Goal: Task Accomplishment & Management: Complete application form

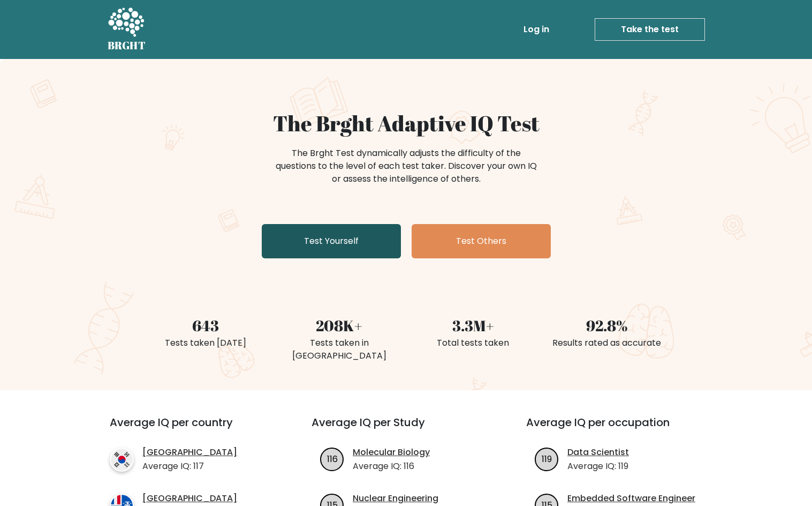
click at [337, 236] on link "Test Yourself" at bounding box center [331, 241] width 139 height 34
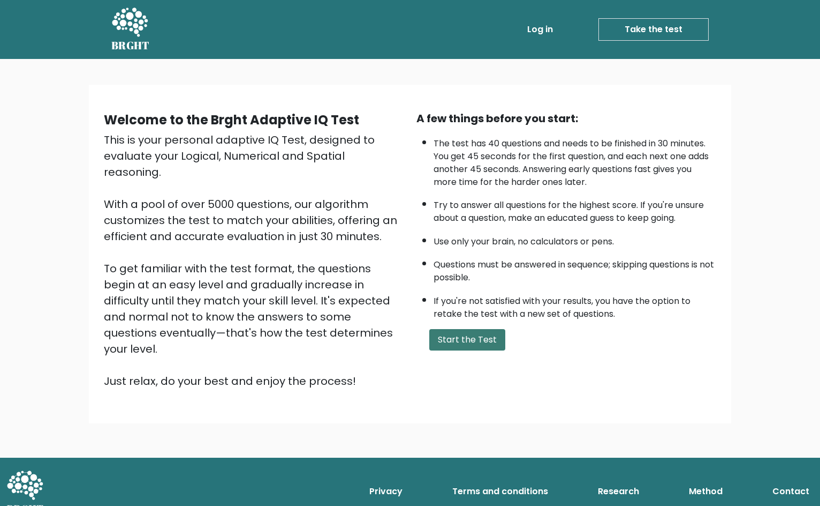
click at [480, 337] on button "Start the Test" at bounding box center [468, 339] width 76 height 21
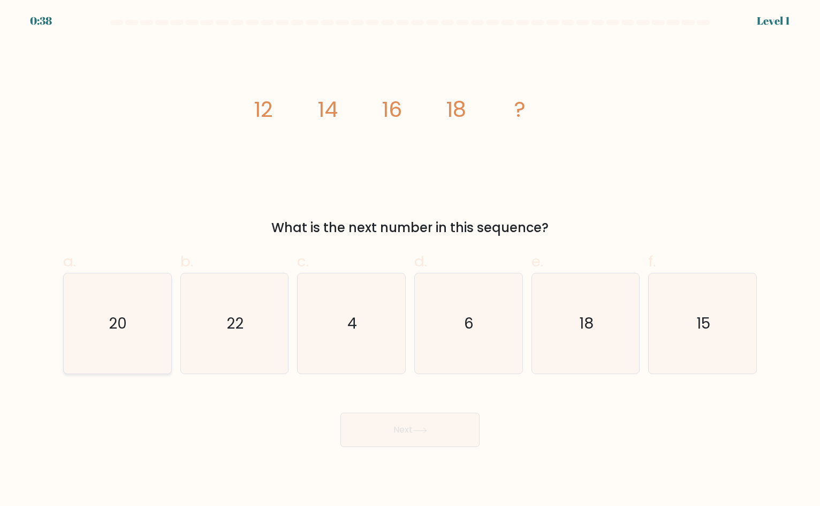
click at [125, 308] on icon "20" at bounding box center [117, 323] width 101 height 101
click at [410, 260] on input "a. 20" at bounding box center [410, 256] width 1 height 7
radio input "true"
click at [402, 431] on button "Next" at bounding box center [410, 429] width 139 height 34
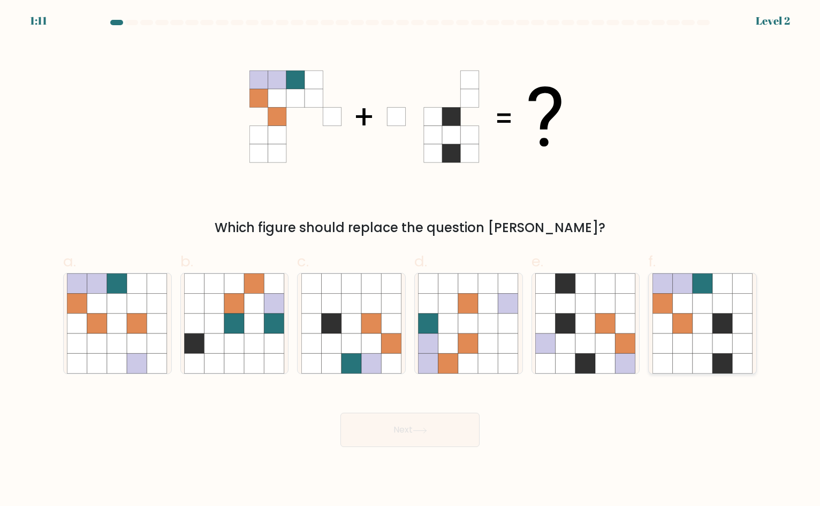
click at [671, 336] on icon at bounding box center [663, 343] width 20 height 20
click at [411, 260] on input "f." at bounding box center [410, 256] width 1 height 7
radio input "true"
click at [416, 428] on icon at bounding box center [420, 430] width 14 height 6
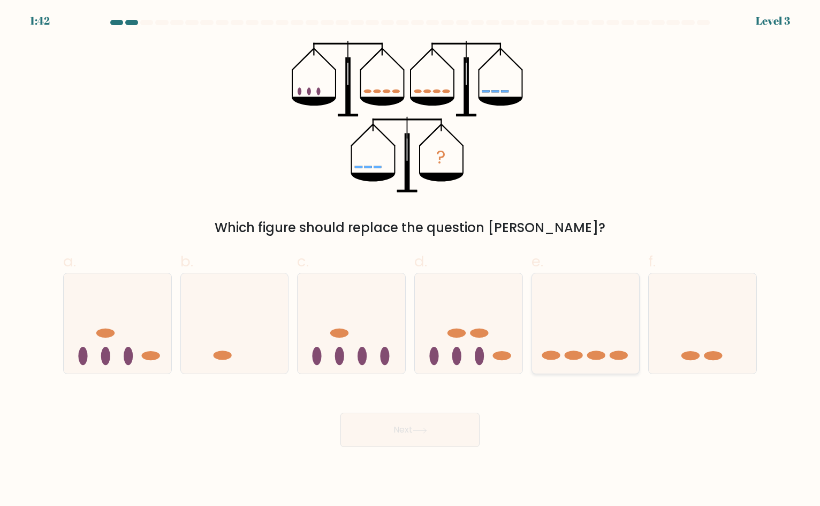
click at [592, 324] on icon at bounding box center [586, 322] width 108 height 89
click at [411, 260] on input "e." at bounding box center [410, 256] width 1 height 7
radio input "true"
click at [395, 431] on button "Next" at bounding box center [410, 429] width 139 height 34
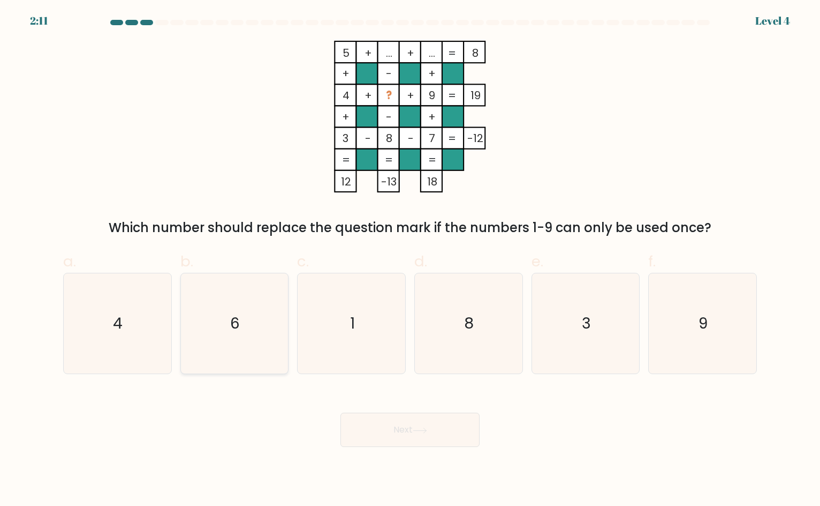
click at [269, 318] on icon "6" at bounding box center [234, 323] width 101 height 101
click at [410, 260] on input "b. 6" at bounding box center [410, 256] width 1 height 7
radio input "true"
click at [438, 433] on button "Next" at bounding box center [410, 429] width 139 height 34
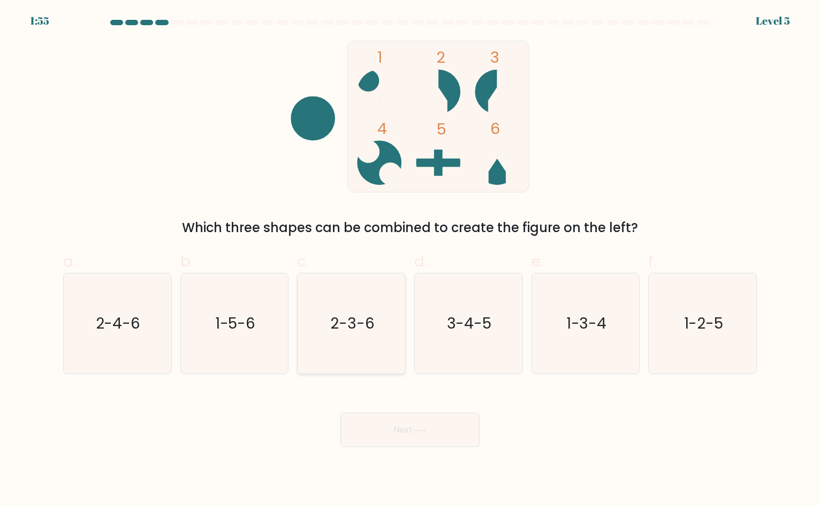
click at [358, 310] on icon "2-3-6" at bounding box center [352, 323] width 101 height 101
click at [410, 260] on input "c. 2-3-6" at bounding box center [410, 256] width 1 height 7
radio input "true"
click at [447, 421] on button "Next" at bounding box center [410, 429] width 139 height 34
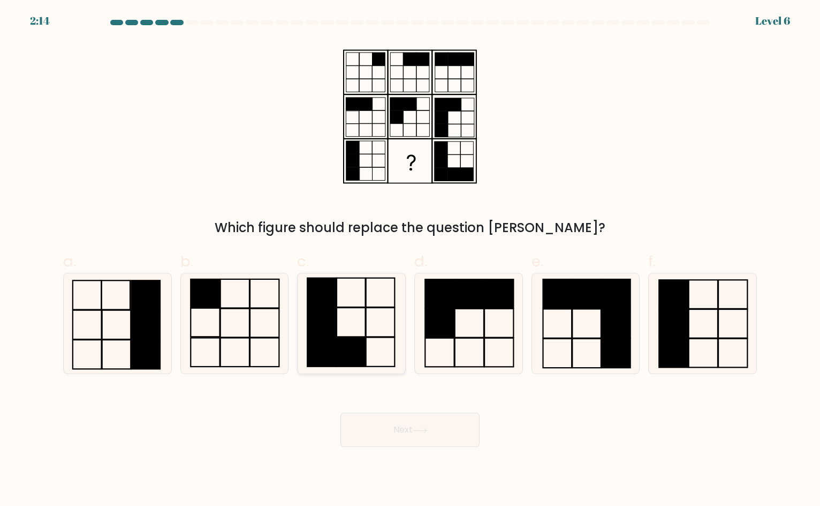
click at [389, 315] on icon at bounding box center [352, 323] width 101 height 101
click at [410, 260] on input "c." at bounding box center [410, 256] width 1 height 7
radio input "true"
click at [450, 411] on div "Next" at bounding box center [410, 417] width 707 height 60
click at [453, 428] on button "Next" at bounding box center [410, 429] width 139 height 34
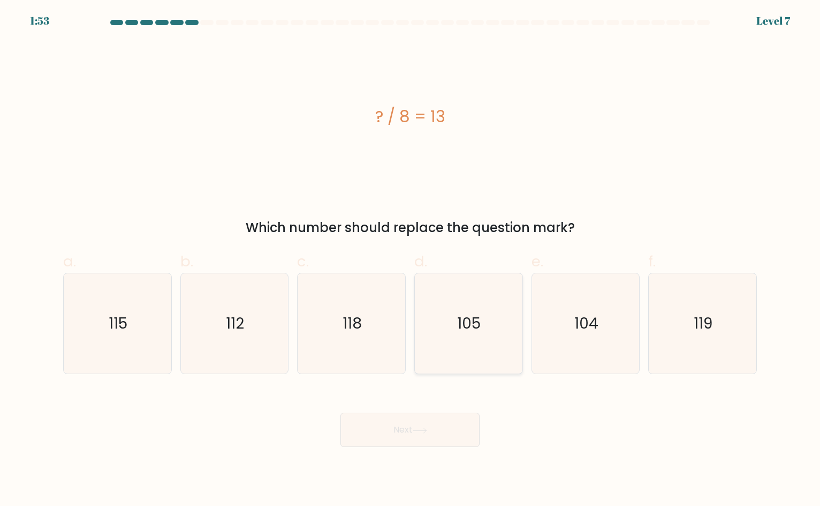
drag, startPoint x: 479, startPoint y: 326, endPoint x: 452, endPoint y: 371, distance: 52.6
click at [479, 326] on text "105" at bounding box center [470, 323] width 24 height 21
click at [411, 260] on input "d. 105" at bounding box center [410, 256] width 1 height 7
radio input "true"
click at [408, 438] on button "Next" at bounding box center [410, 429] width 139 height 34
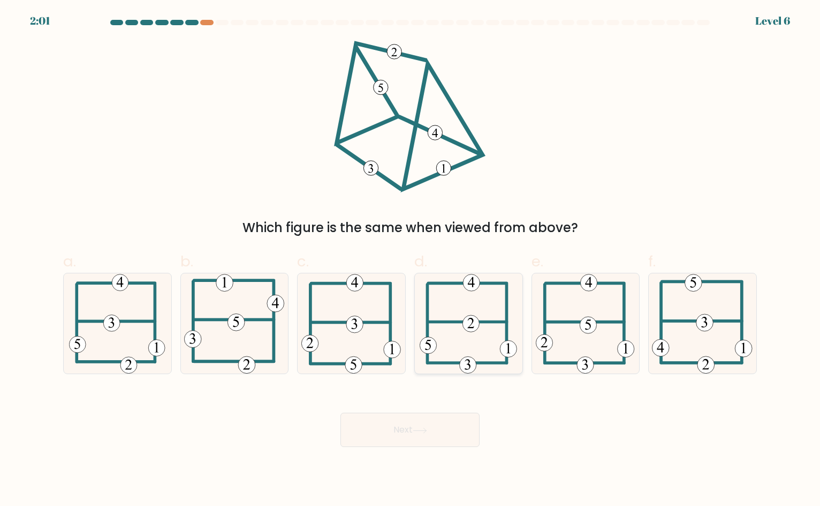
click at [465, 333] on icon at bounding box center [469, 323] width 98 height 101
click at [411, 260] on input "d." at bounding box center [410, 256] width 1 height 7
radio input "true"
click at [427, 419] on button "Next" at bounding box center [410, 429] width 139 height 34
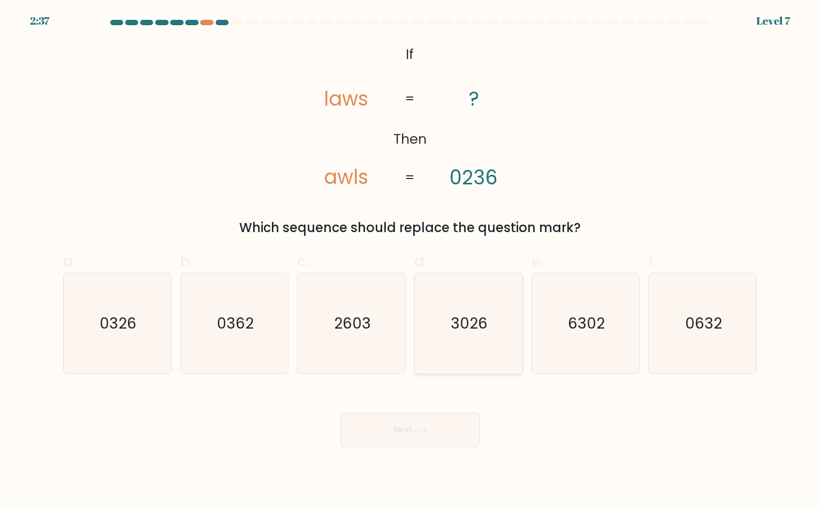
click at [479, 327] on text "3026" at bounding box center [469, 323] width 37 height 21
click at [411, 260] on input "d. 3026" at bounding box center [410, 256] width 1 height 7
radio input "true"
click at [436, 432] on button "Next" at bounding box center [410, 429] width 139 height 34
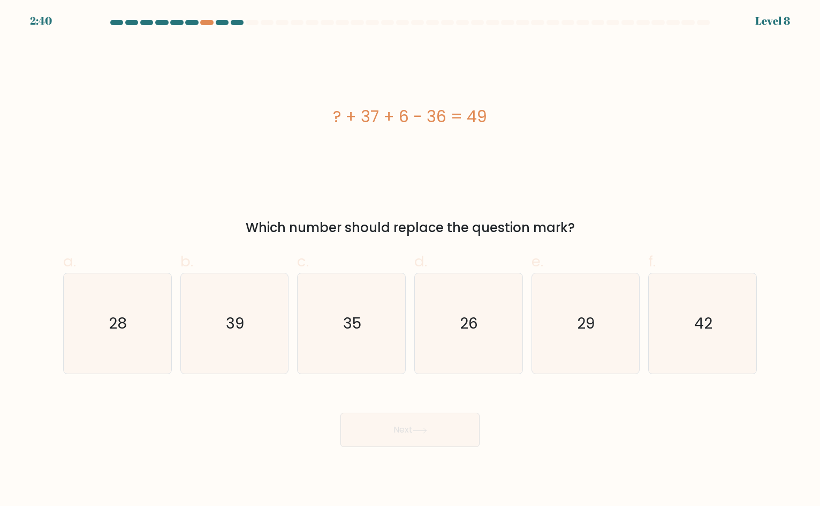
click at [208, 195] on div "? + 37 + 6 - 36 = 49 Which number should replace the question mark?" at bounding box center [410, 139] width 707 height 197
click at [471, 171] on div "? + 37 + 6 - 36 = 49" at bounding box center [410, 117] width 694 height 152
click at [523, 117] on div "? + 37 + 6 - 36 = 49" at bounding box center [410, 116] width 694 height 24
click at [688, 369] on icon "42" at bounding box center [703, 323] width 101 height 101
click at [411, 260] on input "f. 42" at bounding box center [410, 256] width 1 height 7
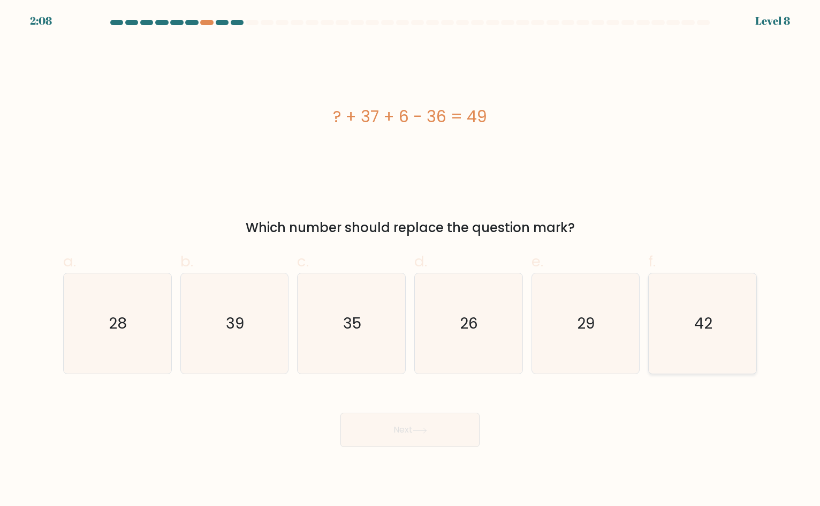
radio input "true"
click at [462, 436] on button "Next" at bounding box center [410, 429] width 139 height 34
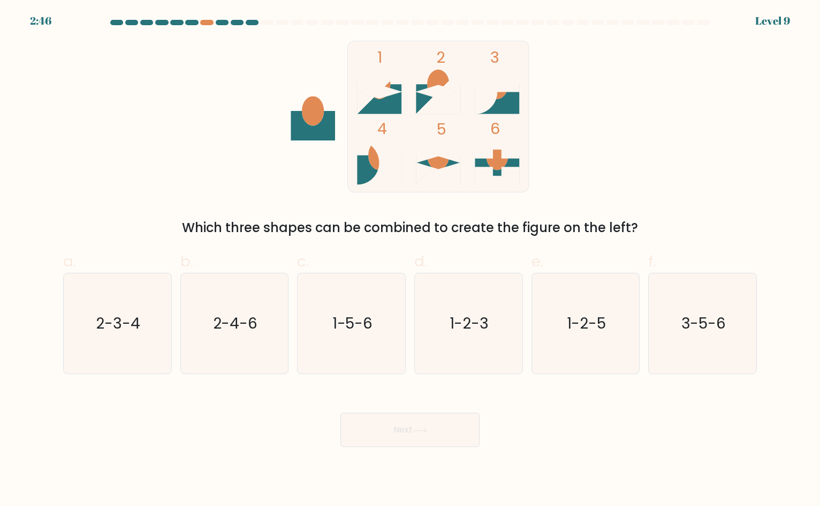
click at [698, 193] on div "1 2 3 4 5 6 Which three shapes can be combined to create the figure on the left?" at bounding box center [410, 139] width 707 height 197
drag, startPoint x: 626, startPoint y: 161, endPoint x: 615, endPoint y: 161, distance: 10.7
click at [627, 161] on div "1 2 3 4 5 6 Which three shapes can be combined to create the figure on the left?" at bounding box center [410, 139] width 707 height 197
click at [567, 304] on icon "1-2-5" at bounding box center [586, 323] width 101 height 101
click at [411, 260] on input "e. 1-2-5" at bounding box center [410, 256] width 1 height 7
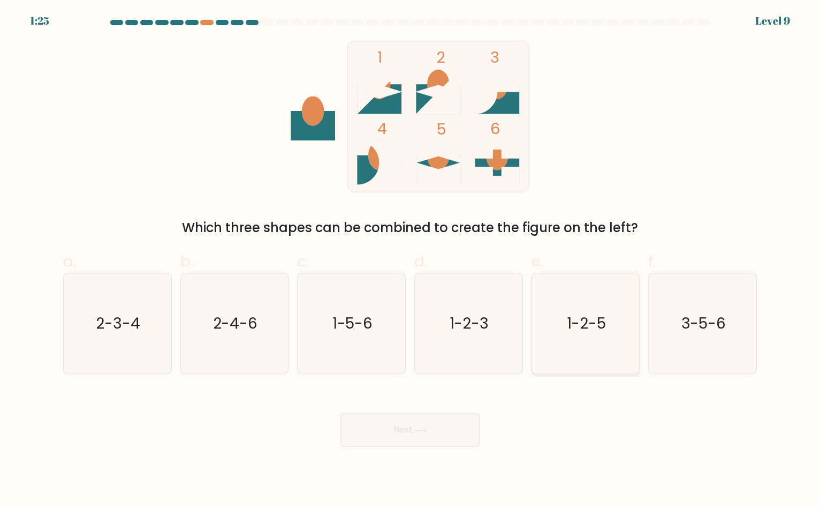
radio input "true"
click at [427, 432] on icon at bounding box center [420, 430] width 14 height 6
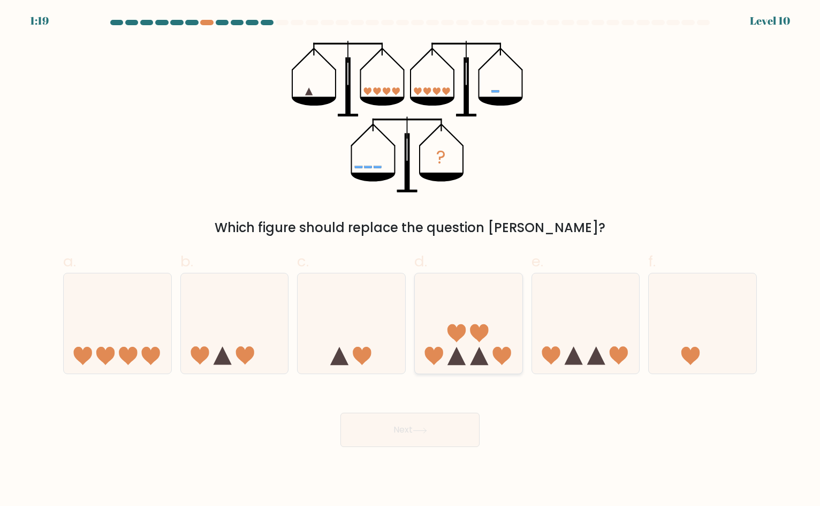
click at [489, 334] on icon at bounding box center [469, 322] width 108 height 89
click at [411, 260] on input "d." at bounding box center [410, 256] width 1 height 7
radio input "true"
click at [434, 408] on div "Next" at bounding box center [410, 417] width 707 height 60
click at [426, 424] on button "Next" at bounding box center [410, 429] width 139 height 34
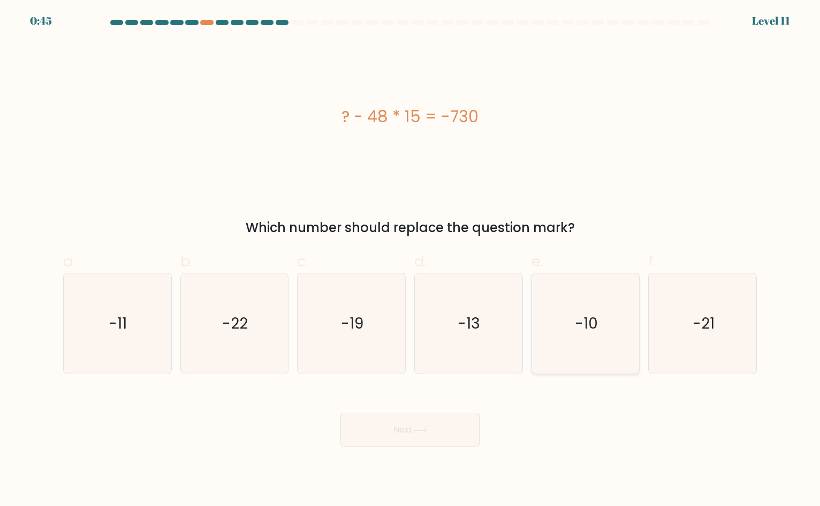
click at [572, 334] on icon "-10" at bounding box center [586, 323] width 101 height 101
click at [411, 260] on input "e. -10" at bounding box center [410, 256] width 1 height 7
radio input "true"
click at [420, 435] on button "Next" at bounding box center [410, 429] width 139 height 34
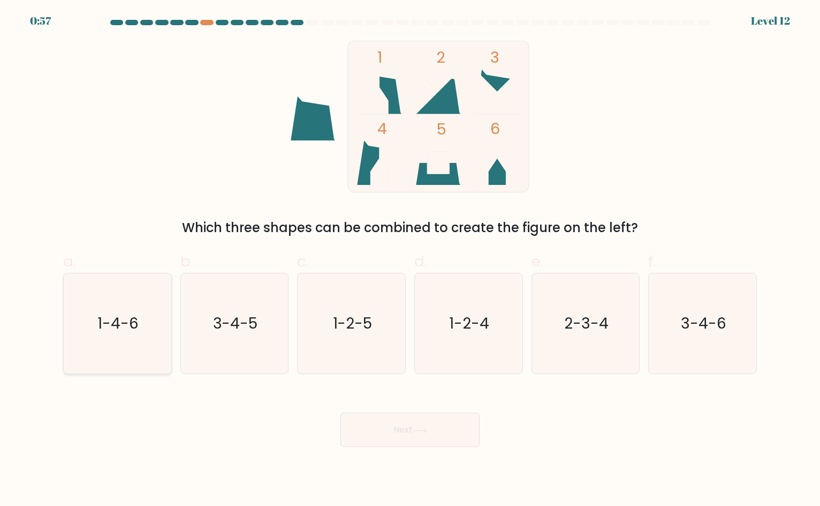
click at [135, 337] on icon "1-4-6" at bounding box center [117, 323] width 101 height 101
click at [410, 260] on input "a. 1-4-6" at bounding box center [410, 256] width 1 height 7
radio input "true"
click at [427, 428] on icon at bounding box center [420, 430] width 14 height 6
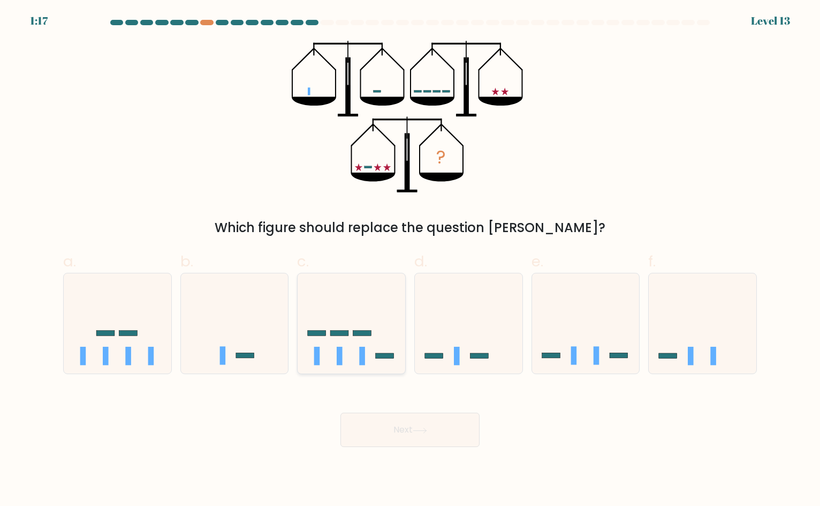
click at [363, 342] on icon at bounding box center [352, 322] width 108 height 89
click at [410, 260] on input "c." at bounding box center [410, 256] width 1 height 7
radio input "true"
click at [418, 421] on button "Next" at bounding box center [410, 429] width 139 height 34
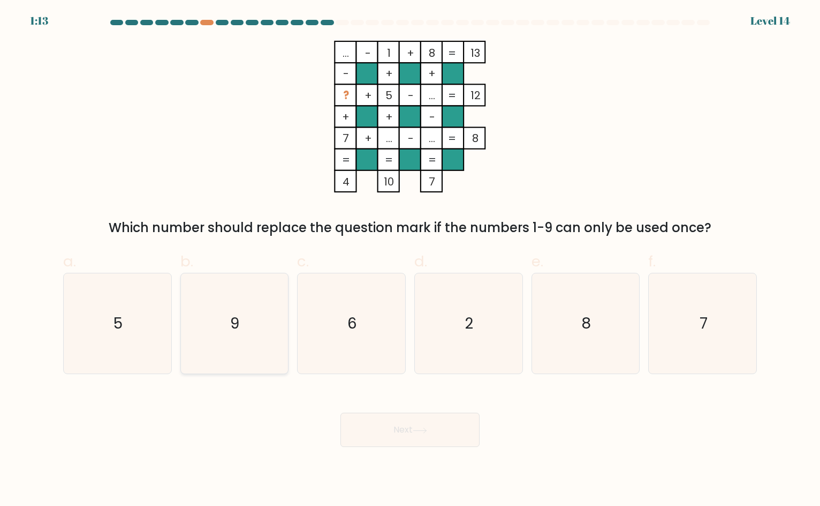
drag, startPoint x: 195, startPoint y: 346, endPoint x: 209, endPoint y: 336, distance: 17.4
click at [201, 342] on icon "9" at bounding box center [234, 323] width 101 height 101
click at [410, 260] on input "b. 9" at bounding box center [410, 256] width 1 height 7
radio input "true"
click at [408, 429] on button "Next" at bounding box center [410, 429] width 139 height 34
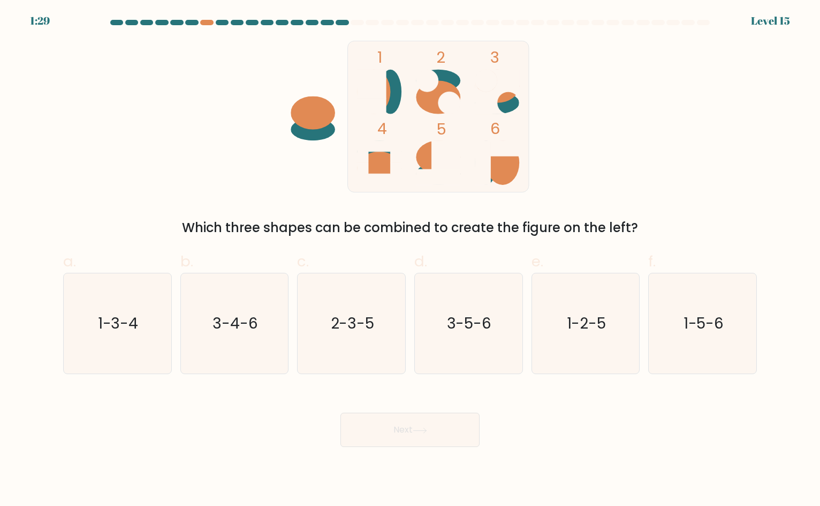
click at [601, 201] on div "1 2 3 4 5 6 Which three shapes can be combined to create the figure on the left?" at bounding box center [410, 139] width 707 height 197
click at [314, 333] on icon "2-3-5" at bounding box center [352, 323] width 101 height 101
click at [410, 260] on input "c. 2-3-5" at bounding box center [410, 256] width 1 height 7
radio input "true"
click at [378, 413] on button "Next" at bounding box center [410, 429] width 139 height 34
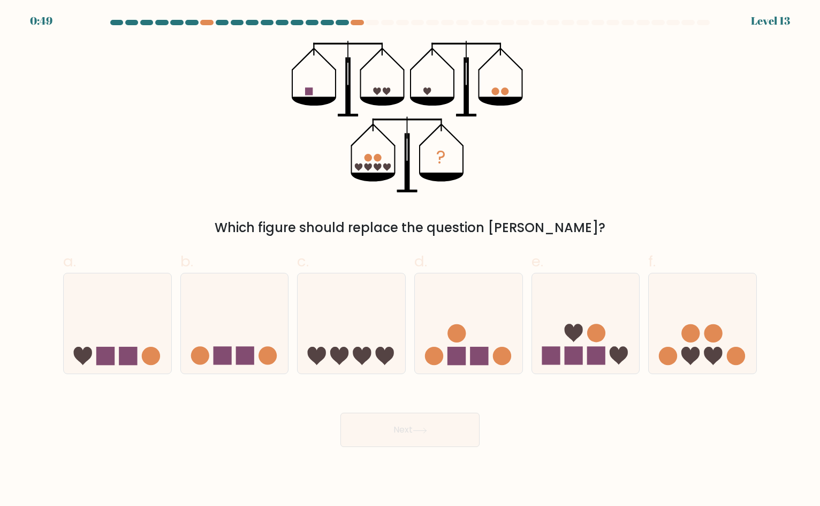
click at [539, 426] on div "Next" at bounding box center [410, 417] width 707 height 60
click at [498, 344] on icon at bounding box center [469, 322] width 108 height 89
click at [411, 260] on input "d." at bounding box center [410, 256] width 1 height 7
radio input "true"
click at [421, 430] on icon at bounding box center [419, 429] width 13 height 5
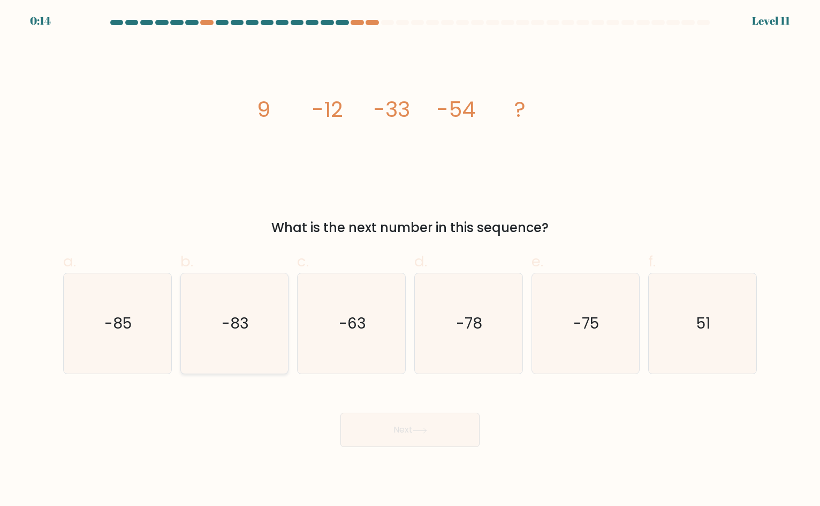
click at [229, 338] on icon "-83" at bounding box center [234, 323] width 101 height 101
click at [410, 260] on input "b. -83" at bounding box center [410, 256] width 1 height 7
radio input "true"
click at [411, 431] on button "Next" at bounding box center [410, 429] width 139 height 34
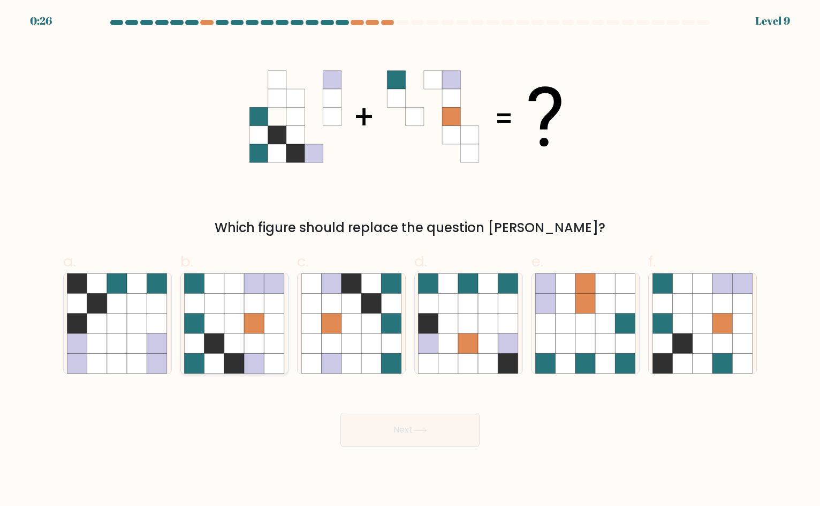
click at [250, 335] on icon at bounding box center [255, 343] width 20 height 20
click at [410, 260] on input "b." at bounding box center [410, 256] width 1 height 7
radio input "true"
click at [400, 428] on button "Next" at bounding box center [410, 429] width 139 height 34
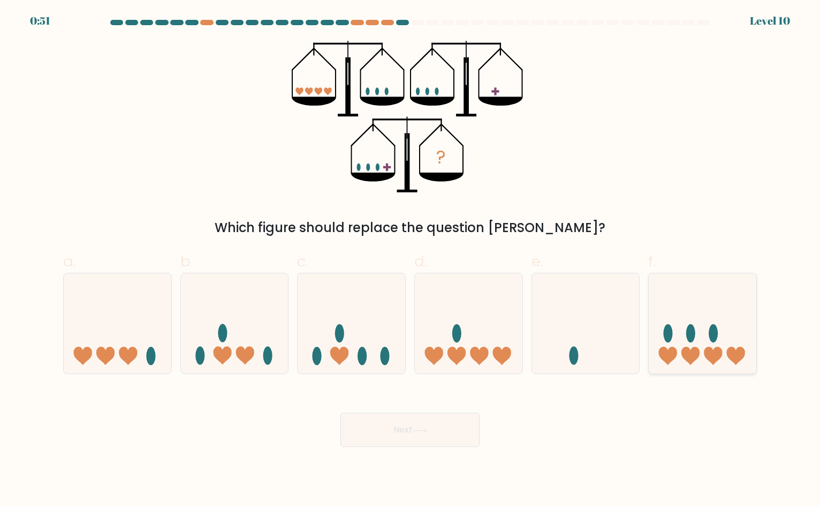
click at [705, 340] on icon at bounding box center [703, 322] width 108 height 89
click at [411, 260] on input "f." at bounding box center [410, 256] width 1 height 7
radio input "true"
click at [432, 427] on button "Next" at bounding box center [410, 429] width 139 height 34
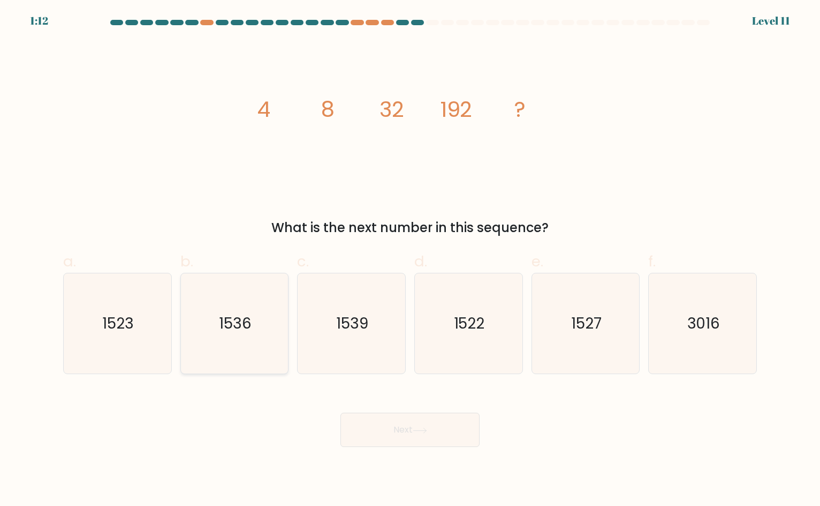
click at [223, 350] on icon "1536" at bounding box center [234, 323] width 101 height 101
click at [410, 260] on input "b. 1536" at bounding box center [410, 256] width 1 height 7
radio input "true"
click at [420, 424] on button "Next" at bounding box center [410, 429] width 139 height 34
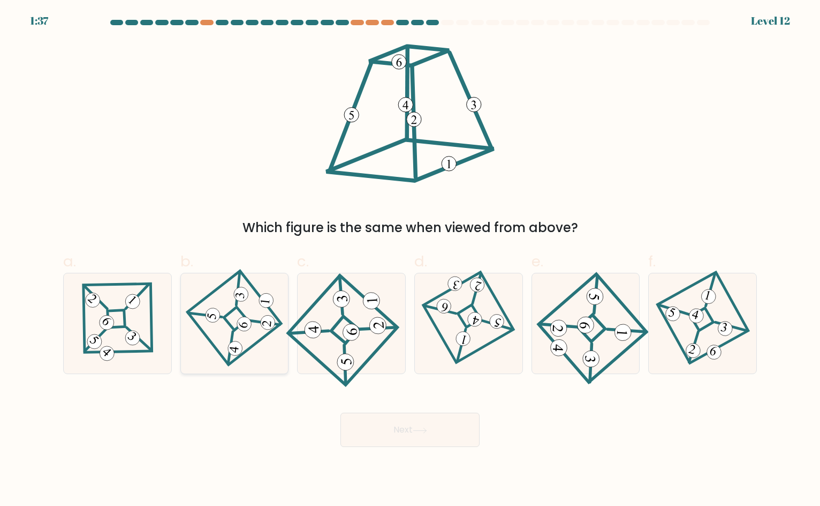
click at [244, 322] on icon at bounding box center [243, 323] width 11 height 11
click at [410, 260] on input "b." at bounding box center [410, 256] width 1 height 7
radio input "true"
click at [358, 420] on button "Next" at bounding box center [410, 429] width 139 height 34
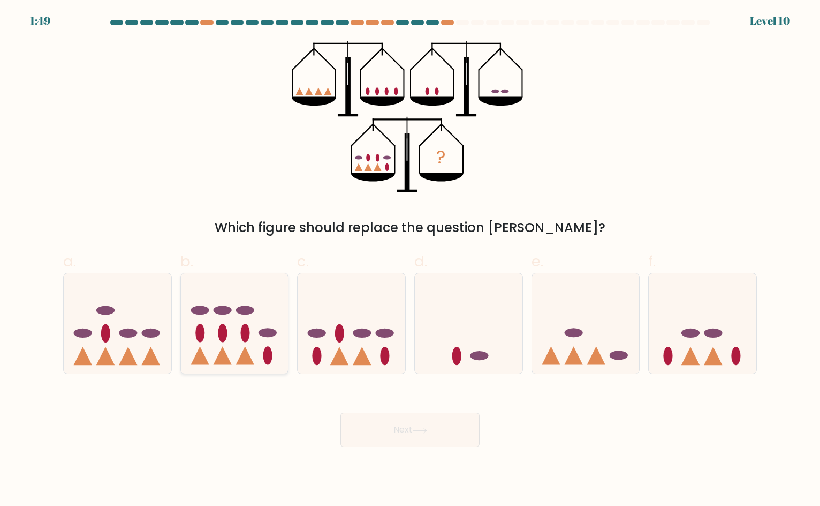
click at [244, 346] on icon at bounding box center [235, 322] width 108 height 89
click at [410, 260] on input "b." at bounding box center [410, 256] width 1 height 7
radio input "true"
click at [403, 432] on button "Next" at bounding box center [410, 429] width 139 height 34
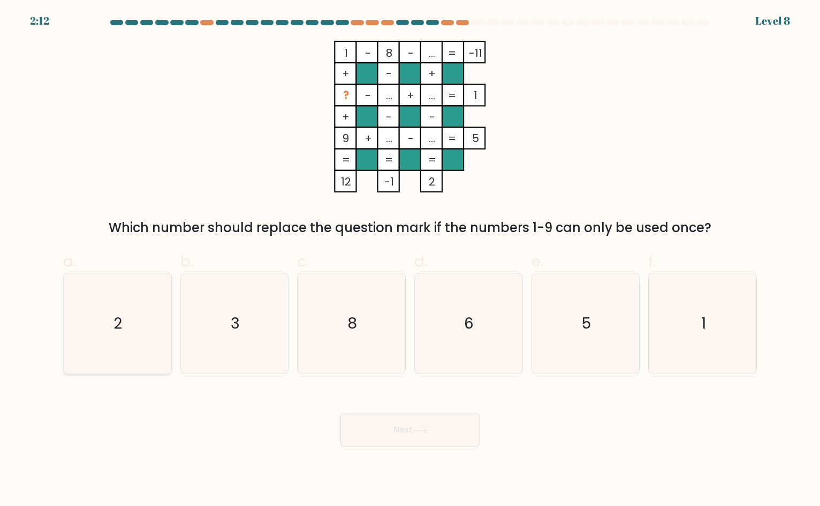
click at [124, 318] on icon "2" at bounding box center [117, 323] width 101 height 101
click at [410, 260] on input "a. 2" at bounding box center [410, 256] width 1 height 7
radio input "true"
click at [424, 426] on button "Next" at bounding box center [410, 429] width 139 height 34
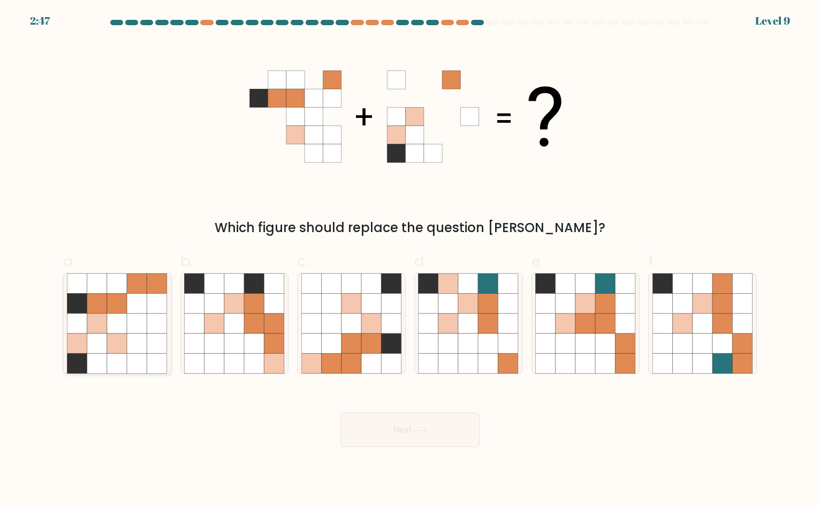
click at [132, 340] on icon at bounding box center [137, 343] width 20 height 20
click at [410, 260] on input "a." at bounding box center [410, 256] width 1 height 7
radio input "true"
click at [398, 432] on button "Next" at bounding box center [410, 429] width 139 height 34
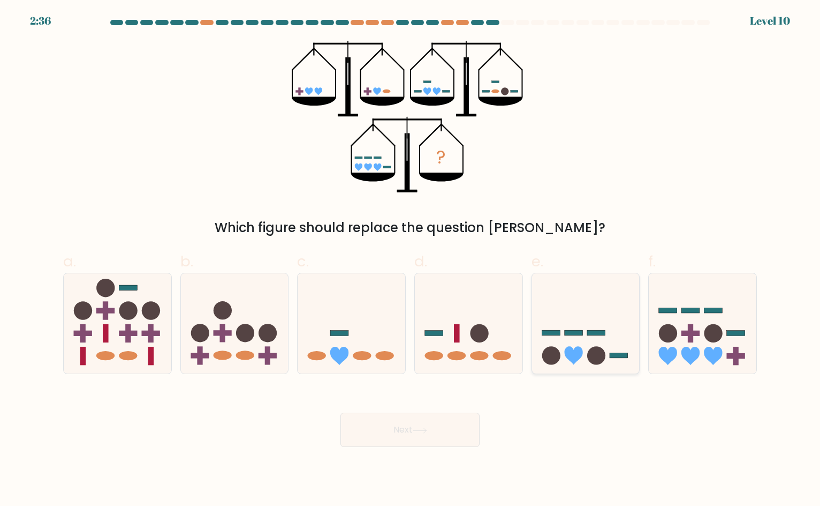
drag, startPoint x: 594, startPoint y: 338, endPoint x: 563, endPoint y: 351, distance: 33.6
click at [593, 338] on icon at bounding box center [586, 322] width 108 height 89
click at [411, 260] on input "e." at bounding box center [410, 256] width 1 height 7
radio input "true"
click at [425, 425] on button "Next" at bounding box center [410, 429] width 139 height 34
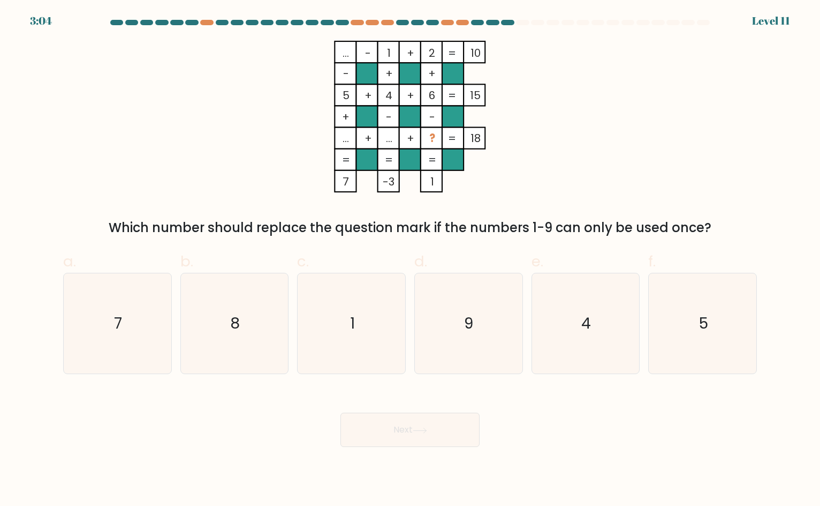
drag, startPoint x: 645, startPoint y: 156, endPoint x: 375, endPoint y: 236, distance: 281.5
click at [639, 157] on div "... - 1 + 2 10 - + + 5 + 4 + 6 15 + - - ... + ... + ? = 18 = = = = 7 -3 1 = Whi…" at bounding box center [410, 139] width 707 height 197
click at [151, 319] on icon "7" at bounding box center [117, 323] width 101 height 101
click at [410, 260] on input "a. 7" at bounding box center [410, 256] width 1 height 7
radio input "true"
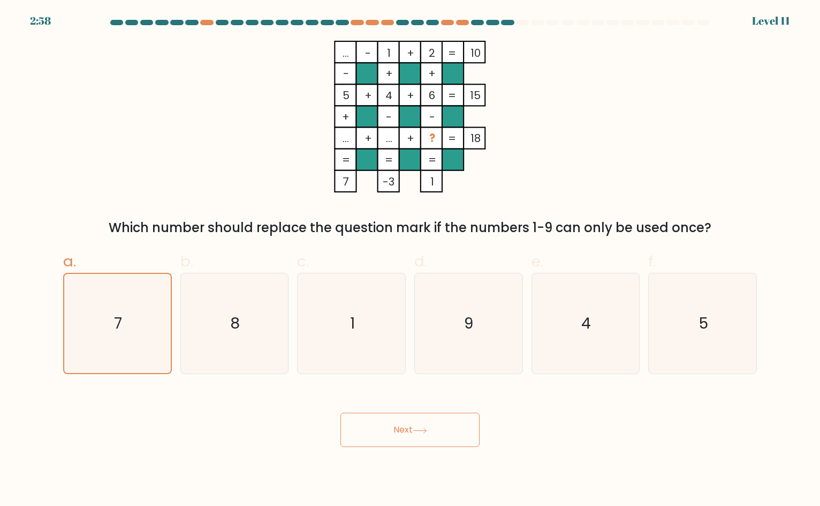
click at [528, 80] on icon "... - 1 + 2 10 - + + 5 + 4 + 6 15 + - - ... + ... + ? = 18 = = = = 7 -3 1 =" at bounding box center [410, 117] width 321 height 152
click at [431, 434] on button "Next" at bounding box center [410, 429] width 139 height 34
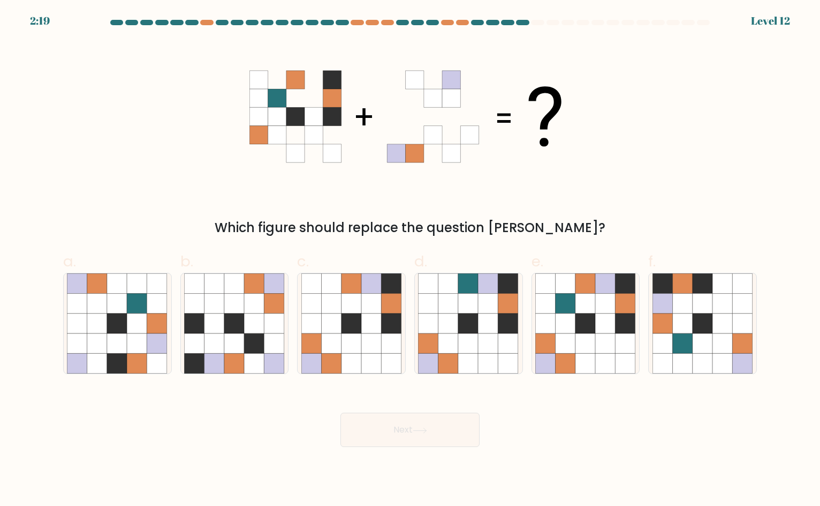
click at [552, 192] on icon at bounding box center [410, 117] width 321 height 152
click at [469, 336] on icon at bounding box center [469, 343] width 20 height 20
click at [411, 260] on input "d." at bounding box center [410, 256] width 1 height 7
radio input "true"
click at [596, 323] on icon at bounding box center [606, 323] width 20 height 20
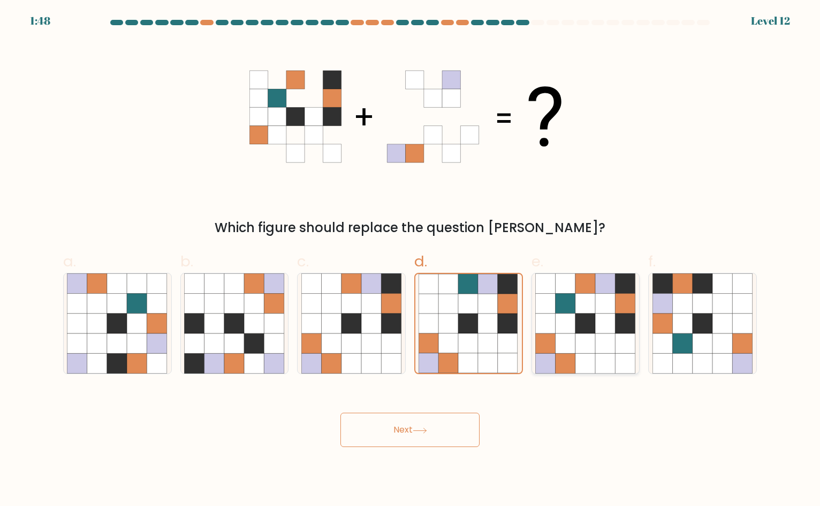
click at [411, 260] on input "e." at bounding box center [410, 256] width 1 height 7
radio input "true"
click at [441, 421] on button "Next" at bounding box center [410, 429] width 139 height 34
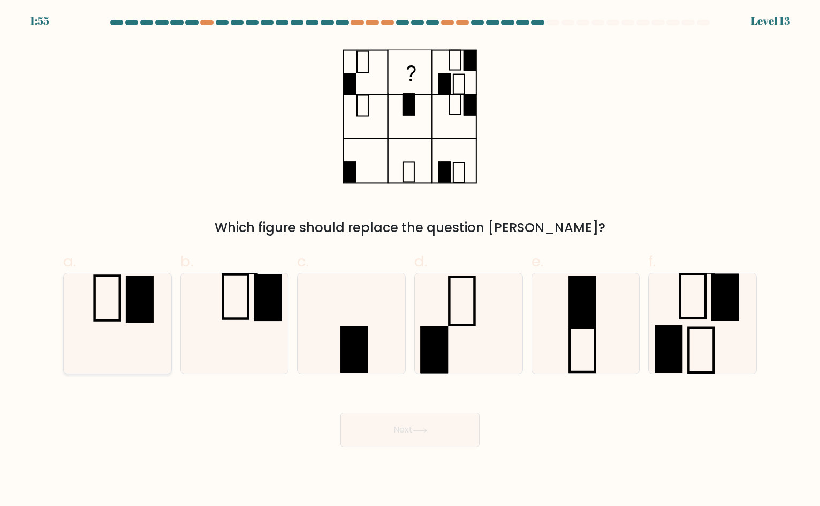
click at [142, 322] on icon at bounding box center [117, 323] width 101 height 101
click at [410, 260] on input "a." at bounding box center [410, 256] width 1 height 7
radio input "true"
click at [415, 432] on button "Next" at bounding box center [410, 429] width 139 height 34
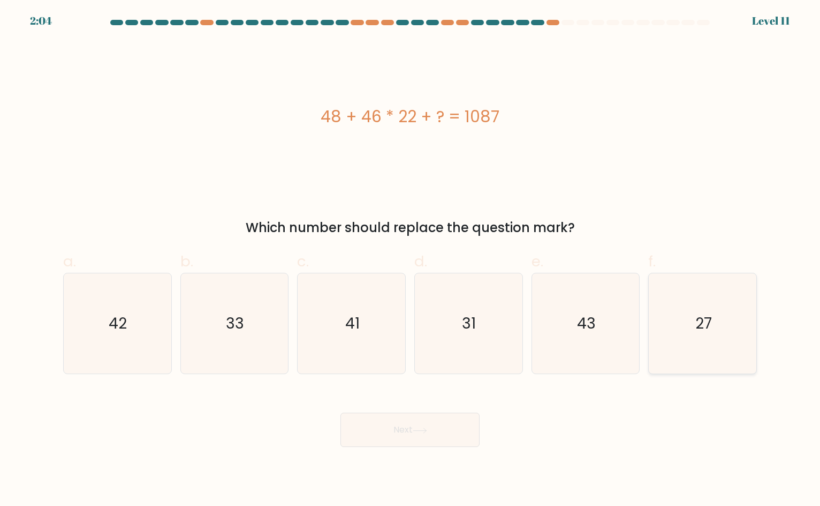
click at [697, 340] on icon "27" at bounding box center [703, 323] width 101 height 101
click at [411, 260] on input "f. 27" at bounding box center [410, 256] width 1 height 7
radio input "true"
click at [438, 439] on button "Next" at bounding box center [410, 429] width 139 height 34
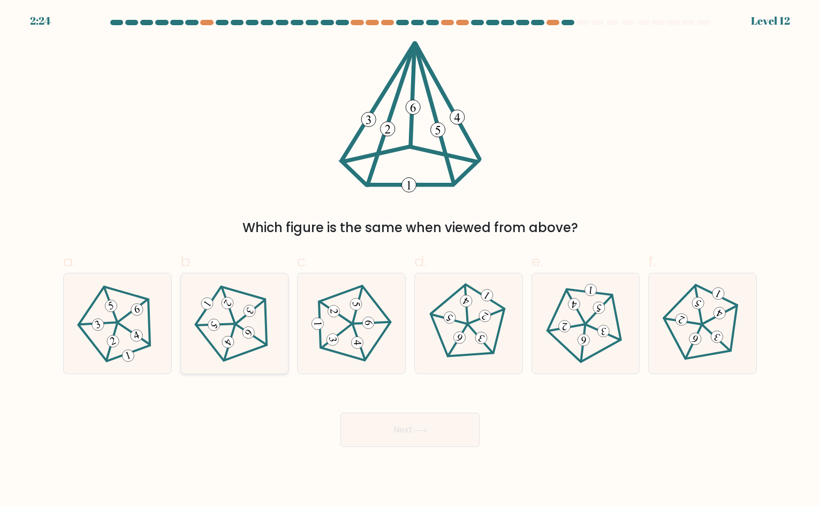
click at [254, 315] on 151 at bounding box center [250, 311] width 17 height 17
click at [410, 260] on input "b." at bounding box center [410, 256] width 1 height 7
radio input "true"
click at [439, 428] on button "Next" at bounding box center [410, 429] width 139 height 34
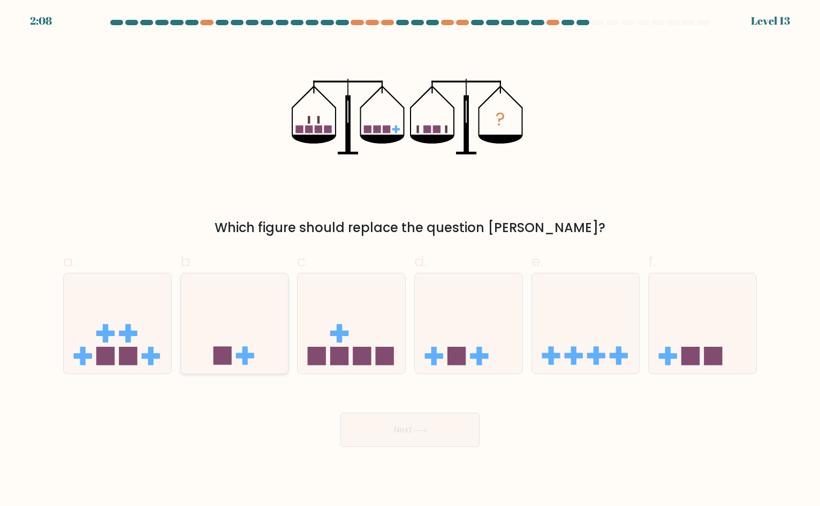
drag, startPoint x: 229, startPoint y: 340, endPoint x: 236, endPoint y: 345, distance: 8.0
click at [230, 340] on icon at bounding box center [235, 322] width 108 height 89
click at [410, 260] on input "b." at bounding box center [410, 256] width 1 height 7
radio input "true"
click at [393, 419] on button "Next" at bounding box center [410, 429] width 139 height 34
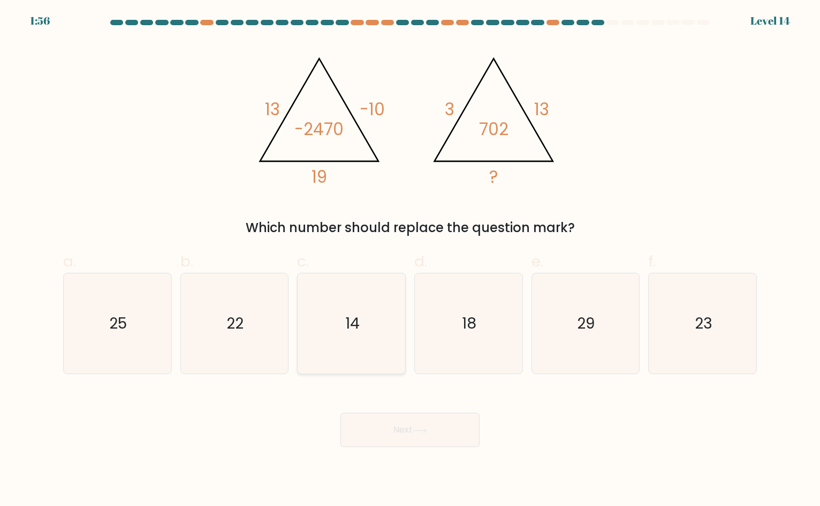
click at [370, 330] on icon "14" at bounding box center [352, 323] width 101 height 101
click at [410, 260] on input "c. 14" at bounding box center [410, 256] width 1 height 7
radio input "true"
click at [425, 441] on button "Next" at bounding box center [410, 429] width 139 height 34
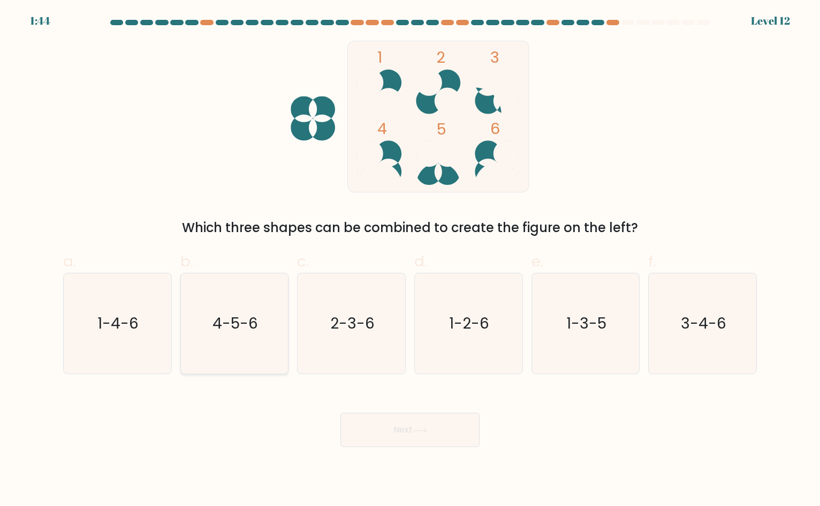
click at [283, 320] on icon "4-5-6" at bounding box center [234, 323] width 101 height 101
click at [410, 260] on input "b. 4-5-6" at bounding box center [410, 256] width 1 height 7
radio input "true"
click at [396, 428] on button "Next" at bounding box center [410, 429] width 139 height 34
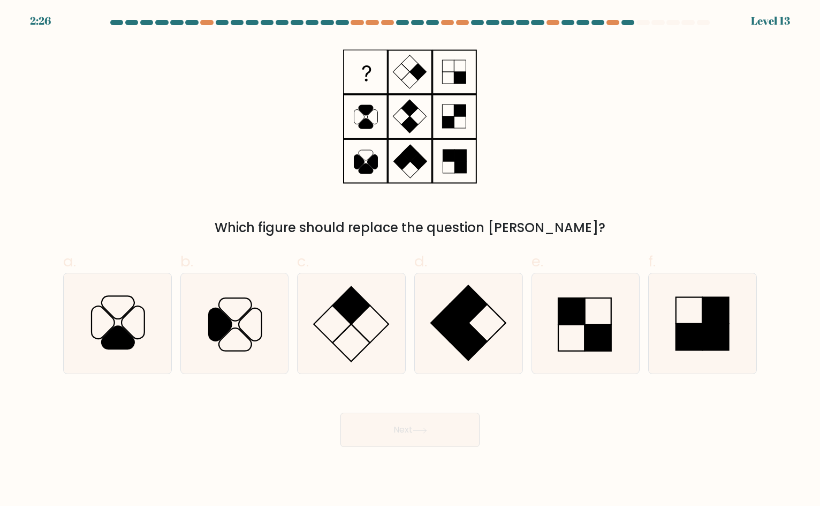
click at [549, 159] on div "Which figure should replace the question [PERSON_NAME]?" at bounding box center [410, 139] width 707 height 197
drag, startPoint x: 221, startPoint y: 315, endPoint x: 325, endPoint y: 368, distance: 116.6
click at [221, 314] on icon at bounding box center [220, 324] width 23 height 33
click at [410, 260] on input "b." at bounding box center [410, 256] width 1 height 7
radio input "true"
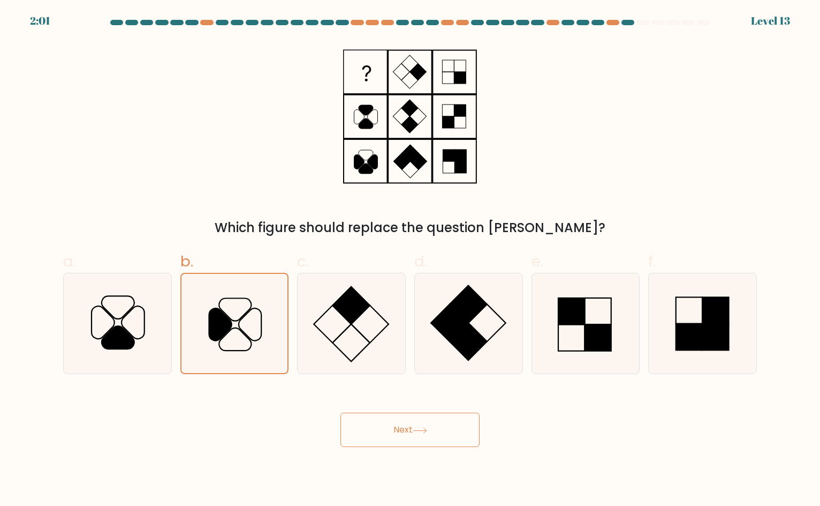
click at [408, 417] on button "Next" at bounding box center [410, 429] width 139 height 34
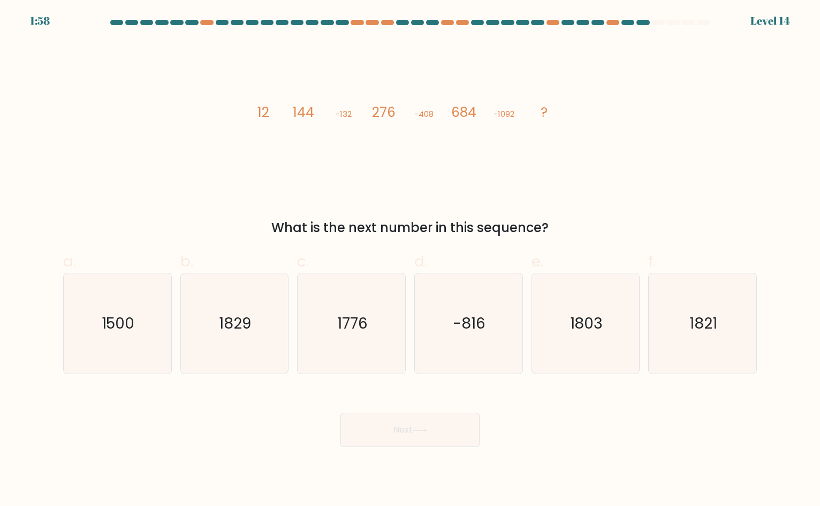
click at [518, 428] on div "Next" at bounding box center [410, 417] width 707 height 60
click at [374, 194] on div "image/svg+xml 12 144 -132 276 -408 684 -1092 ? What is the next number in this …" at bounding box center [410, 139] width 707 height 197
click at [665, 209] on div "image/svg+xml 12 144 -132 276 -408 684 -1092 ? What is the next number in this …" at bounding box center [410, 139] width 707 height 197
click at [488, 304] on icon "-816" at bounding box center [468, 323] width 101 height 101
click at [411, 260] on input "d. -816" at bounding box center [410, 256] width 1 height 7
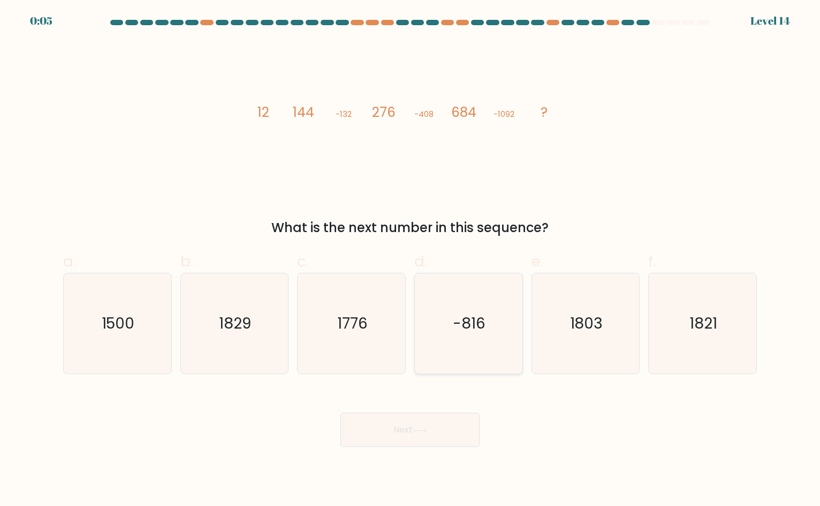
radio input "true"
click at [427, 427] on icon at bounding box center [420, 430] width 14 height 6
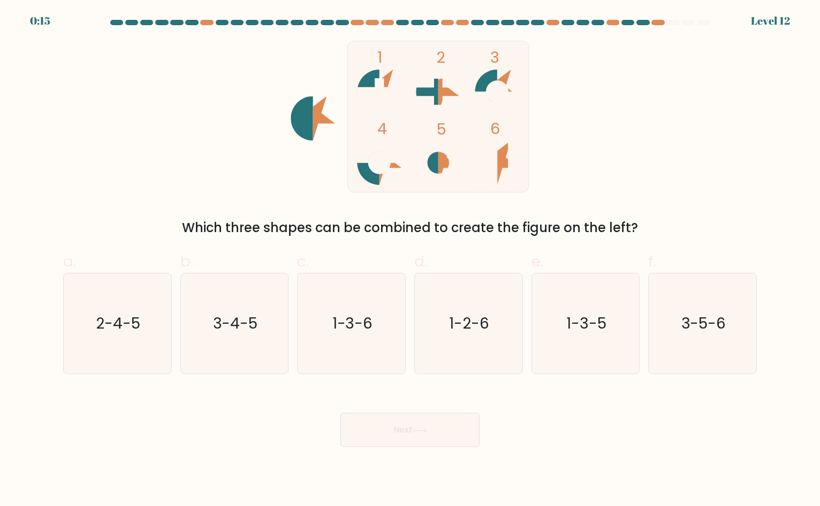
click at [528, 439] on div "Next" at bounding box center [410, 417] width 707 height 60
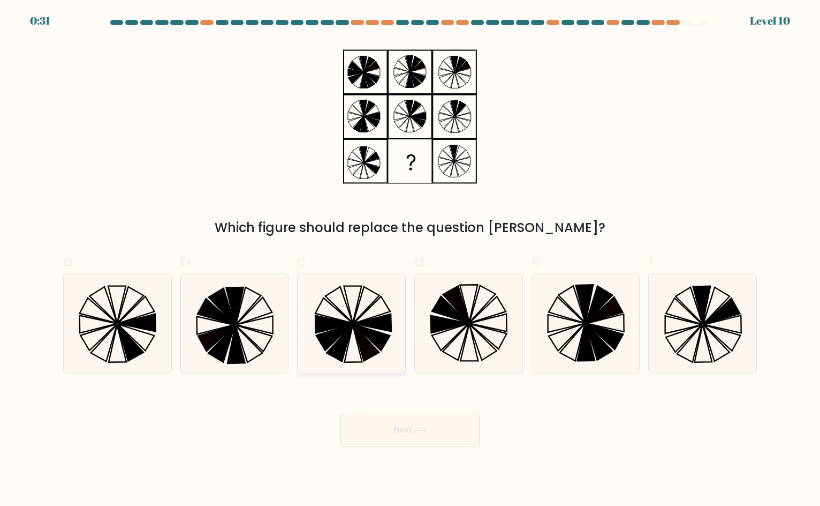
click at [358, 338] on icon at bounding box center [366, 342] width 26 height 37
click at [410, 260] on input "c." at bounding box center [410, 256] width 1 height 7
radio input "true"
click at [408, 426] on button "Next" at bounding box center [410, 429] width 139 height 34
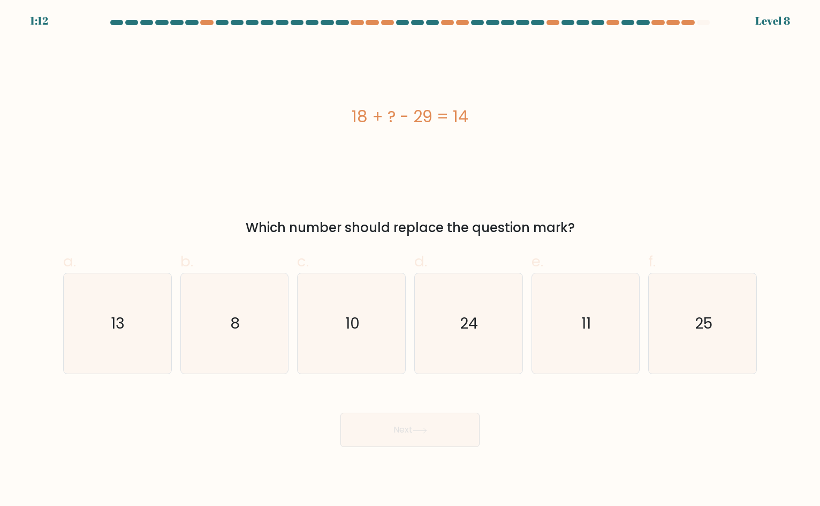
drag, startPoint x: 477, startPoint y: 225, endPoint x: 529, endPoint y: 228, distance: 52.0
click at [522, 228] on div "Which number should replace the question mark?" at bounding box center [410, 227] width 681 height 19
click at [529, 228] on div "Which number should replace the question mark?" at bounding box center [410, 227] width 681 height 19
click at [725, 316] on icon "25" at bounding box center [703, 323] width 101 height 101
click at [411, 260] on input "f. 25" at bounding box center [410, 256] width 1 height 7
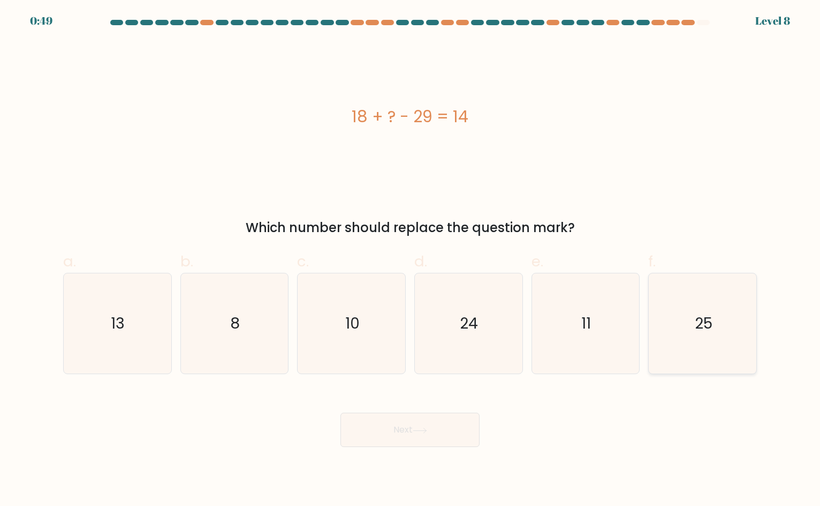
radio input "true"
click at [387, 432] on button "Next" at bounding box center [410, 429] width 139 height 34
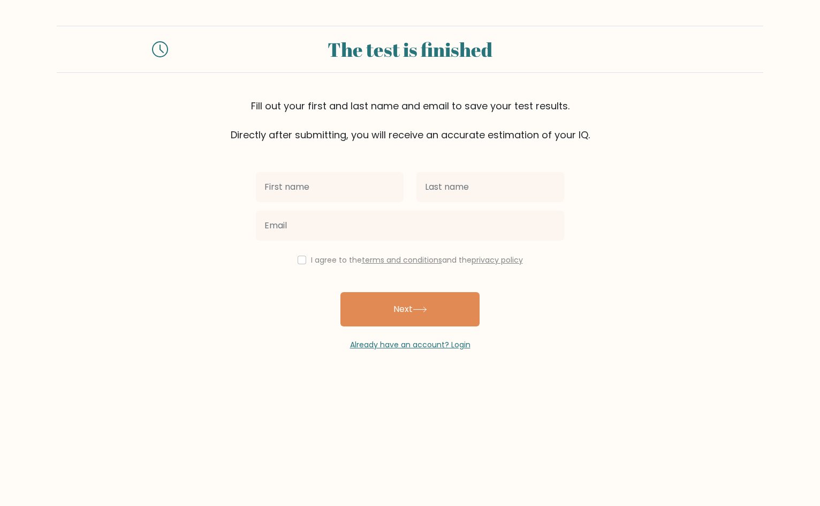
drag, startPoint x: 357, startPoint y: 186, endPoint x: 367, endPoint y: 187, distance: 10.8
click at [358, 186] on input "text" at bounding box center [330, 187] width 148 height 30
click at [371, 185] on input "text" at bounding box center [330, 187] width 148 height 30
type input "ASki"
type input "[PERSON_NAME]"
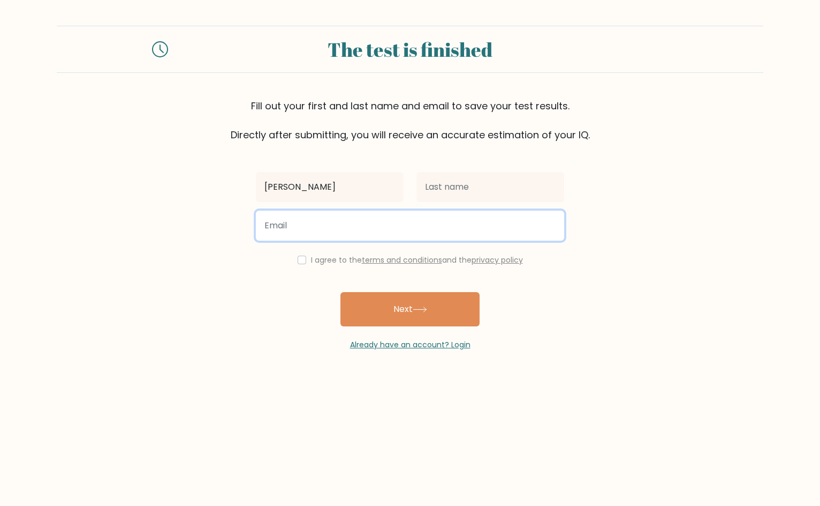
drag, startPoint x: 388, startPoint y: 222, endPoint x: 381, endPoint y: 240, distance: 20.0
click at [388, 222] on input "email" at bounding box center [410, 225] width 308 height 30
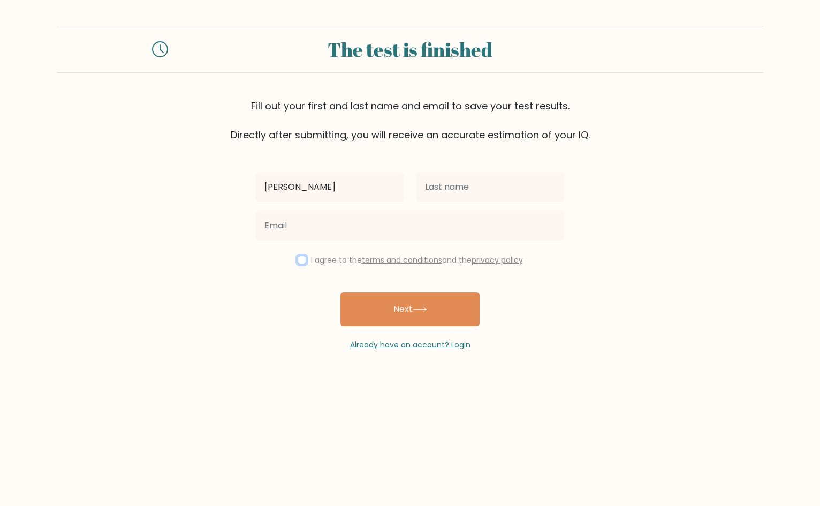
click at [298, 257] on input "checkbox" at bounding box center [302, 259] width 9 height 9
checkbox input "true"
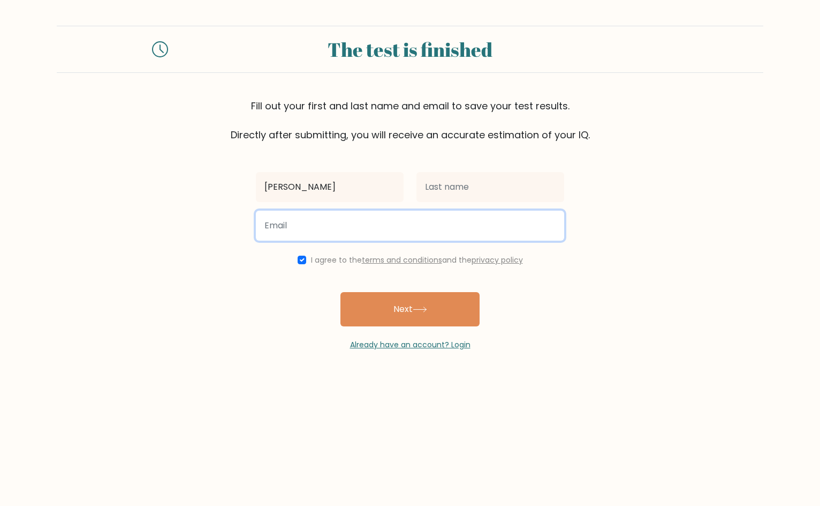
click at [355, 218] on input "email" at bounding box center [410, 225] width 308 height 30
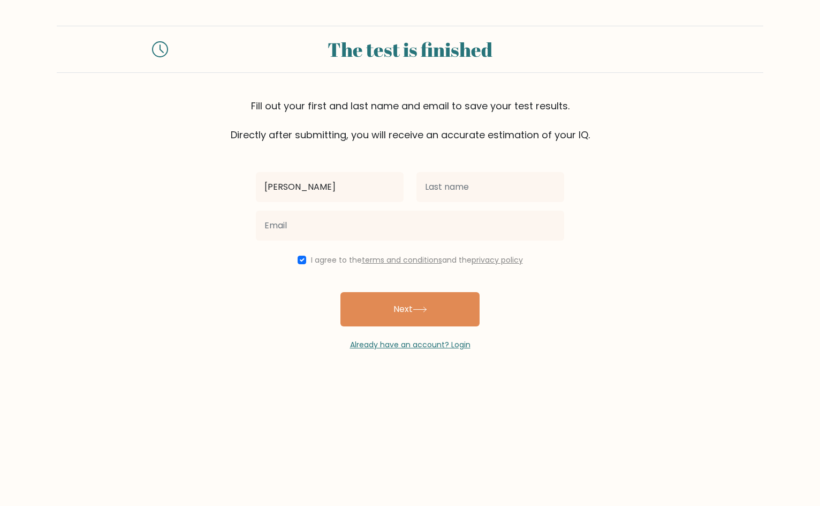
click at [604, 293] on form "The test is finished Fill out your first and last name and email to save your t…" at bounding box center [410, 188] width 820 height 325
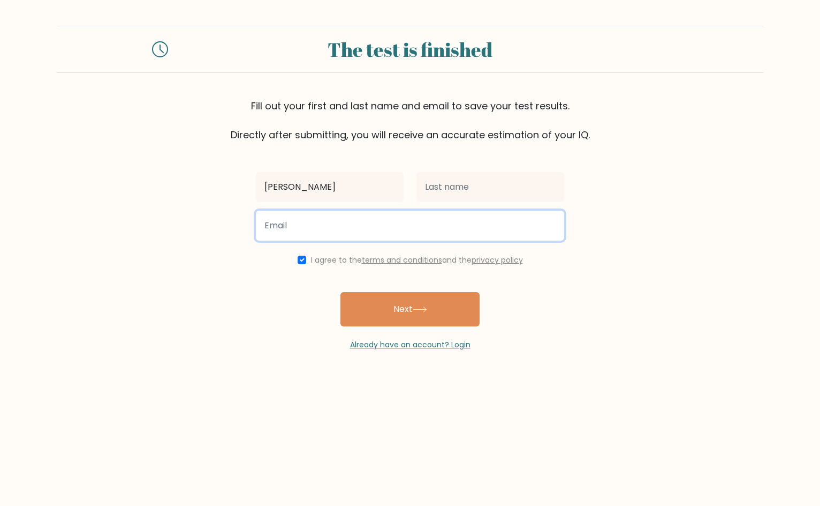
click at [460, 232] on input "email" at bounding box center [410, 225] width 308 height 30
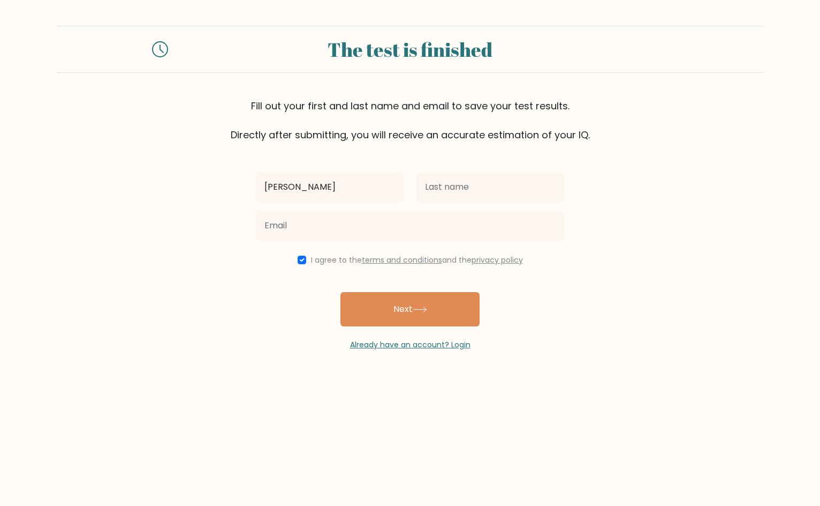
click at [568, 295] on div "Aki I agree to the terms and conditions and the privacy policy Next Already hav…" at bounding box center [410, 246] width 321 height 208
click at [450, 308] on button "Next" at bounding box center [410, 309] width 139 height 34
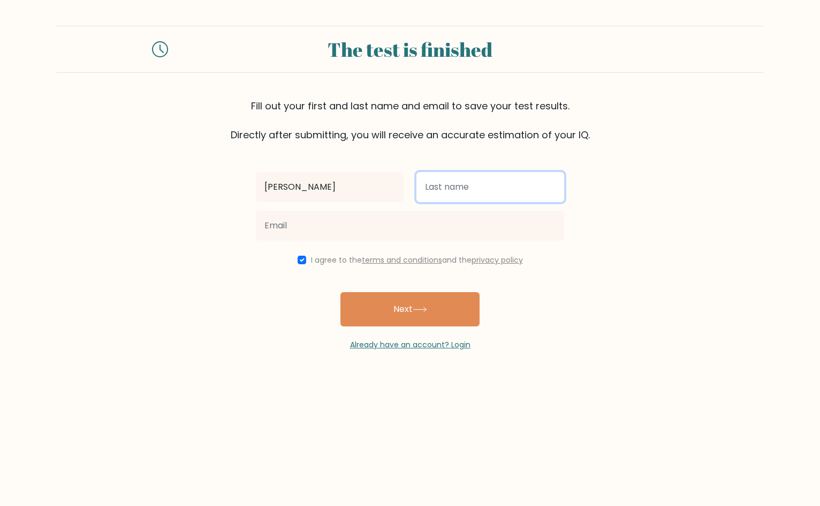
click at [529, 185] on input "text" at bounding box center [491, 187] width 148 height 30
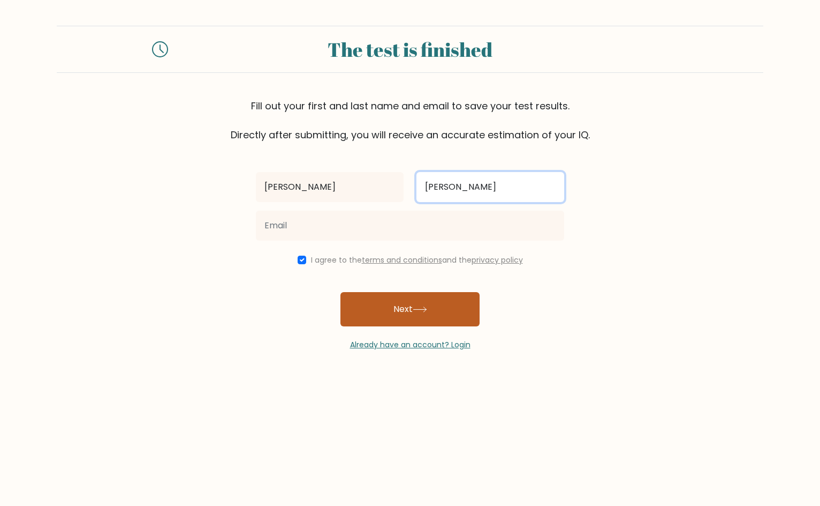
type input "Misajon"
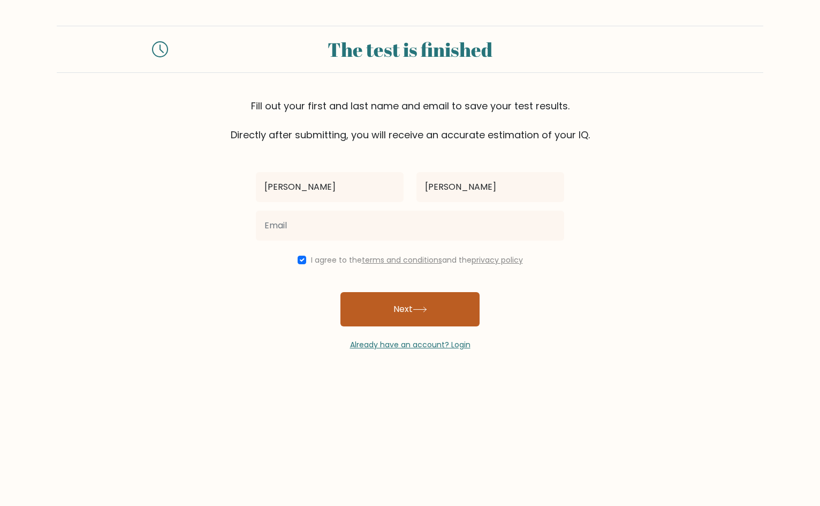
click at [407, 318] on button "Next" at bounding box center [410, 309] width 139 height 34
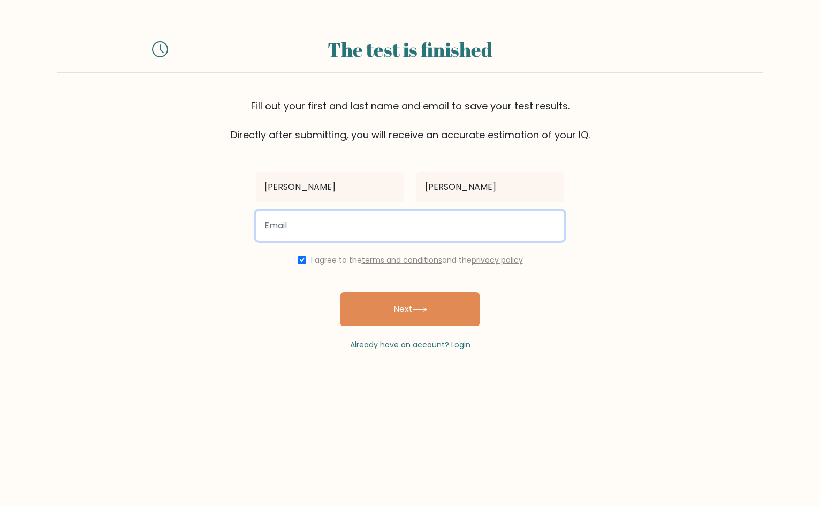
click at [519, 229] on input "email" at bounding box center [410, 225] width 308 height 30
click at [524, 222] on input "email" at bounding box center [410, 225] width 308 height 30
type input "kanele"
click at [341, 292] on button "Next" at bounding box center [410, 309] width 139 height 34
click at [353, 227] on input "akimisajon3@gmail,com" at bounding box center [410, 225] width 308 height 30
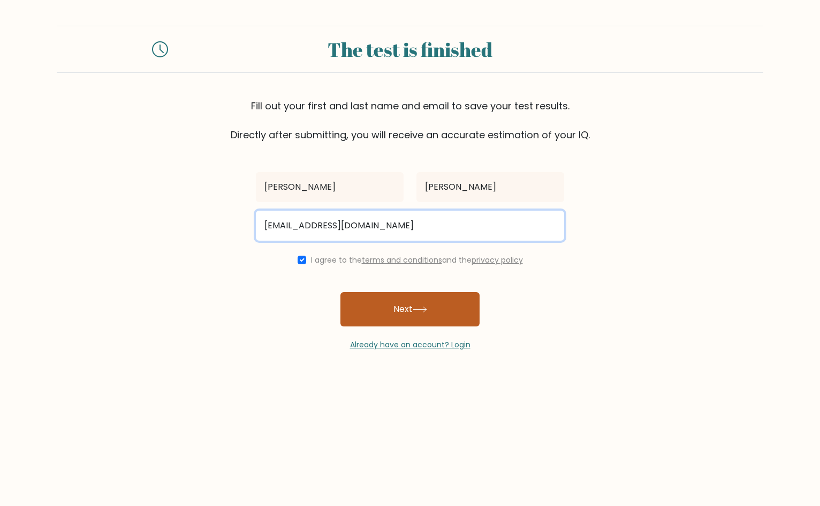
type input "akimisajon3@gmail.com"
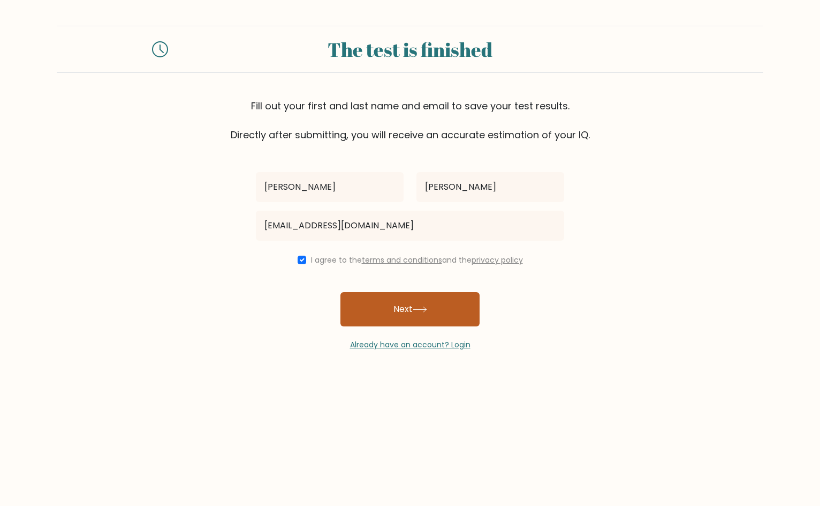
click at [428, 304] on button "Next" at bounding box center [410, 309] width 139 height 34
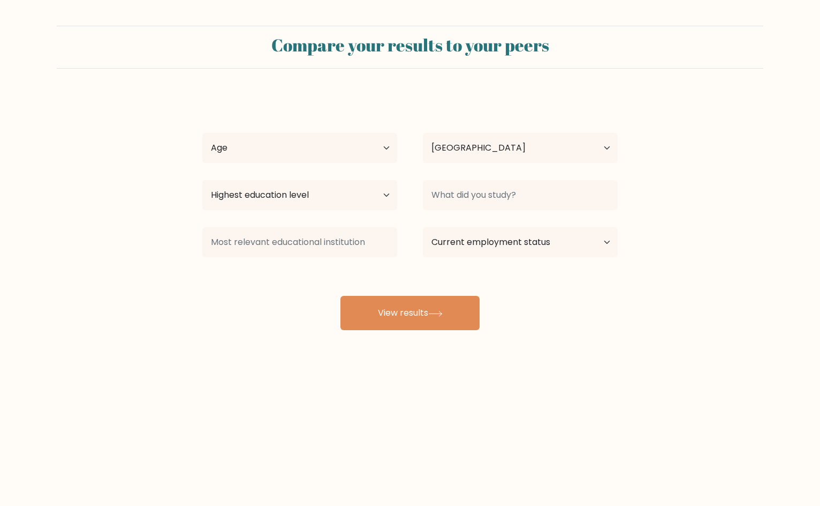
select select "PH"
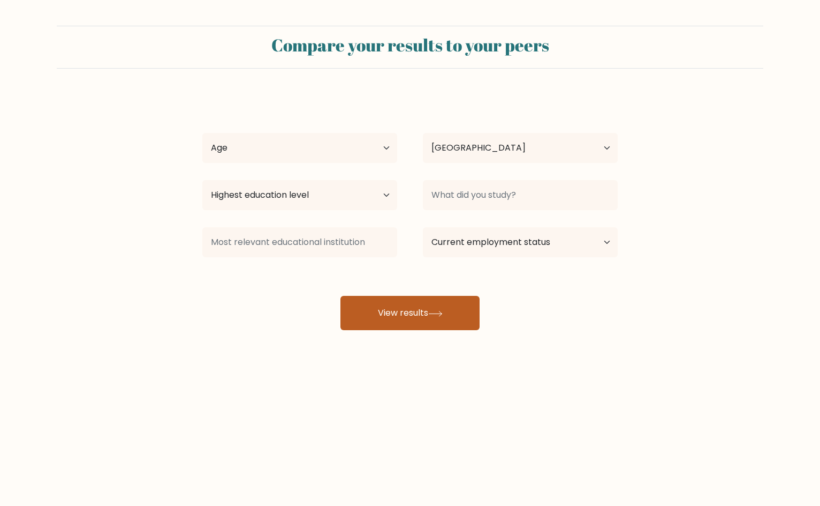
click at [441, 309] on button "View results" at bounding box center [410, 313] width 139 height 34
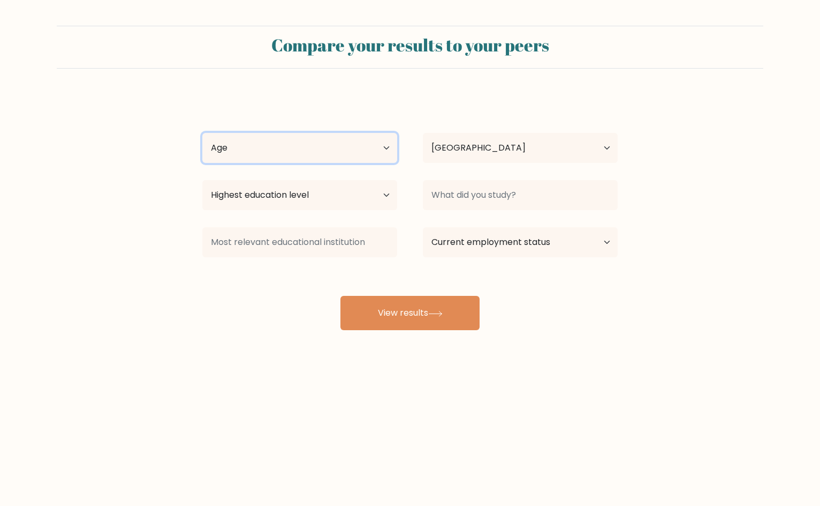
click at [354, 141] on select "Age Under 18 years old 18-24 years old 25-34 years old 35-44 years old 45-54 ye…" at bounding box center [299, 148] width 195 height 30
select select "18_24"
click at [202, 133] on select "Age Under 18 years old 18-24 years old 25-34 years old 35-44 years old 45-54 ye…" at bounding box center [299, 148] width 195 height 30
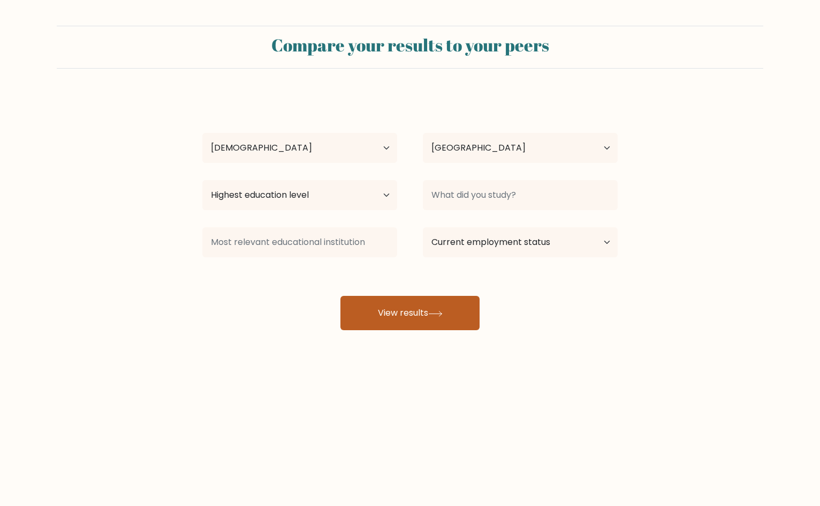
click at [421, 322] on button "View results" at bounding box center [410, 313] width 139 height 34
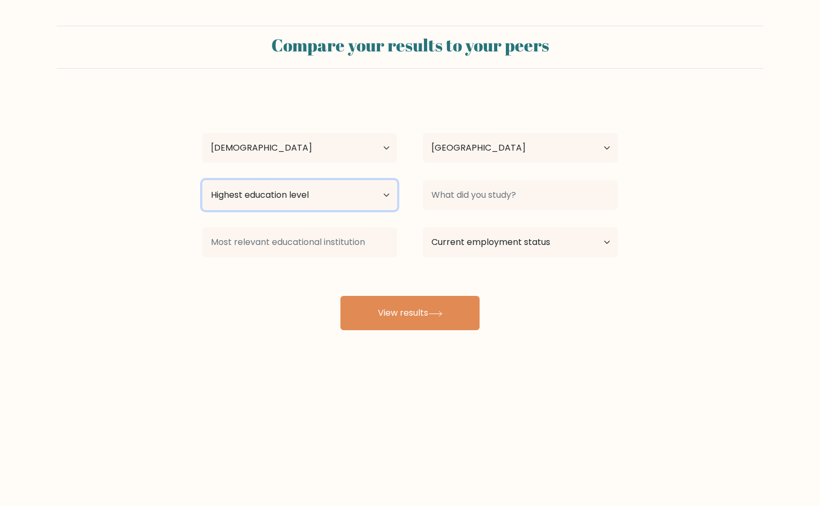
click at [361, 192] on select "Highest education level No schooling Primary Lower Secondary Upper Secondary Oc…" at bounding box center [299, 195] width 195 height 30
select select "bachelors_degree"
click at [202, 180] on select "Highest education level No schooling Primary Lower Secondary Upper Secondary Oc…" at bounding box center [299, 195] width 195 height 30
click at [480, 214] on div "Aki Misajon Age Under 18 years old 18-24 years old 25-34 years old 35-44 years …" at bounding box center [410, 212] width 428 height 236
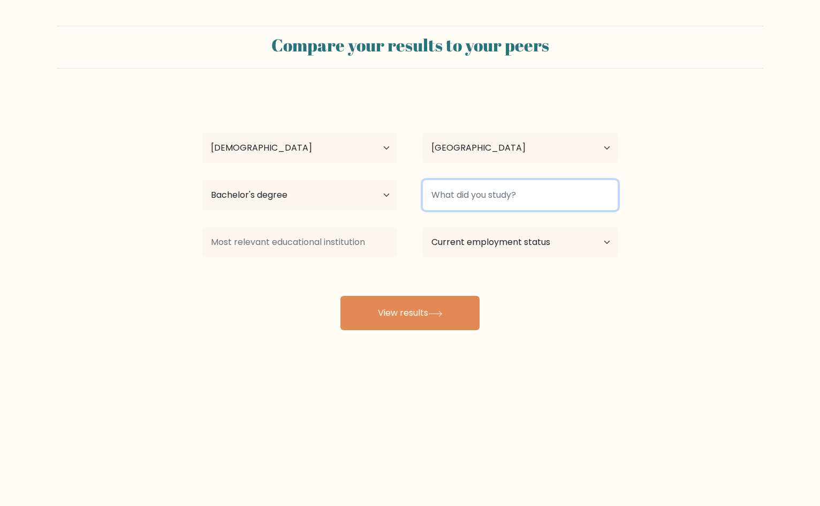
click at [503, 194] on input at bounding box center [520, 195] width 195 height 30
click at [456, 189] on input "BS PSychology" at bounding box center [520, 195] width 195 height 30
type input "BS Psychology"
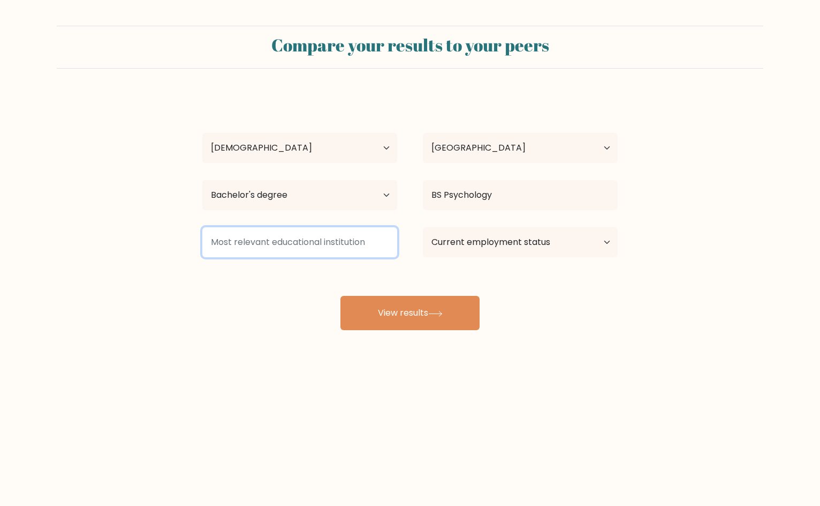
click at [346, 233] on input at bounding box center [299, 242] width 195 height 30
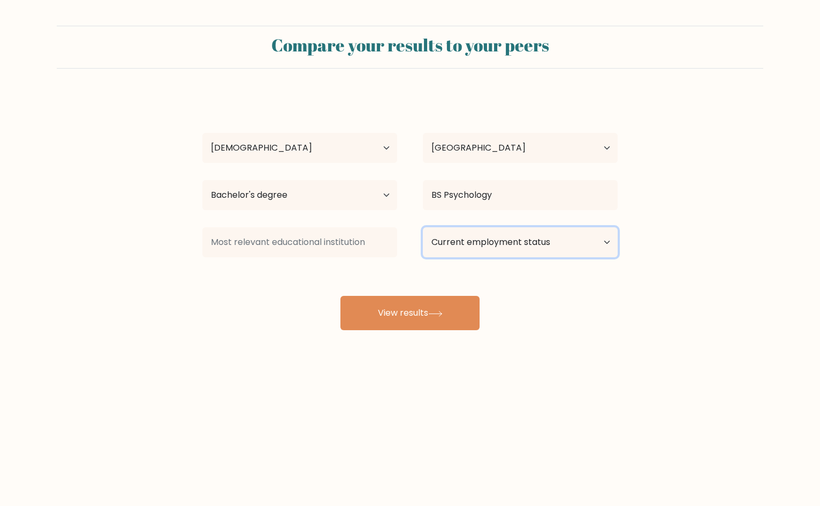
click at [481, 239] on select "Current employment status Employed Student Retired Other / prefer not to answer" at bounding box center [520, 242] width 195 height 30
select select "other"
click at [423, 227] on select "Current employment status Employed Student Retired Other / prefer not to answer" at bounding box center [520, 242] width 195 height 30
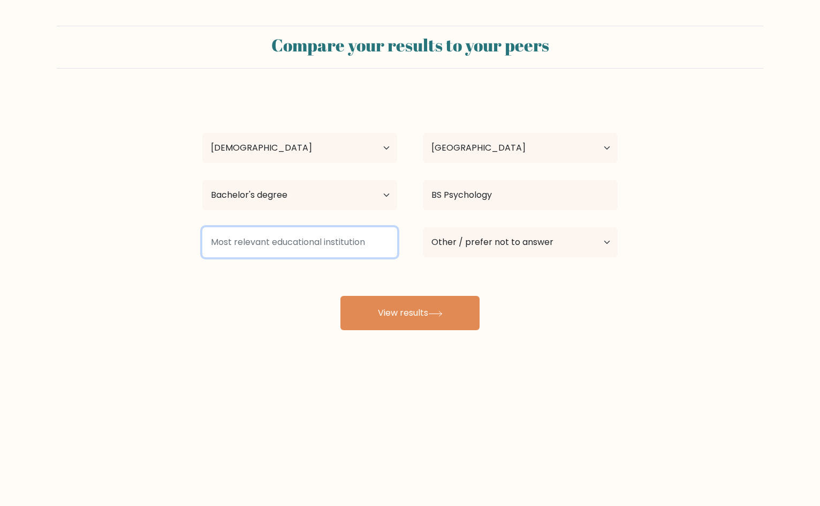
click at [357, 245] on input at bounding box center [299, 242] width 195 height 30
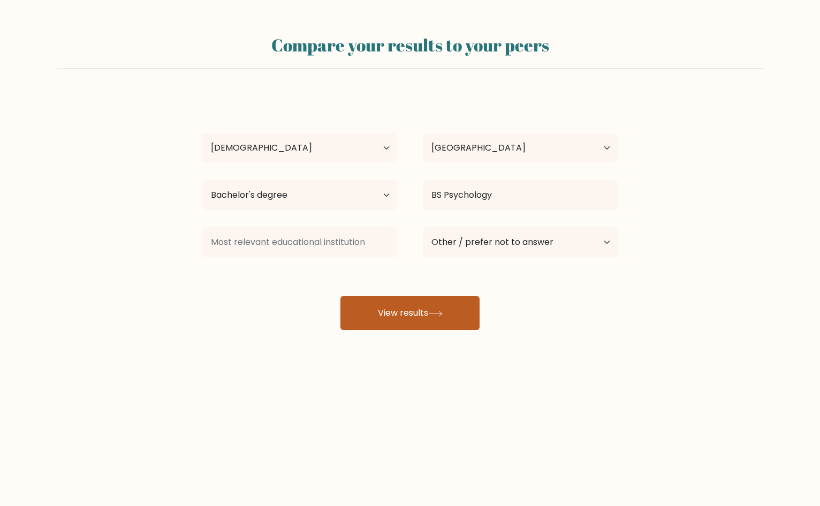
click at [447, 311] on button "View results" at bounding box center [410, 313] width 139 height 34
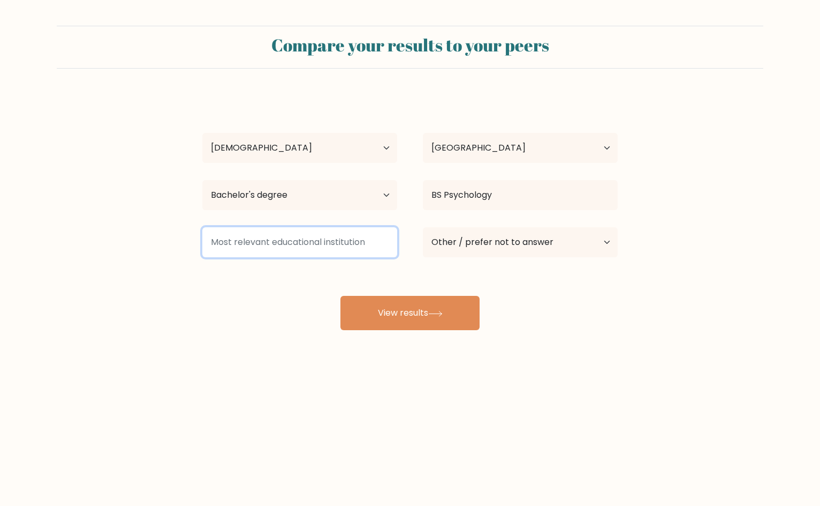
click at [343, 240] on input at bounding box center [299, 242] width 195 height 30
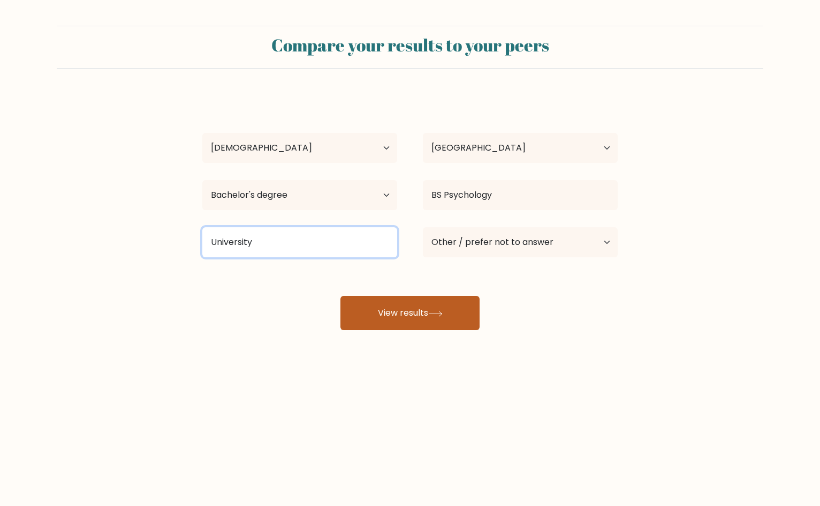
type input "University"
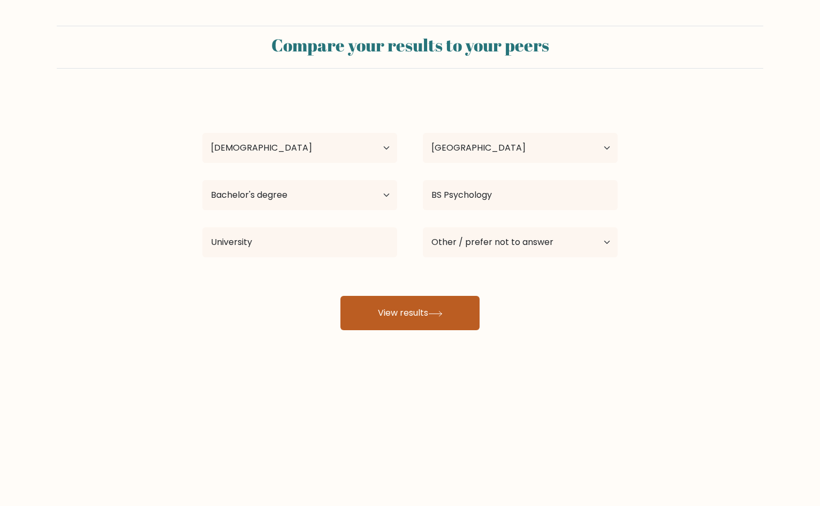
click at [381, 311] on button "View results" at bounding box center [410, 313] width 139 height 34
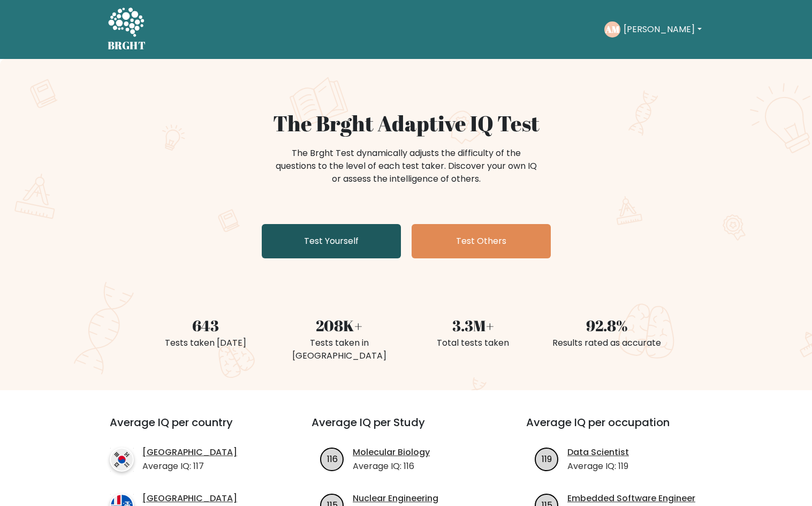
click at [361, 240] on link "Test Yourself" at bounding box center [331, 241] width 139 height 34
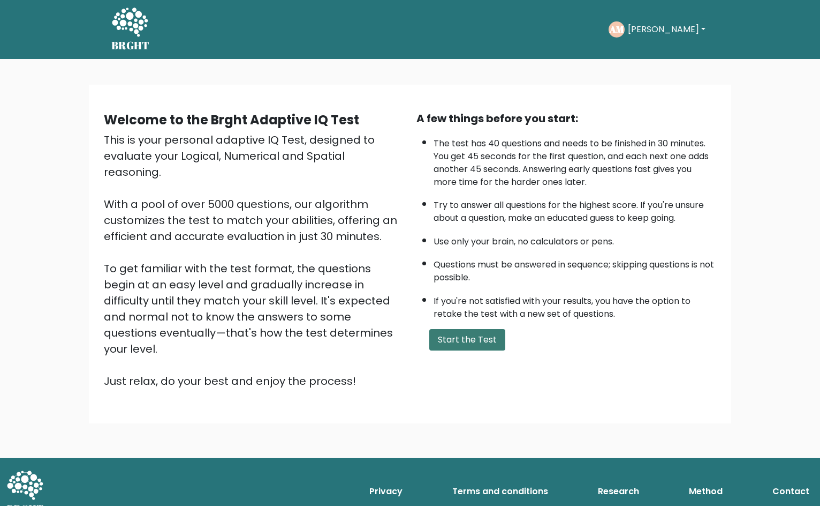
click at [469, 342] on button "Start the Test" at bounding box center [468, 339] width 76 height 21
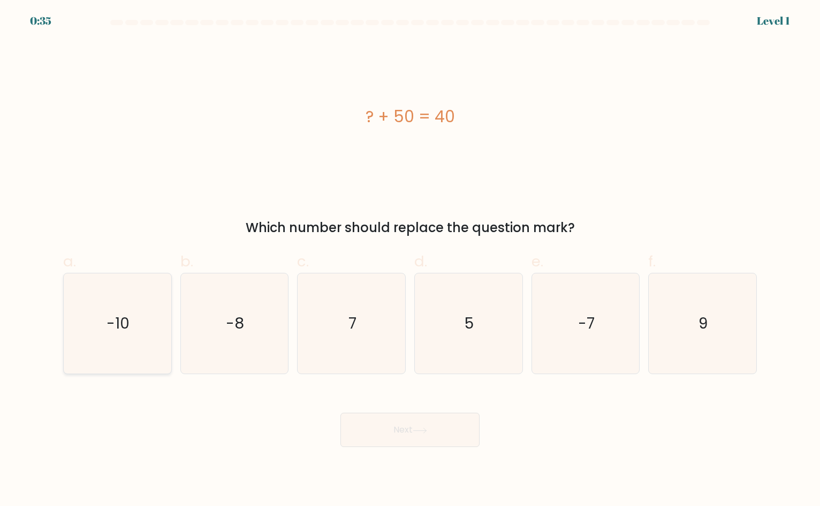
click at [112, 323] on text "-10" at bounding box center [118, 323] width 23 height 21
click at [410, 260] on input "a. -10" at bounding box center [410, 256] width 1 height 7
radio input "true"
click at [424, 426] on button "Next" at bounding box center [410, 429] width 139 height 34
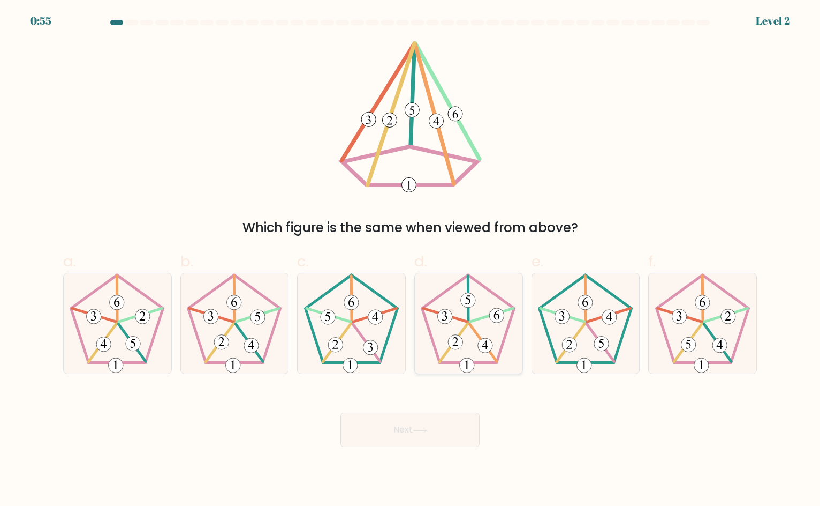
click at [455, 335] on 752 at bounding box center [456, 342] width 15 height 15
click at [411, 260] on input "d." at bounding box center [410, 256] width 1 height 7
radio input "true"
click at [433, 424] on button "Next" at bounding box center [410, 429] width 139 height 34
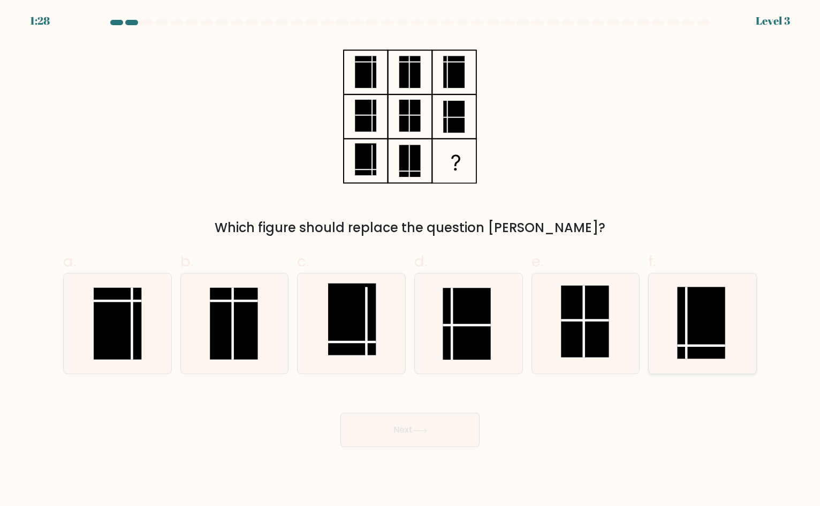
click at [710, 340] on rect at bounding box center [701, 323] width 48 height 72
click at [411, 260] on input "f." at bounding box center [410, 256] width 1 height 7
radio input "true"
click at [420, 430] on icon at bounding box center [420, 430] width 14 height 6
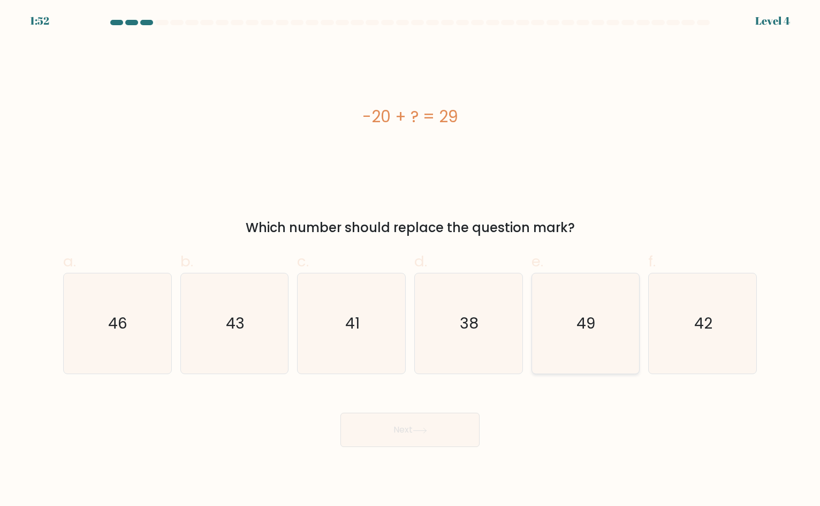
click at [571, 326] on icon "49" at bounding box center [586, 323] width 101 height 101
click at [411, 260] on input "e. 49" at bounding box center [410, 256] width 1 height 7
radio input "true"
click at [399, 427] on button "Next" at bounding box center [410, 429] width 139 height 34
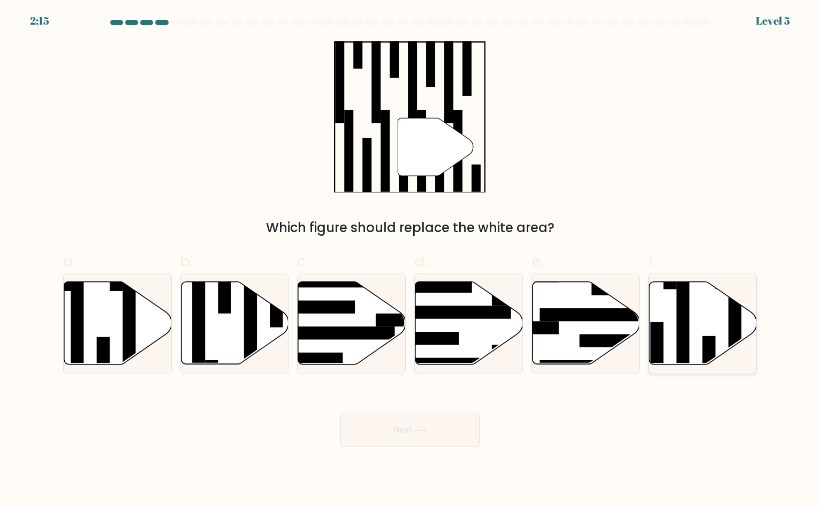
click at [697, 342] on icon at bounding box center [704, 323] width 108 height 82
click at [411, 260] on input "f." at bounding box center [410, 256] width 1 height 7
radio input "true"
drag, startPoint x: 442, startPoint y: 425, endPoint x: 448, endPoint y: 427, distance: 5.8
click at [443, 425] on button "Next" at bounding box center [410, 429] width 139 height 34
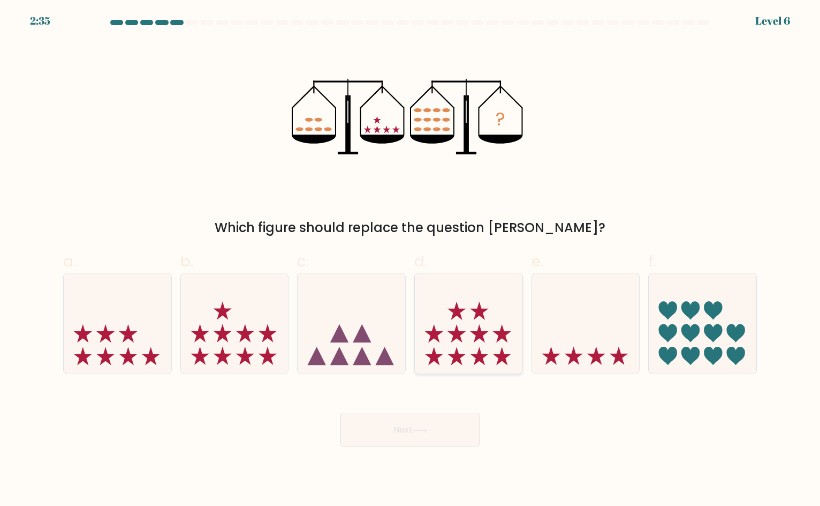
click at [464, 322] on icon at bounding box center [469, 322] width 108 height 89
click at [411, 260] on input "d." at bounding box center [410, 256] width 1 height 7
radio input "true"
click at [439, 432] on button "Next" at bounding box center [410, 429] width 139 height 34
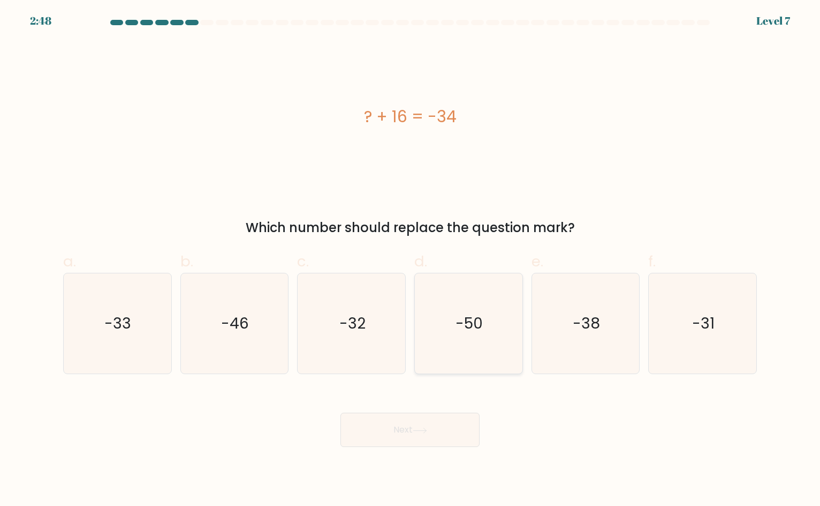
click at [486, 346] on icon "-50" at bounding box center [468, 323] width 101 height 101
click at [411, 260] on input "d. -50" at bounding box center [410, 256] width 1 height 7
radio input "true"
drag, startPoint x: 453, startPoint y: 438, endPoint x: 353, endPoint y: 440, distance: 100.2
click at [453, 437] on button "Next" at bounding box center [410, 429] width 139 height 34
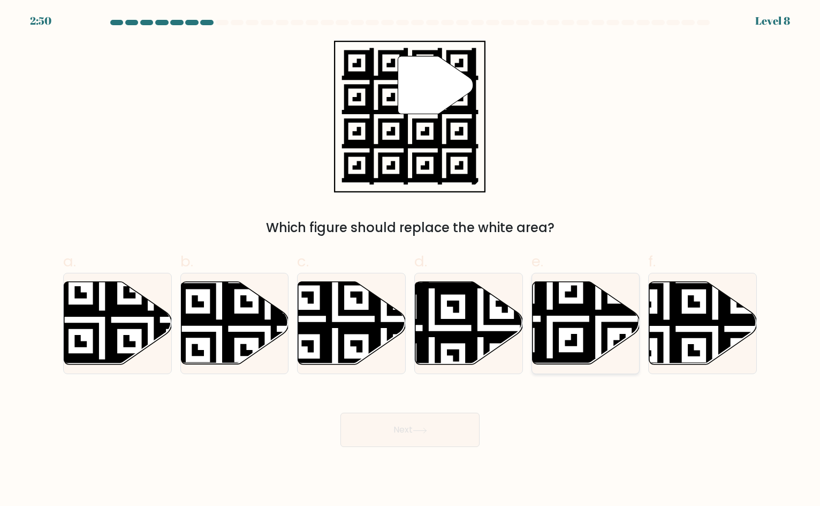
click at [563, 291] on icon at bounding box center [586, 323] width 108 height 82
click at [411, 260] on input "e." at bounding box center [410, 256] width 1 height 7
radio input "true"
click at [423, 441] on button "Next" at bounding box center [410, 429] width 139 height 34
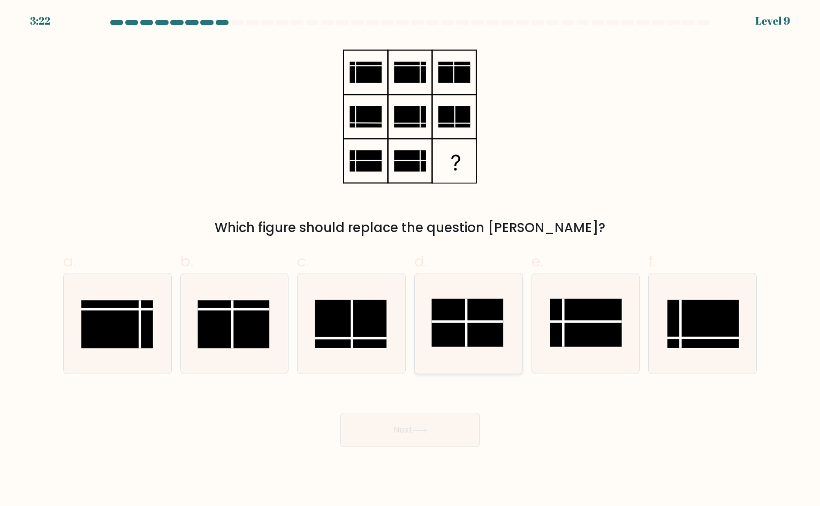
click at [471, 332] on rect at bounding box center [468, 322] width 72 height 48
click at [411, 260] on input "d." at bounding box center [410, 256] width 1 height 7
radio input "true"
click at [431, 429] on button "Next" at bounding box center [410, 429] width 139 height 34
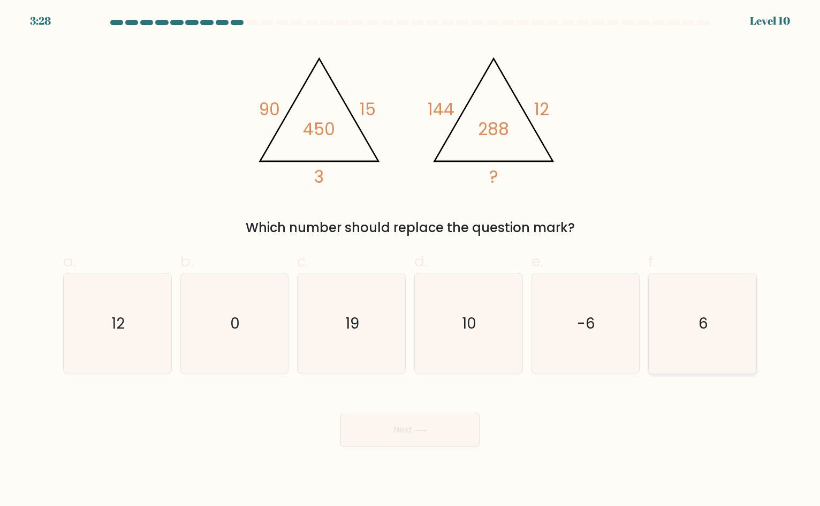
click at [718, 334] on icon "6" at bounding box center [703, 323] width 101 height 101
click at [411, 260] on input "f. 6" at bounding box center [410, 256] width 1 height 7
radio input "true"
click at [397, 416] on button "Next" at bounding box center [410, 429] width 139 height 34
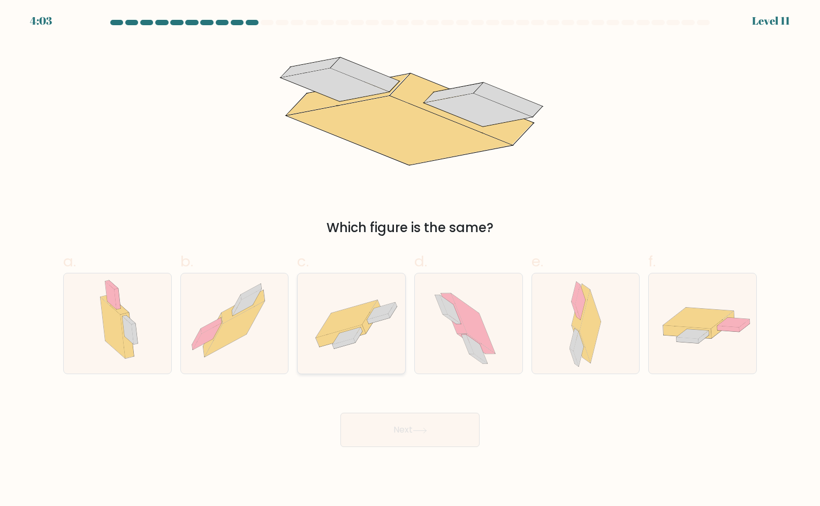
click at [342, 330] on icon at bounding box center [347, 318] width 61 height 37
click at [410, 260] on input "c." at bounding box center [410, 256] width 1 height 7
radio input "true"
click at [415, 408] on div "Next" at bounding box center [410, 417] width 707 height 60
click at [413, 418] on button "Next" at bounding box center [410, 429] width 139 height 34
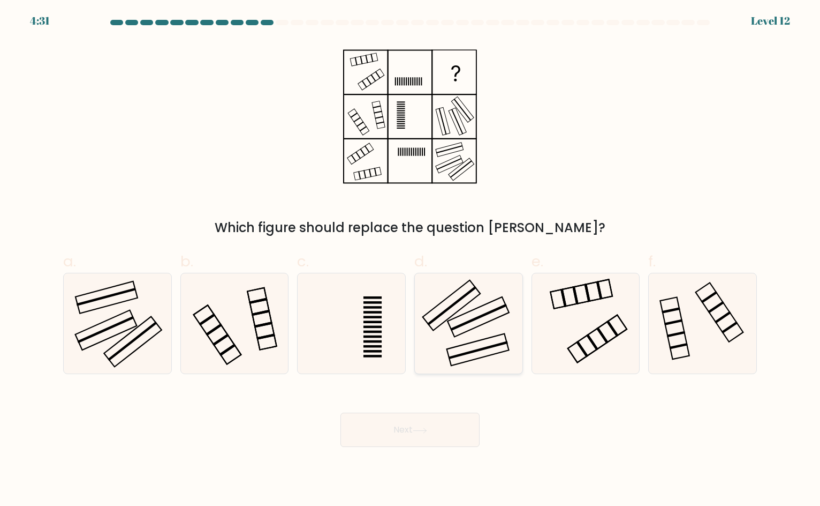
click at [421, 320] on icon at bounding box center [468, 323] width 101 height 101
click at [411, 260] on input "d." at bounding box center [410, 256] width 1 height 7
radio input "true"
click at [427, 421] on button "Next" at bounding box center [410, 429] width 139 height 34
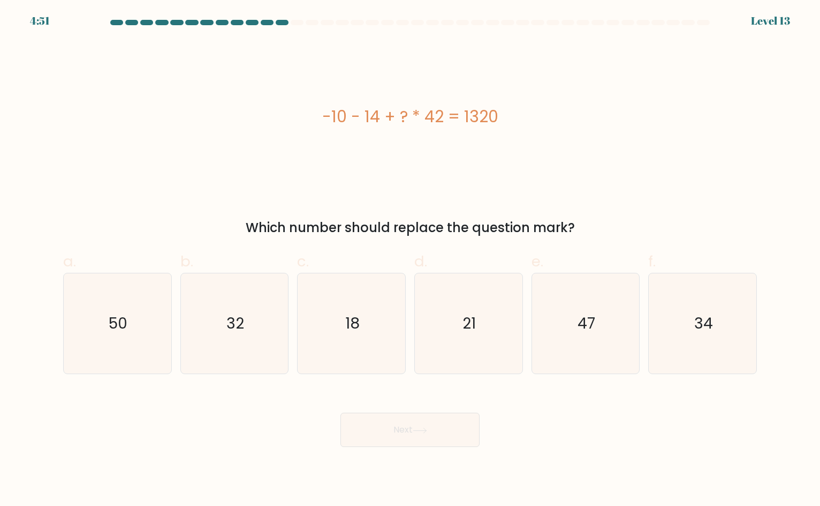
click at [175, 140] on div "-10 - 14 + ? * 42 = 1320" at bounding box center [410, 117] width 694 height 152
click at [501, 182] on div "-10 - 14 + ? * 42 = 1320" at bounding box center [410, 117] width 694 height 152
click at [422, 219] on div "Which number should replace the question mark?" at bounding box center [410, 227] width 681 height 19
click at [577, 330] on icon "47" at bounding box center [586, 323] width 101 height 101
click at [411, 260] on input "e. 47" at bounding box center [410, 256] width 1 height 7
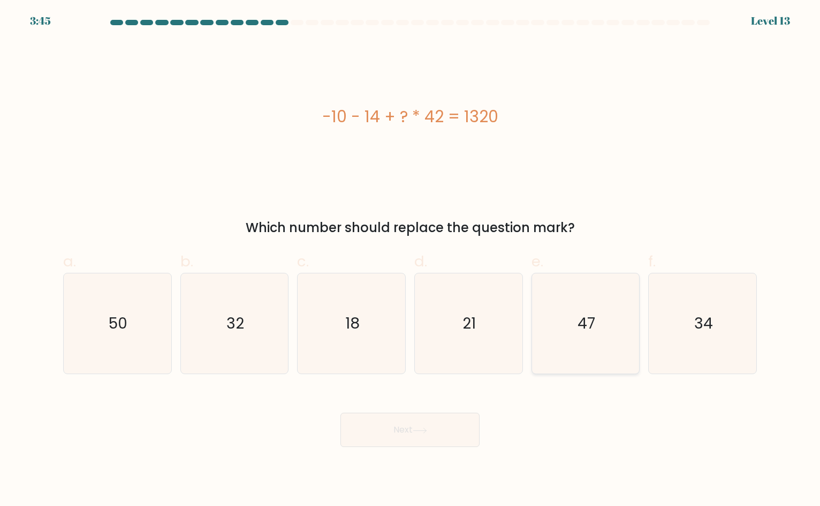
radio input "true"
click at [408, 440] on button "Next" at bounding box center [410, 429] width 139 height 34
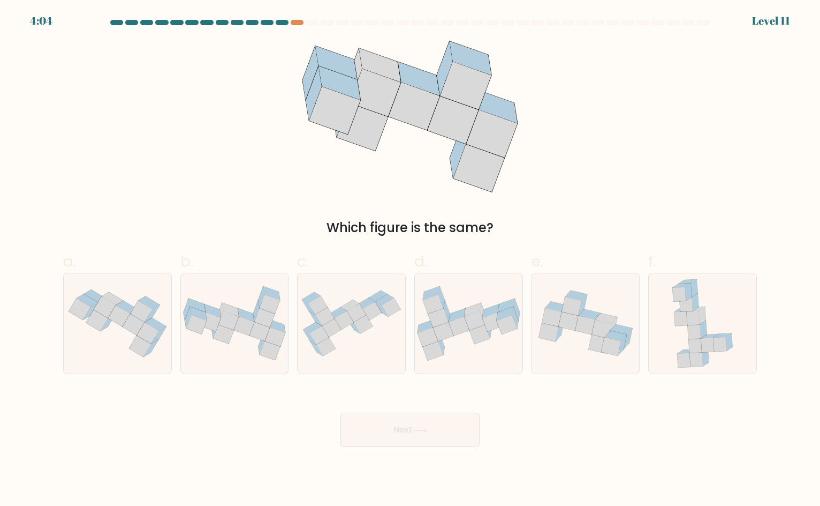
click at [555, 183] on div "Which figure is the same?" at bounding box center [410, 139] width 707 height 197
drag, startPoint x: 131, startPoint y: 340, endPoint x: 163, endPoint y: 340, distance: 32.7
click at [130, 340] on icon at bounding box center [118, 323] width 108 height 80
click at [410, 260] on input "a." at bounding box center [410, 256] width 1 height 7
radio input "true"
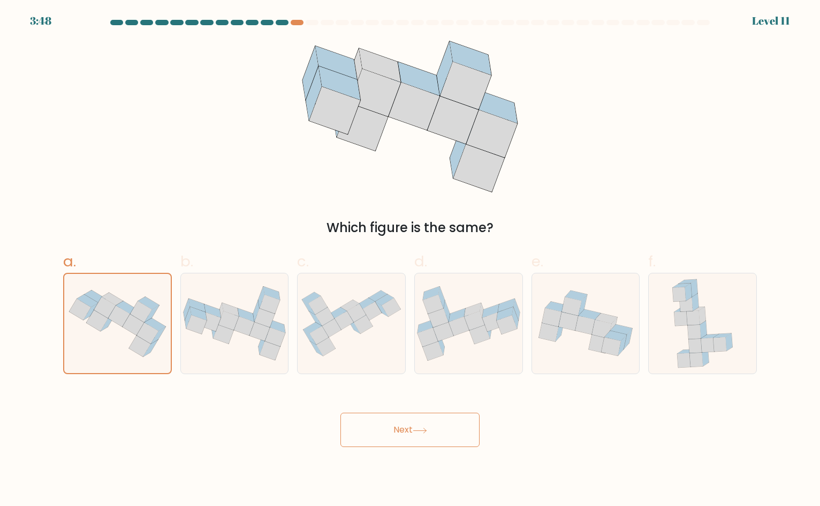
click at [432, 430] on button "Next" at bounding box center [410, 429] width 139 height 34
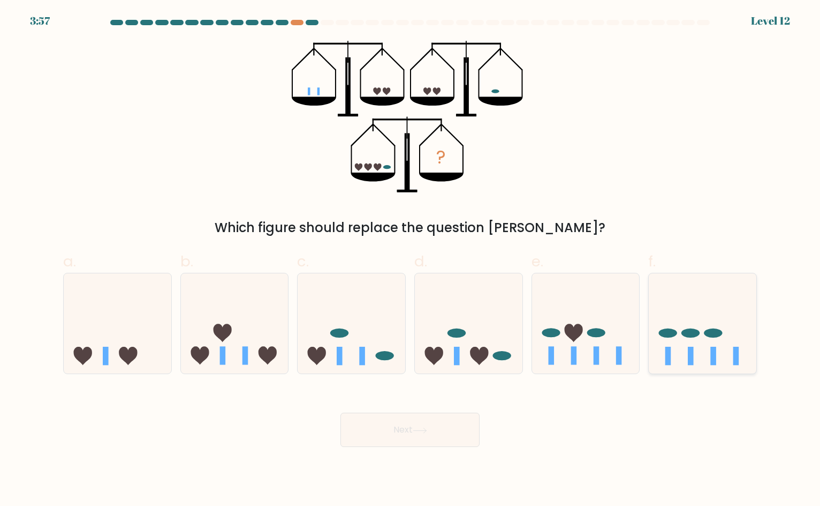
click at [684, 338] on icon at bounding box center [703, 322] width 108 height 89
click at [411, 260] on input "f." at bounding box center [410, 256] width 1 height 7
radio input "true"
click at [423, 433] on button "Next" at bounding box center [410, 429] width 139 height 34
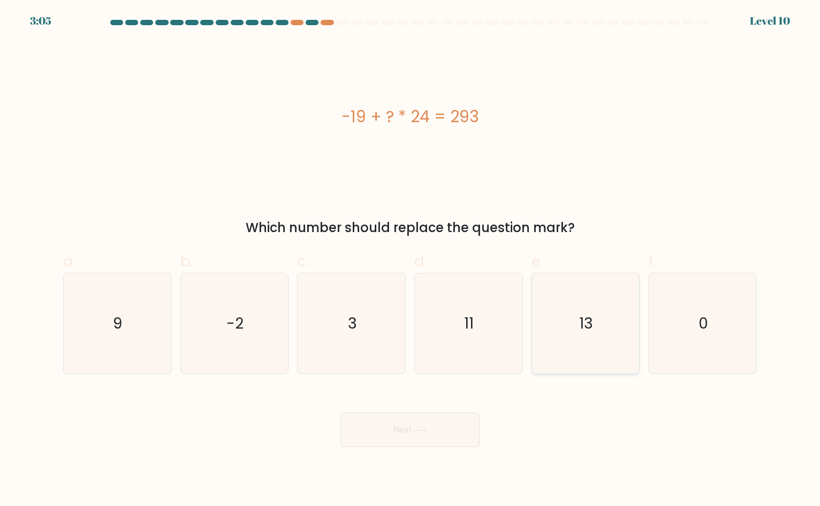
click at [585, 307] on icon "13" at bounding box center [586, 323] width 101 height 101
click at [411, 260] on input "e. 13" at bounding box center [410, 256] width 1 height 7
radio input "true"
drag, startPoint x: 432, startPoint y: 433, endPoint x: 443, endPoint y: 432, distance: 11.3
click at [433, 433] on button "Next" at bounding box center [410, 429] width 139 height 34
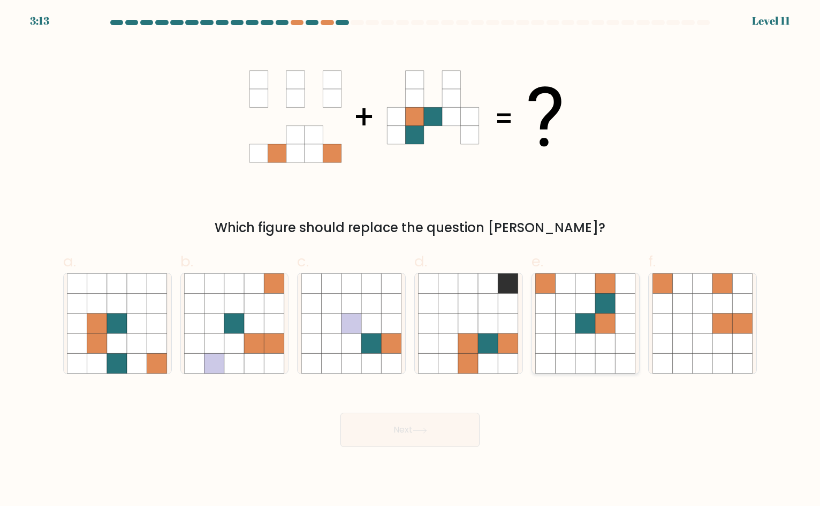
click at [568, 346] on icon at bounding box center [566, 343] width 20 height 20
click at [411, 260] on input "e." at bounding box center [410, 256] width 1 height 7
radio input "true"
click at [420, 432] on icon at bounding box center [420, 430] width 14 height 6
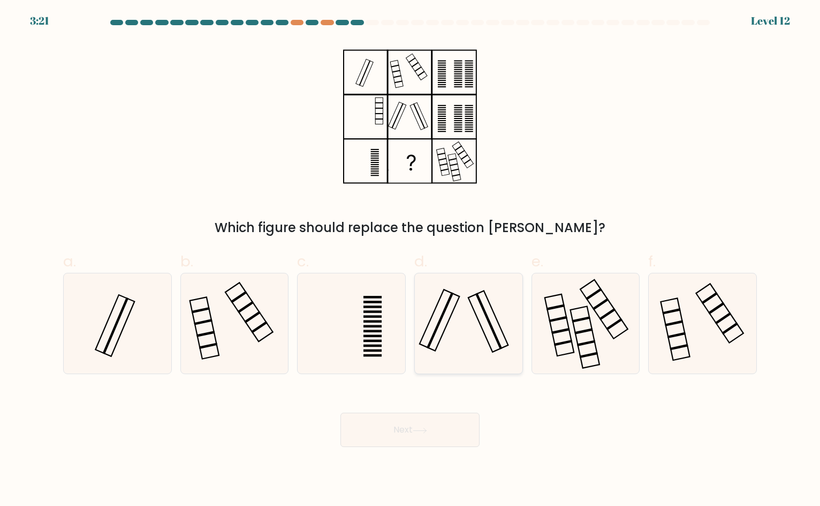
click at [490, 307] on icon at bounding box center [468, 323] width 101 height 101
click at [411, 260] on input "d." at bounding box center [410, 256] width 1 height 7
radio input "true"
click at [403, 427] on button "Next" at bounding box center [410, 429] width 139 height 34
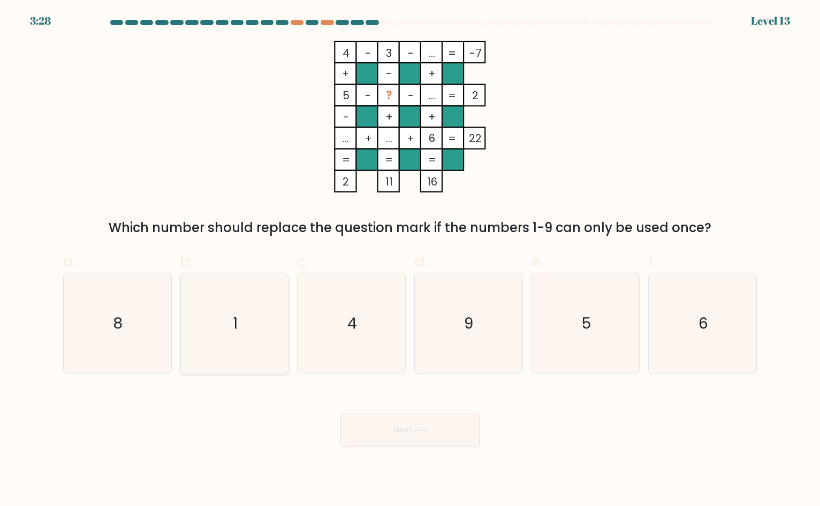
click at [214, 320] on icon "1" at bounding box center [234, 323] width 101 height 101
click at [410, 260] on input "b. 1" at bounding box center [410, 256] width 1 height 7
radio input "true"
click at [476, 435] on button "Next" at bounding box center [410, 429] width 139 height 34
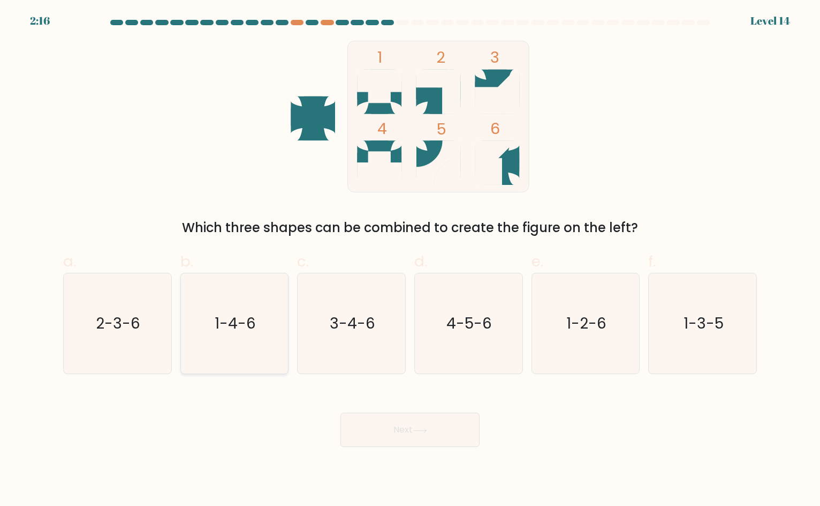
click at [275, 318] on icon "1-4-6" at bounding box center [234, 323] width 101 height 101
click at [410, 260] on input "b. 1-4-6" at bounding box center [410, 256] width 1 height 7
radio input "true"
click at [427, 431] on icon at bounding box center [420, 430] width 14 height 6
click at [370, 328] on text "3-4-6" at bounding box center [353, 323] width 46 height 21
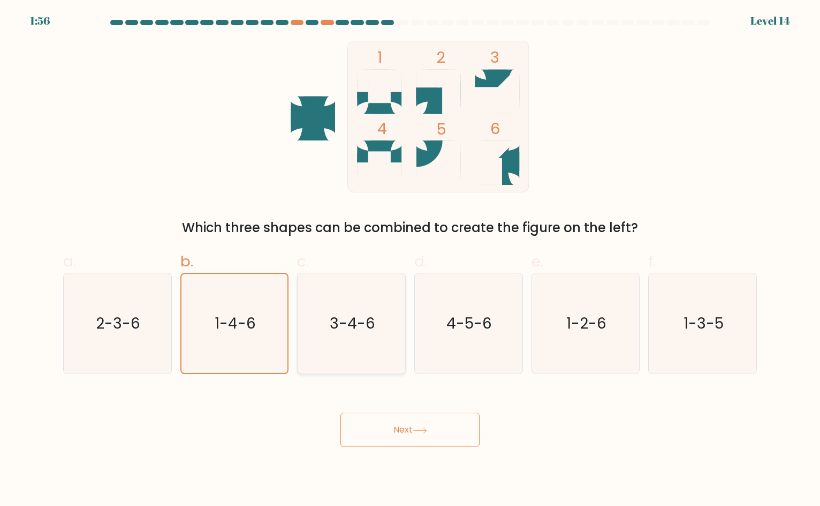
click at [410, 260] on input "c. 3-4-6" at bounding box center [410, 256] width 1 height 7
radio input "true"
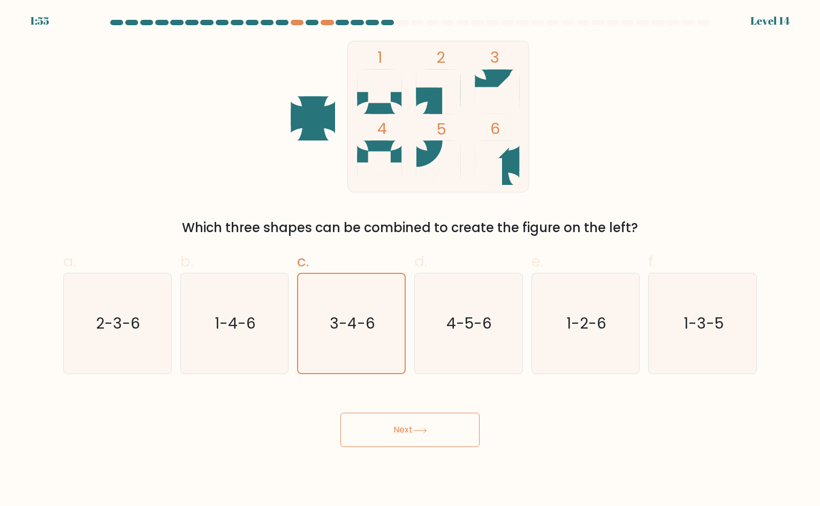
click at [426, 430] on icon at bounding box center [420, 430] width 14 height 6
click at [398, 433] on button "Next" at bounding box center [410, 429] width 139 height 34
click at [531, 402] on div "Next" at bounding box center [410, 417] width 707 height 60
click at [406, 430] on button "Next" at bounding box center [410, 429] width 139 height 34
click at [555, 421] on div "Next" at bounding box center [410, 417] width 707 height 60
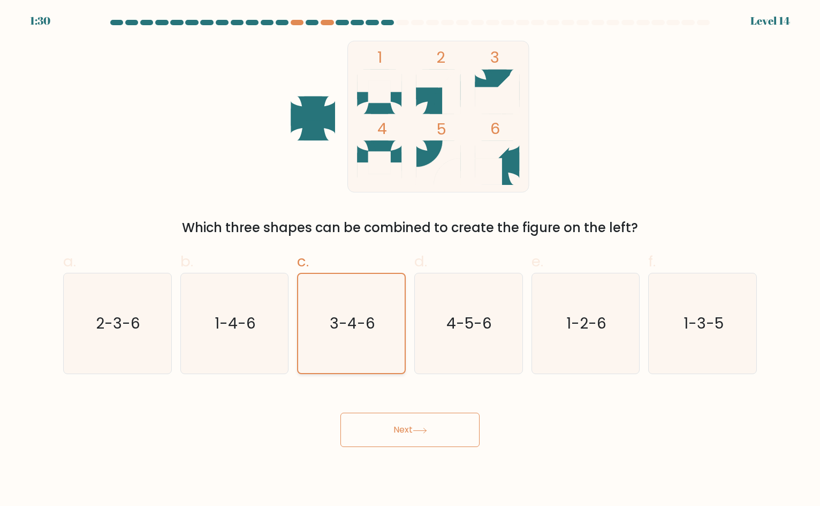
click at [379, 317] on icon "3-4-6" at bounding box center [352, 324] width 100 height 100
click at [410, 260] on input "c. 3-4-6" at bounding box center [410, 256] width 1 height 7
click at [443, 320] on icon "4-5-6" at bounding box center [468, 323] width 101 height 101
click at [411, 260] on input "d. 4-5-6" at bounding box center [410, 256] width 1 height 7
radio input "true"
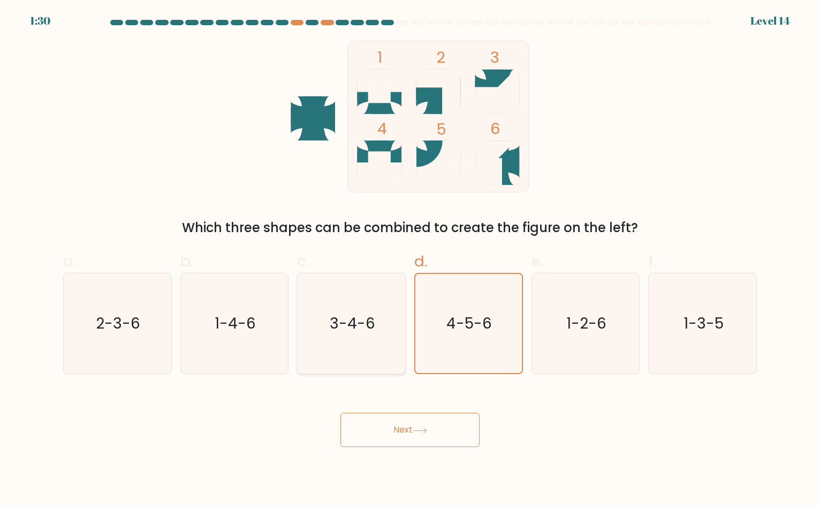
click at [364, 321] on text "3-4-6" at bounding box center [353, 323] width 46 height 21
click at [410, 260] on input "c. 3-4-6" at bounding box center [410, 256] width 1 height 7
radio input "true"
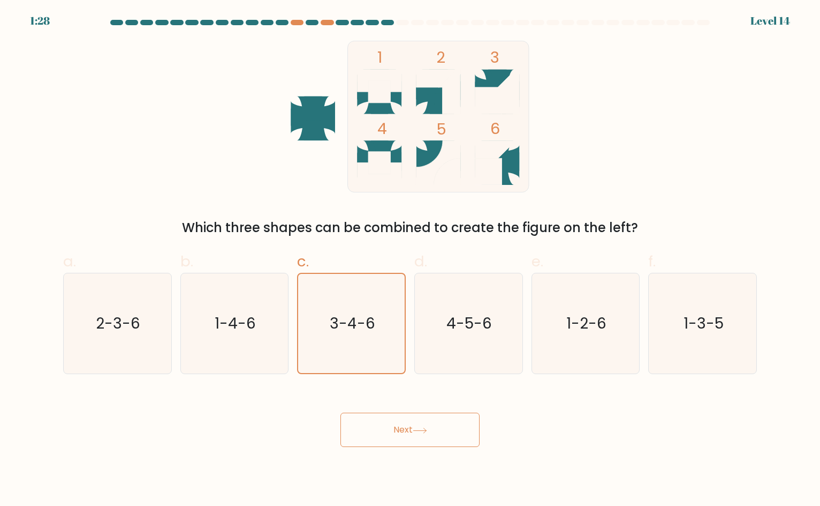
click at [440, 426] on button "Next" at bounding box center [410, 429] width 139 height 34
click at [403, 435] on button "Next" at bounding box center [410, 429] width 139 height 34
click at [144, 1] on div "1:22 Level 14" at bounding box center [410, 6] width 820 height 13
click at [426, 434] on button "Next" at bounding box center [410, 429] width 139 height 34
click at [219, 186] on div "1 2 3 4 5 6 Which three shapes can be combined to create the figure on the left?" at bounding box center [410, 139] width 707 height 197
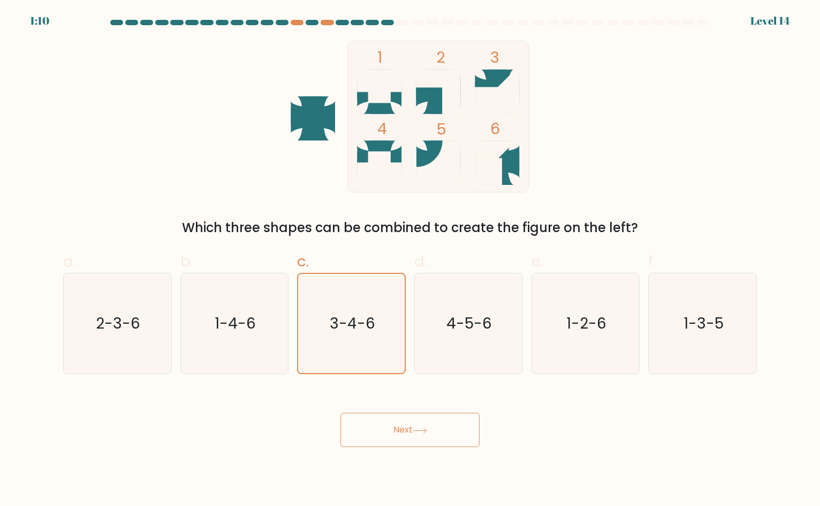
click at [589, 397] on div "Next" at bounding box center [410, 417] width 707 height 60
click at [235, 149] on div "1 2 3 4 5 6 Which three shapes can be combined to create the figure on the left?" at bounding box center [410, 139] width 707 height 197
click at [427, 429] on icon at bounding box center [420, 430] width 14 height 6
drag, startPoint x: 427, startPoint y: 429, endPoint x: 385, endPoint y: 433, distance: 42.5
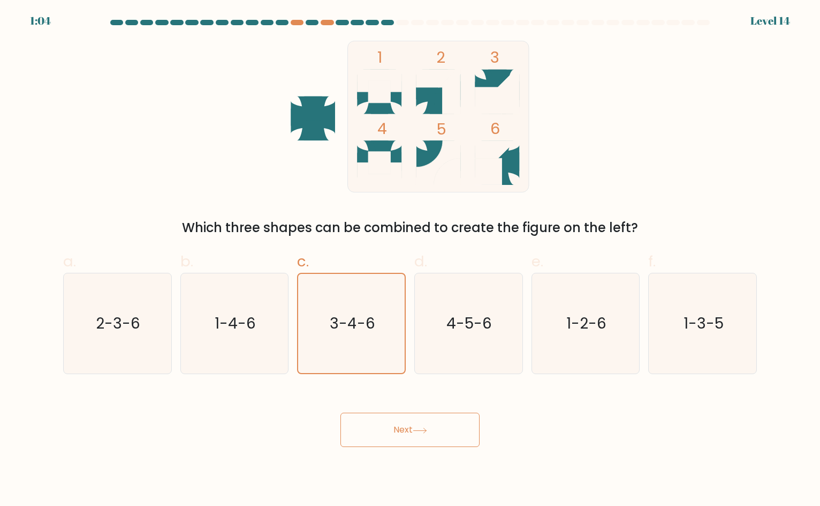
click at [385, 433] on button "Next" at bounding box center [410, 429] width 139 height 34
click at [236, 158] on div "1 2 3 4 5 6 Which three shapes can be combined to create the figure on the left?" at bounding box center [410, 139] width 707 height 197
click at [423, 280] on icon "4-5-6" at bounding box center [468, 323] width 101 height 101
click at [411, 260] on input "d. 4-5-6" at bounding box center [410, 256] width 1 height 7
radio input "true"
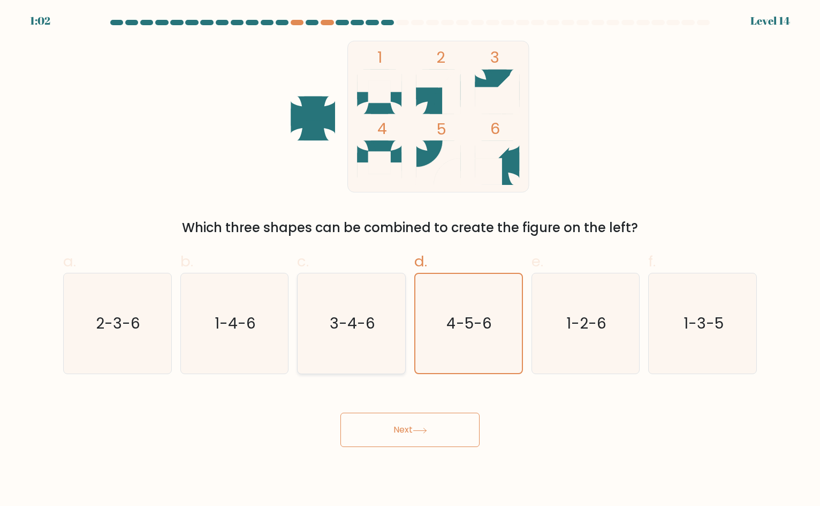
drag, startPoint x: 402, startPoint y: 314, endPoint x: 386, endPoint y: 320, distance: 16.4
click at [400, 315] on icon "3-4-6" at bounding box center [352, 323] width 101 height 101
click at [410, 260] on input "c. 3-4-6" at bounding box center [410, 256] width 1 height 7
radio input "true"
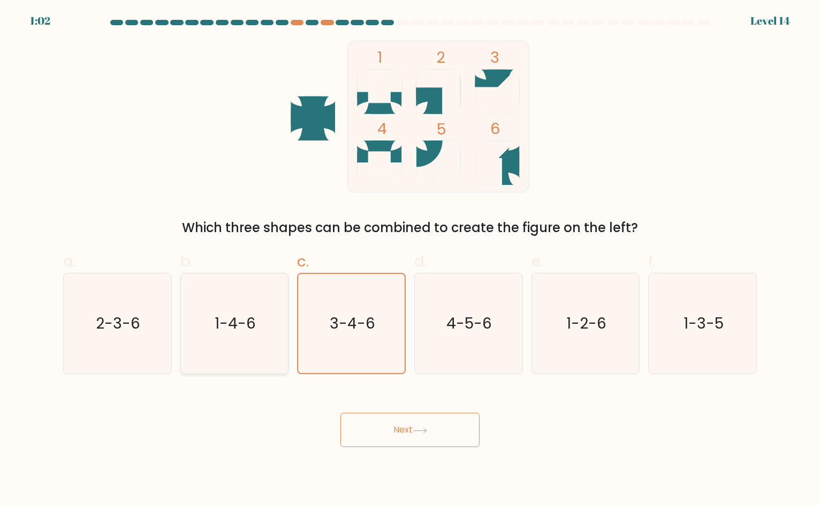
click at [236, 317] on text "1-4-6" at bounding box center [235, 323] width 41 height 21
click at [410, 260] on input "b. 1-4-6" at bounding box center [410, 256] width 1 height 7
radio input "true"
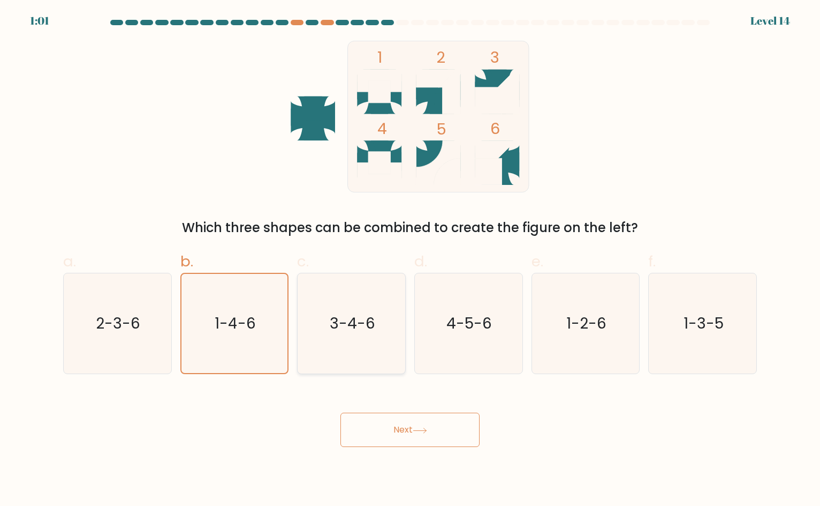
click at [361, 327] on text "3-4-6" at bounding box center [353, 323] width 46 height 21
click at [410, 260] on input "c. 3-4-6" at bounding box center [410, 256] width 1 height 7
radio input "true"
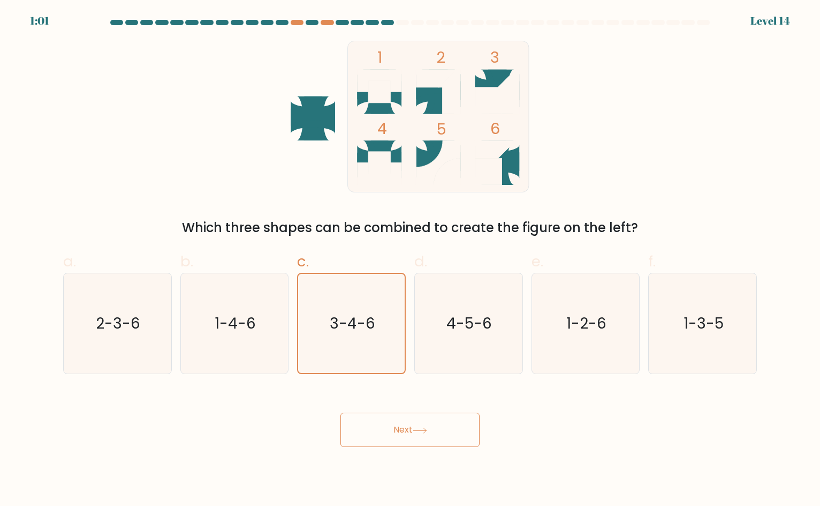
click at [426, 426] on button "Next" at bounding box center [410, 429] width 139 height 34
click at [168, 94] on div "1 2 3 4 5 6 Which three shapes can be combined to create the figure on the left?" at bounding box center [410, 139] width 707 height 197
click at [357, 325] on text "3-4-6" at bounding box center [353, 323] width 46 height 21
click at [410, 260] on input "c. 3-4-6" at bounding box center [410, 256] width 1 height 7
click at [242, 334] on icon "1-4-6" at bounding box center [234, 323] width 101 height 101
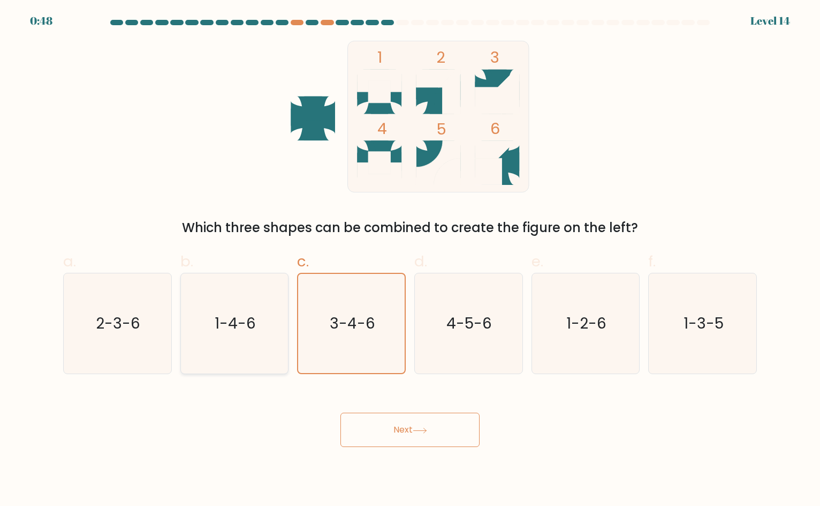
click at [410, 260] on input "b. 1-4-6" at bounding box center [410, 256] width 1 height 7
radio input "true"
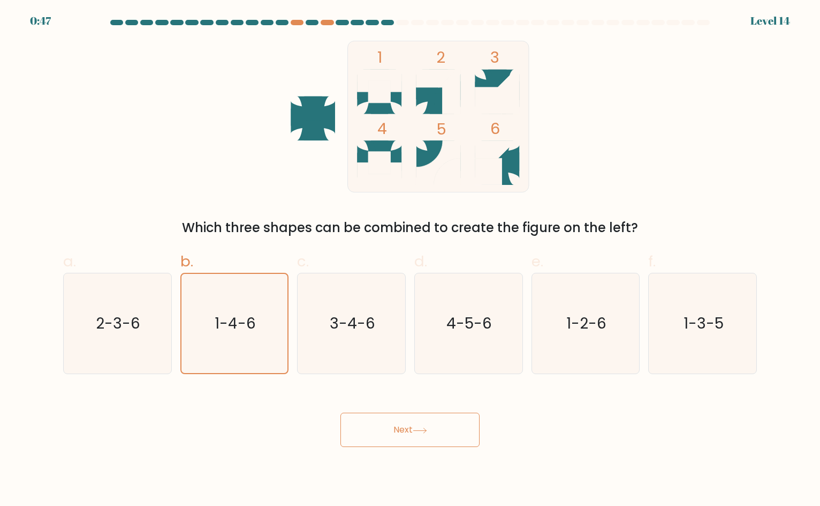
drag, startPoint x: 174, startPoint y: 127, endPoint x: 209, endPoint y: 131, distance: 35.5
click at [210, 131] on div "1 2 3 4 5 6 Which three shapes can be combined to create the figure on the left?" at bounding box center [410, 139] width 707 height 197
drag, startPoint x: 261, startPoint y: 133, endPoint x: 423, endPoint y: 120, distance: 162.8
click at [426, 119] on div "1 2 3 4 5 6 Which three shapes can be combined to create the figure on the left?" at bounding box center [410, 139] width 707 height 197
drag, startPoint x: 418, startPoint y: 124, endPoint x: 381, endPoint y: 135, distance: 38.6
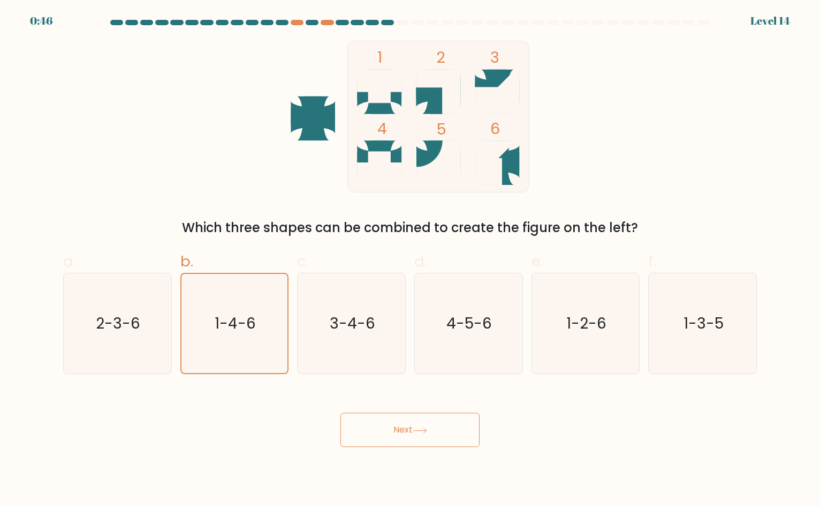
click at [414, 127] on rect at bounding box center [439, 116] width 182 height 151
click at [119, 342] on icon "2-3-6" at bounding box center [117, 323] width 101 height 101
click at [410, 260] on input "a. 2-3-6" at bounding box center [410, 256] width 1 height 7
radio input "true"
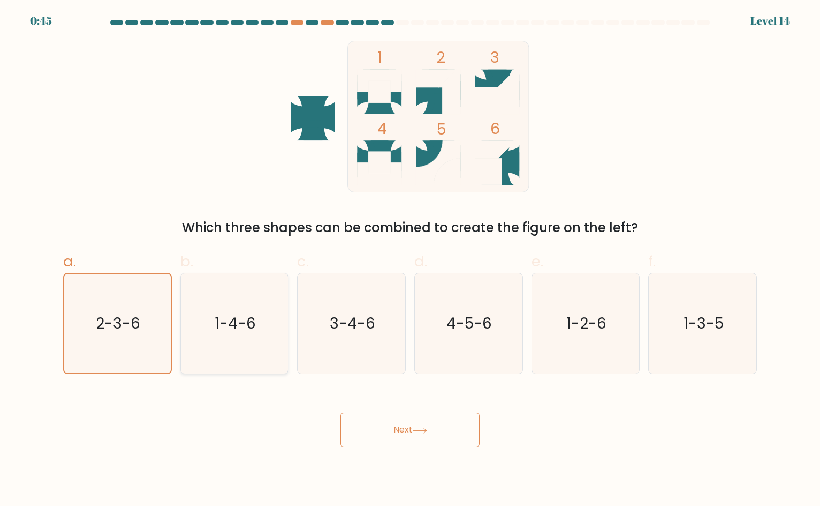
click at [219, 323] on text "1-4-6" at bounding box center [235, 323] width 41 height 21
click at [410, 260] on input "b. 1-4-6" at bounding box center [410, 256] width 1 height 7
radio input "true"
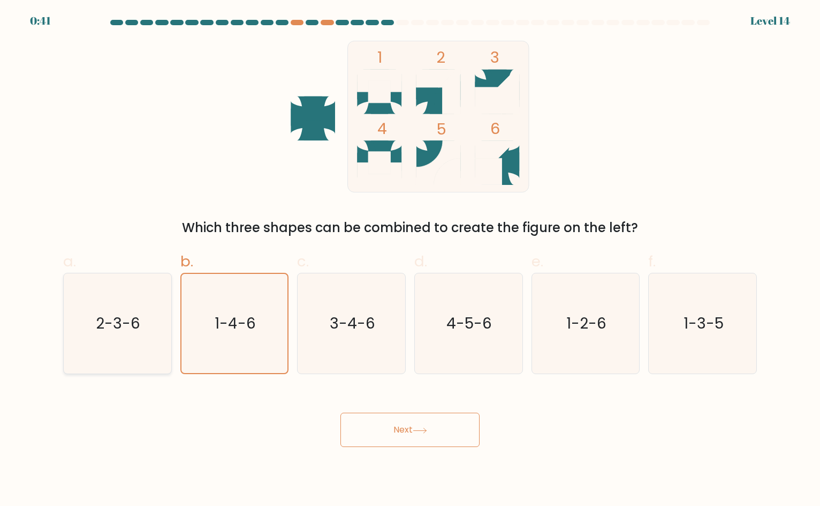
click at [94, 345] on icon "2-3-6" at bounding box center [117, 323] width 101 height 101
click at [410, 260] on input "a. 2-3-6" at bounding box center [410, 256] width 1 height 7
radio input "true"
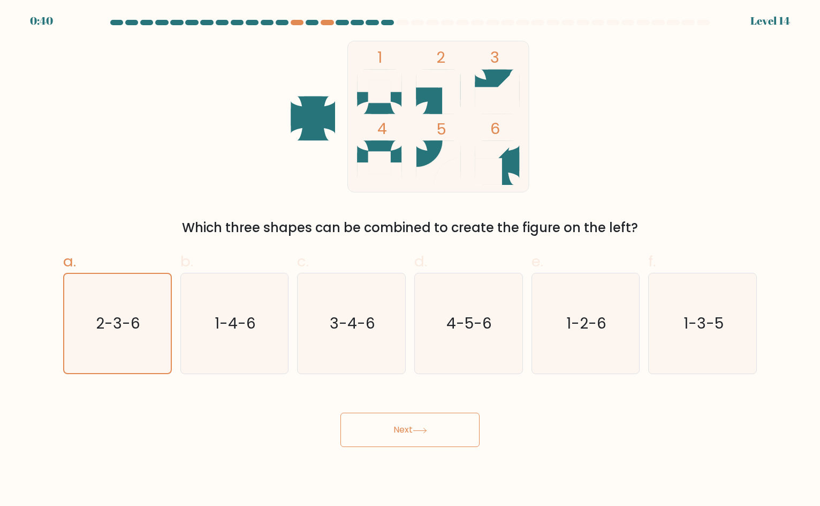
click at [400, 422] on button "Next" at bounding box center [410, 429] width 139 height 34
click at [432, 445] on button "Next" at bounding box center [410, 429] width 139 height 34
click at [431, 436] on button "Next" at bounding box center [410, 429] width 139 height 34
click at [591, 418] on div "Next" at bounding box center [410, 417] width 707 height 60
click at [459, 423] on button "Next" at bounding box center [410, 429] width 139 height 34
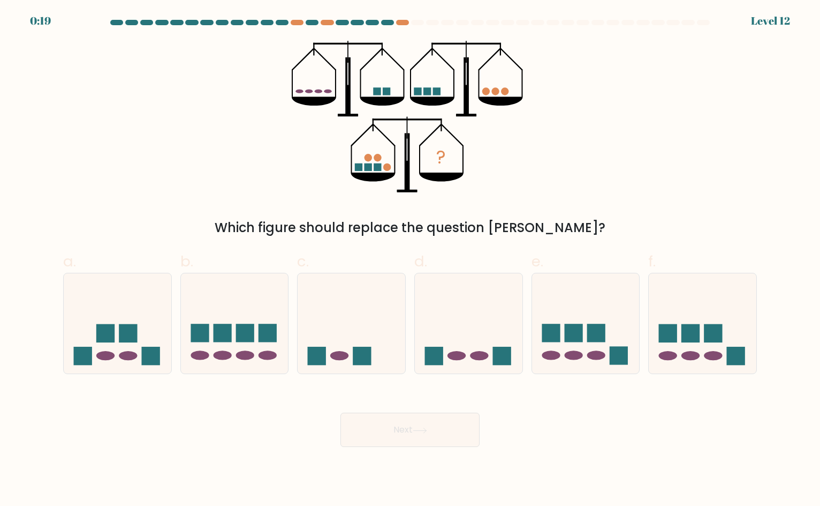
click at [618, 183] on div "? Which figure should replace the question mark?" at bounding box center [410, 139] width 707 height 197
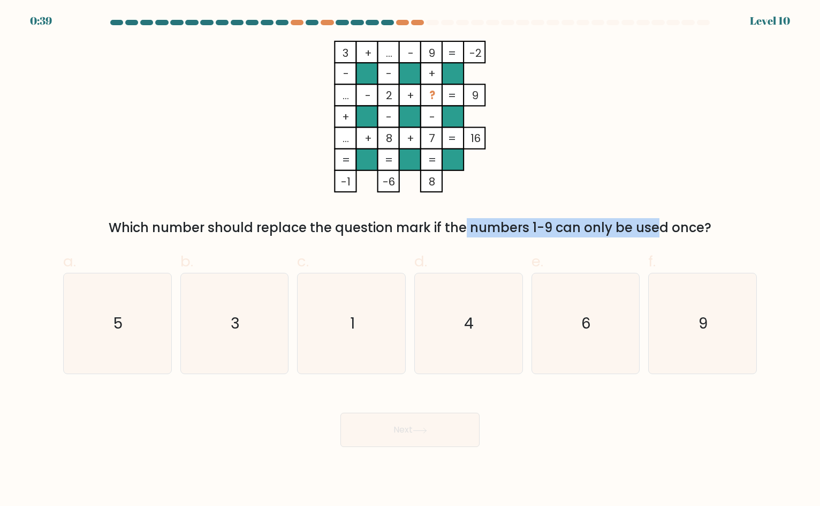
drag, startPoint x: 476, startPoint y: 240, endPoint x: 577, endPoint y: 225, distance: 102.4
click at [572, 225] on div "Which number should replace the question mark if the numbers 1-9 can only be us…" at bounding box center [410, 227] width 681 height 19
click at [589, 225] on div "Which number should replace the question mark if the numbers 1-9 can only be us…" at bounding box center [410, 227] width 681 height 19
click at [553, 329] on icon "6" at bounding box center [586, 323] width 101 height 101
click at [411, 260] on input "e. 6" at bounding box center [410, 256] width 1 height 7
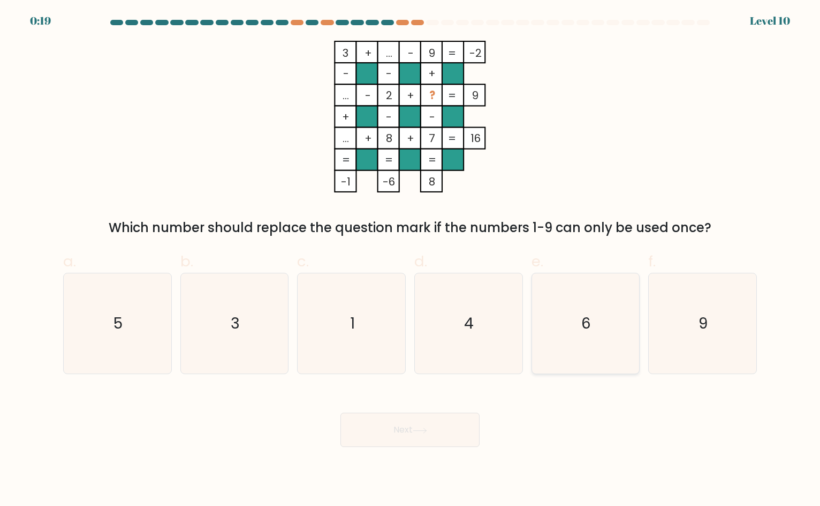
radio input "true"
click at [437, 429] on button "Next" at bounding box center [410, 429] width 139 height 34
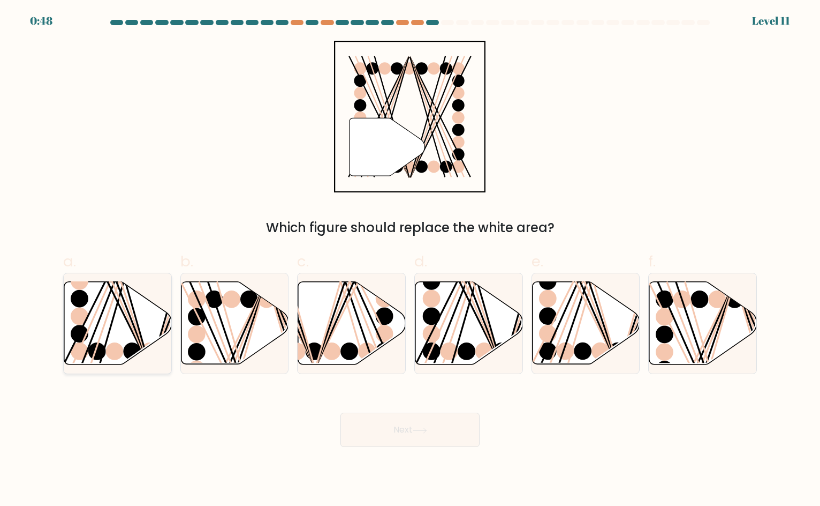
click at [84, 313] on ellipse at bounding box center [80, 316] width 18 height 18
click at [410, 260] on input "a." at bounding box center [410, 256] width 1 height 7
radio input "true"
click at [428, 436] on button "Next" at bounding box center [410, 429] width 139 height 34
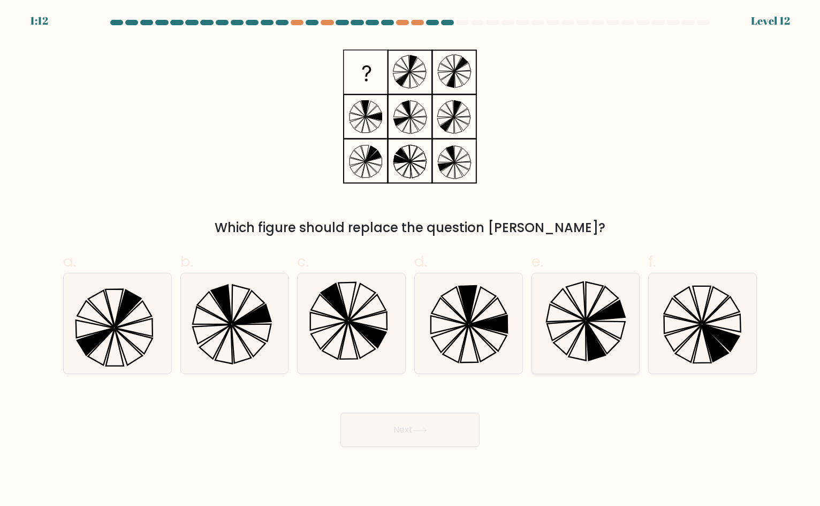
click at [598, 288] on icon at bounding box center [586, 323] width 101 height 101
click at [411, 260] on input "e." at bounding box center [410, 256] width 1 height 7
radio input "true"
click at [103, 326] on icon at bounding box center [95, 329] width 38 height 18
click at [410, 260] on input "a." at bounding box center [410, 256] width 1 height 7
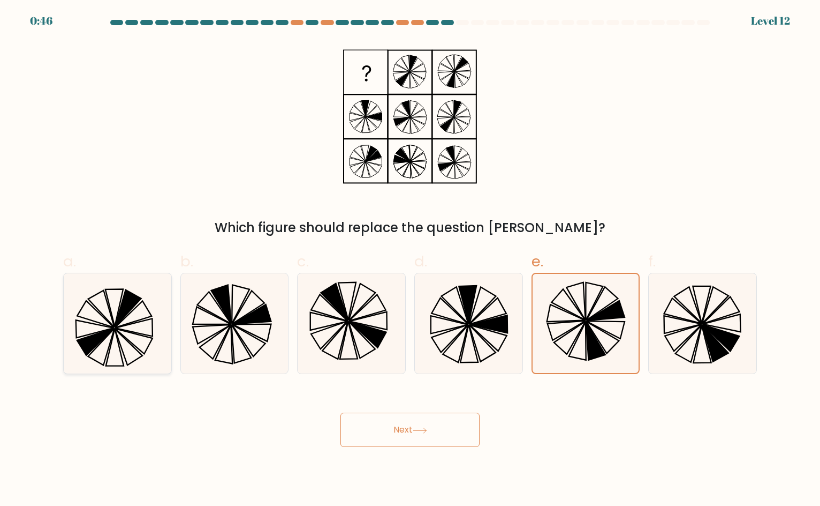
radio input "true"
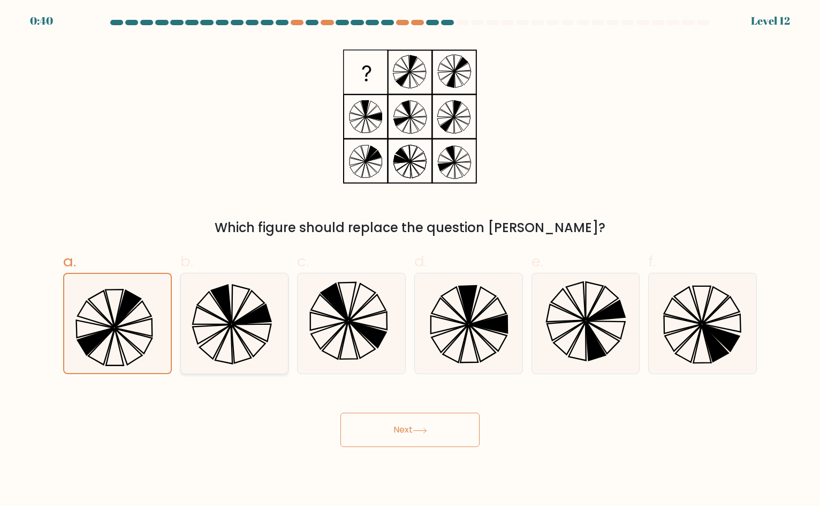
click at [233, 338] on icon at bounding box center [242, 343] width 20 height 39
click at [410, 260] on input "b." at bounding box center [410, 256] width 1 height 7
radio input "true"
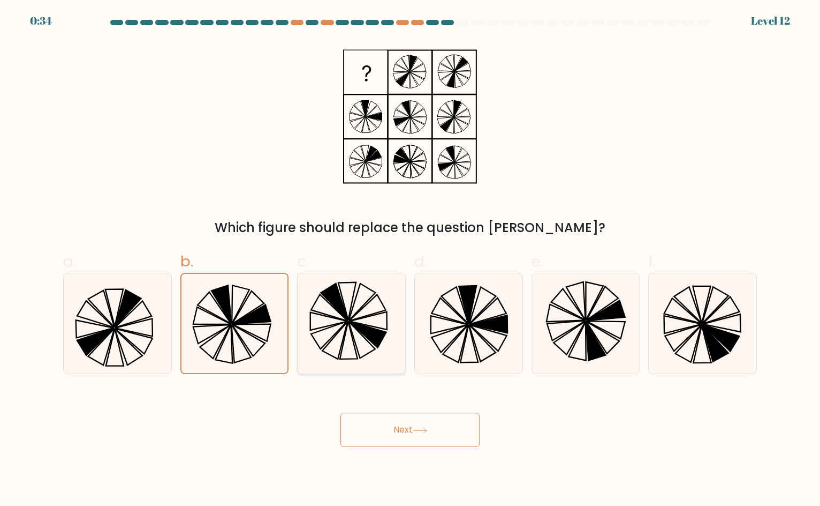
click at [365, 339] on icon at bounding box center [352, 323] width 101 height 101
click at [410, 260] on input "c." at bounding box center [410, 256] width 1 height 7
radio input "true"
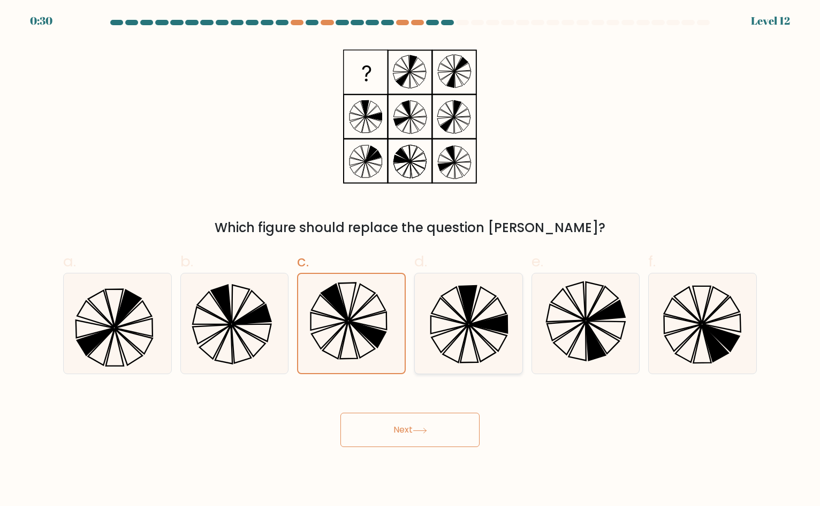
click at [465, 327] on icon at bounding box center [468, 323] width 101 height 101
click at [411, 260] on input "d." at bounding box center [410, 256] width 1 height 7
radio input "true"
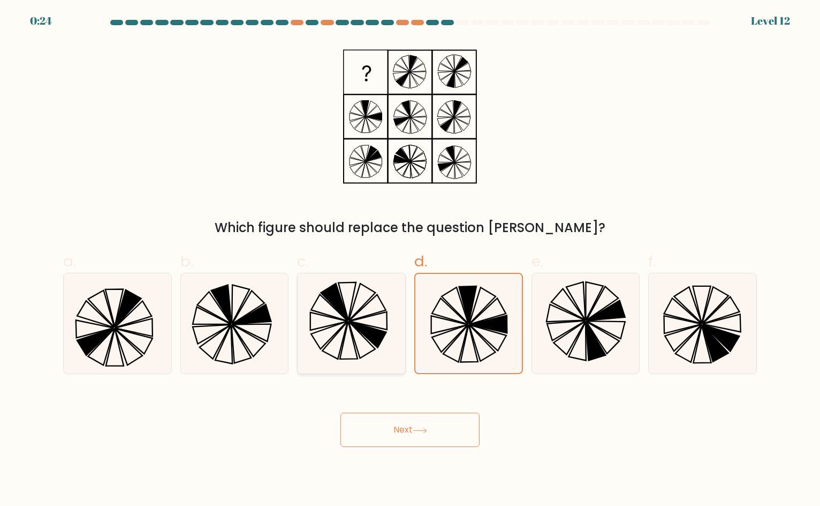
click at [350, 332] on icon at bounding box center [352, 323] width 101 height 101
click at [410, 260] on input "c." at bounding box center [410, 256] width 1 height 7
radio input "true"
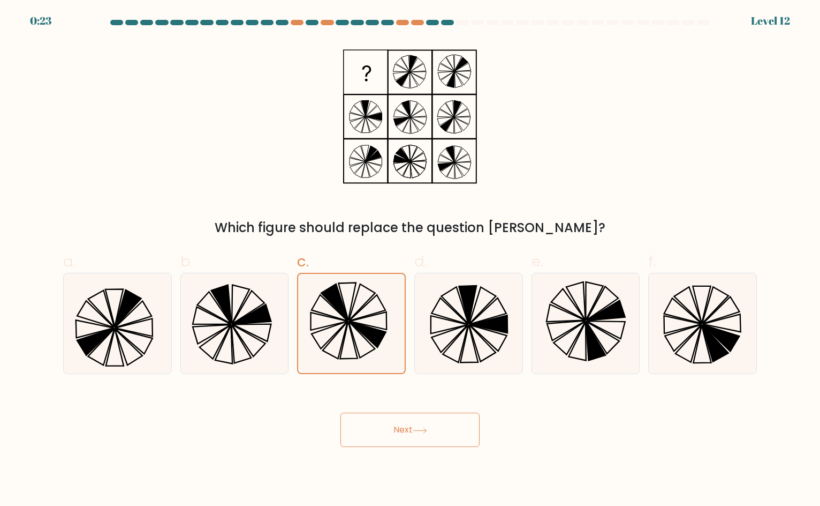
click at [408, 440] on button "Next" at bounding box center [410, 429] width 139 height 34
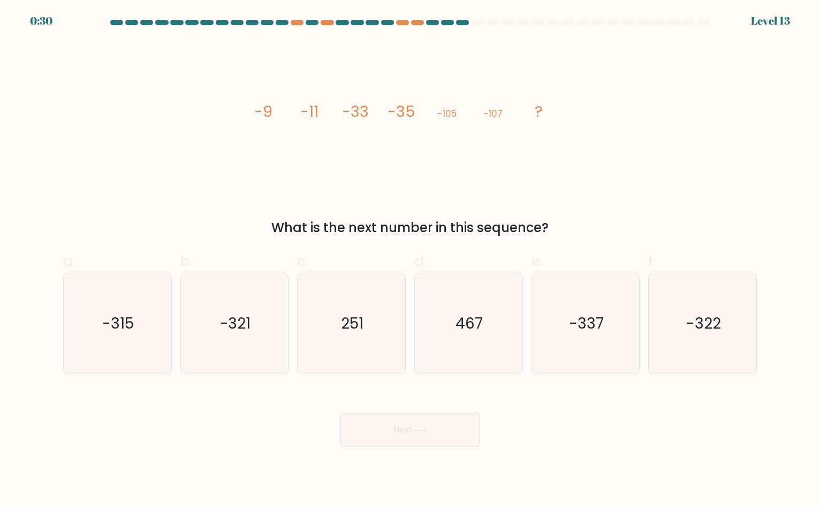
click at [504, 157] on icon "image/svg+xml -9 -11 -33 -35 -105 -107 ?" at bounding box center [410, 117] width 321 height 152
drag, startPoint x: 251, startPoint y: 192, endPoint x: 249, endPoint y: 255, distance: 63.2
click at [251, 192] on icon "image/svg+xml -9 -11 -33 -35 -105 -107 ?" at bounding box center [410, 117] width 321 height 152
click at [216, 331] on icon "-321" at bounding box center [234, 323] width 101 height 101
click at [410, 260] on input "b. -321" at bounding box center [410, 256] width 1 height 7
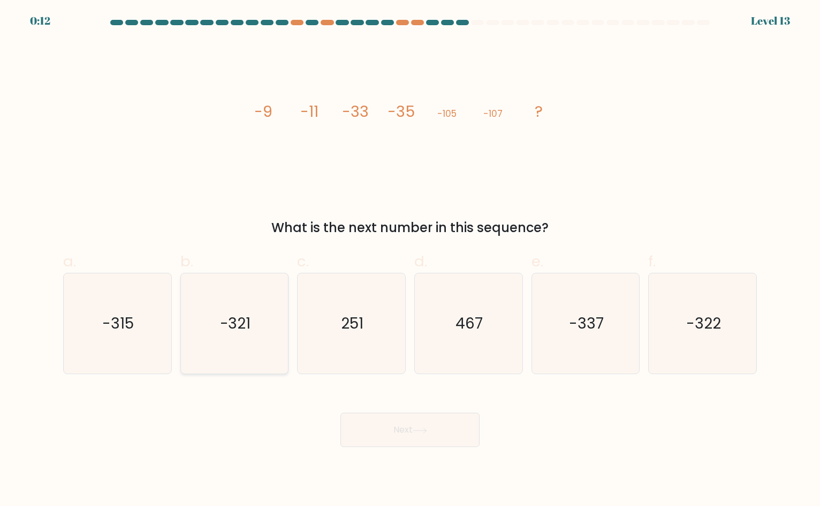
radio input "true"
click at [444, 437] on button "Next" at bounding box center [410, 429] width 139 height 34
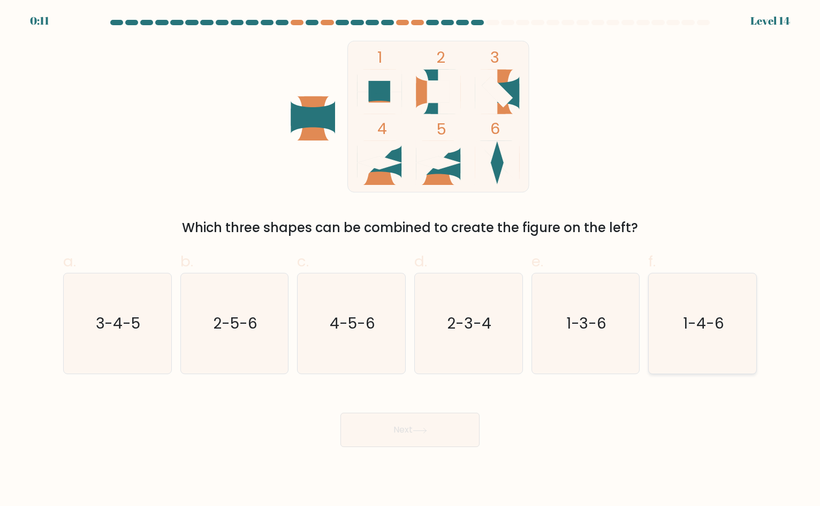
click at [685, 348] on icon "1-4-6" at bounding box center [703, 323] width 101 height 101
click at [411, 260] on input "f. 1-4-6" at bounding box center [410, 256] width 1 height 7
radio input "true"
click at [400, 423] on button "Next" at bounding box center [410, 429] width 139 height 34
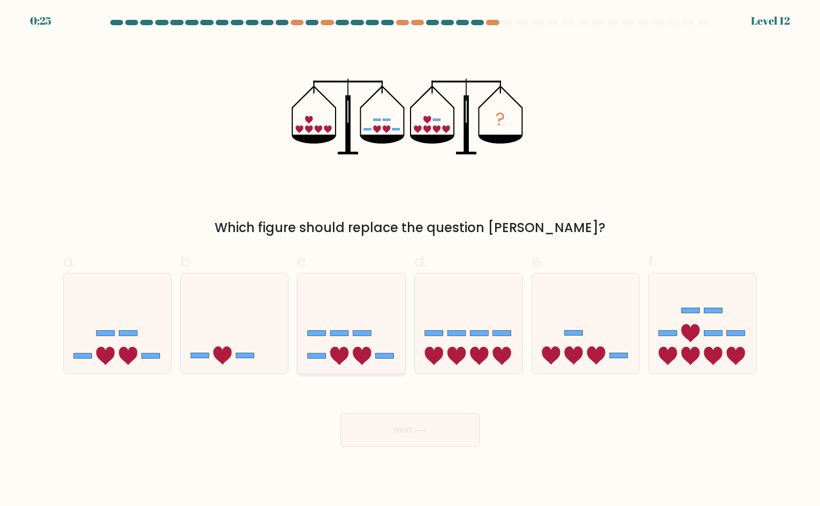
click at [388, 349] on icon at bounding box center [352, 322] width 108 height 89
click at [410, 260] on input "c." at bounding box center [410, 256] width 1 height 7
radio input "true"
click at [440, 436] on button "Next" at bounding box center [410, 429] width 139 height 34
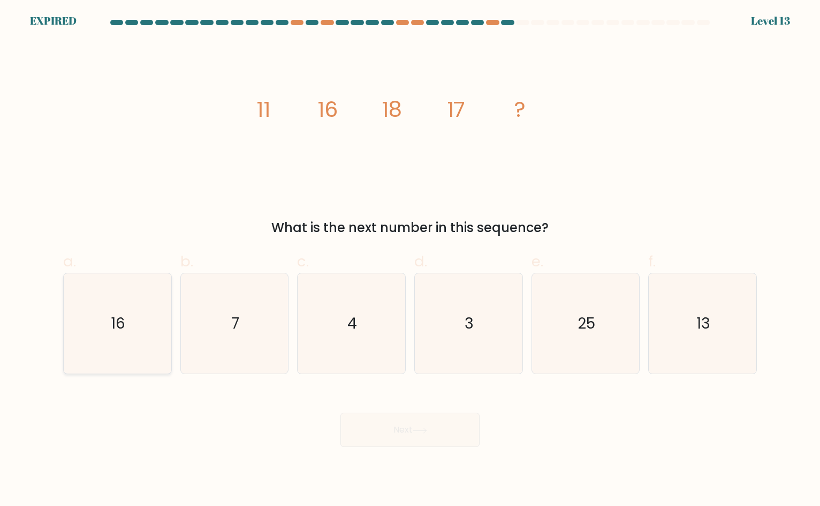
click at [152, 313] on icon "16" at bounding box center [117, 323] width 101 height 101
click at [410, 260] on input "a. 16" at bounding box center [410, 256] width 1 height 7
radio input "true"
click at [411, 427] on div "Next" at bounding box center [410, 417] width 707 height 60
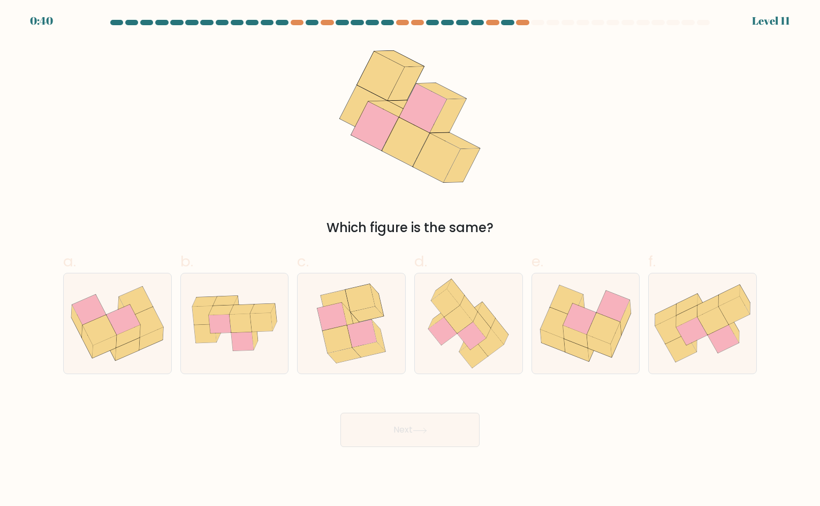
click at [459, 180] on icon at bounding box center [462, 165] width 36 height 34
click at [266, 312] on icon at bounding box center [263, 309] width 25 height 10
click at [410, 260] on input "b." at bounding box center [410, 256] width 1 height 7
radio input "true"
click at [420, 418] on button "Next" at bounding box center [410, 429] width 139 height 34
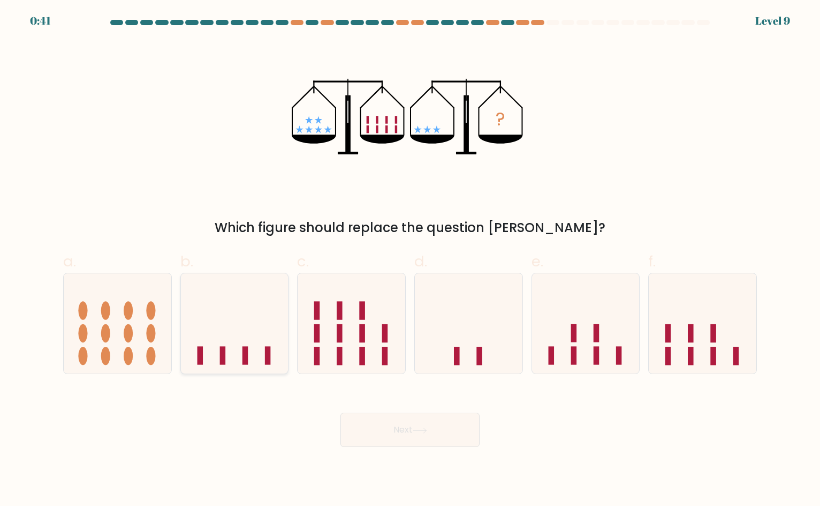
click at [247, 335] on icon at bounding box center [235, 322] width 108 height 89
click at [410, 260] on input "b." at bounding box center [410, 256] width 1 height 7
radio input "true"
click at [405, 433] on button "Next" at bounding box center [410, 429] width 139 height 34
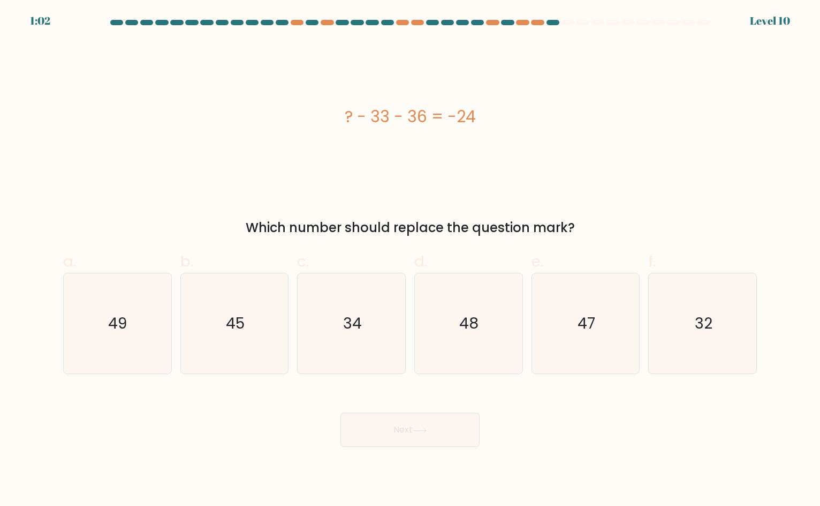
click at [528, 124] on div "? - 33 - 36 = -24" at bounding box center [410, 116] width 694 height 24
click at [525, 187] on div "? - 33 - 36 = -24" at bounding box center [410, 117] width 694 height 152
click at [213, 344] on icon "45" at bounding box center [234, 323] width 101 height 101
click at [410, 260] on input "b. 45" at bounding box center [410, 256] width 1 height 7
radio input "true"
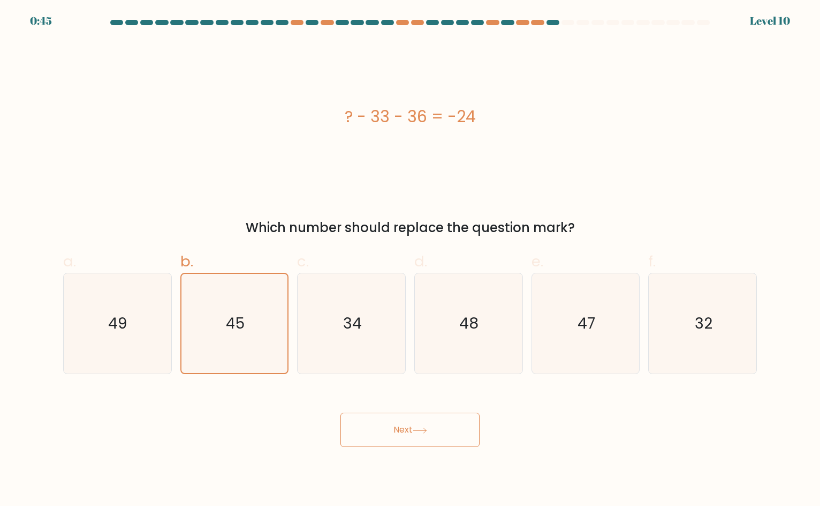
click at [19, 233] on form "a." at bounding box center [410, 233] width 820 height 427
click at [247, 181] on div "? - 33 - 36 = -24" at bounding box center [410, 117] width 694 height 152
click at [589, 184] on div "? - 33 - 36 = -24" at bounding box center [410, 117] width 694 height 152
click at [404, 427] on button "Next" at bounding box center [410, 429] width 139 height 34
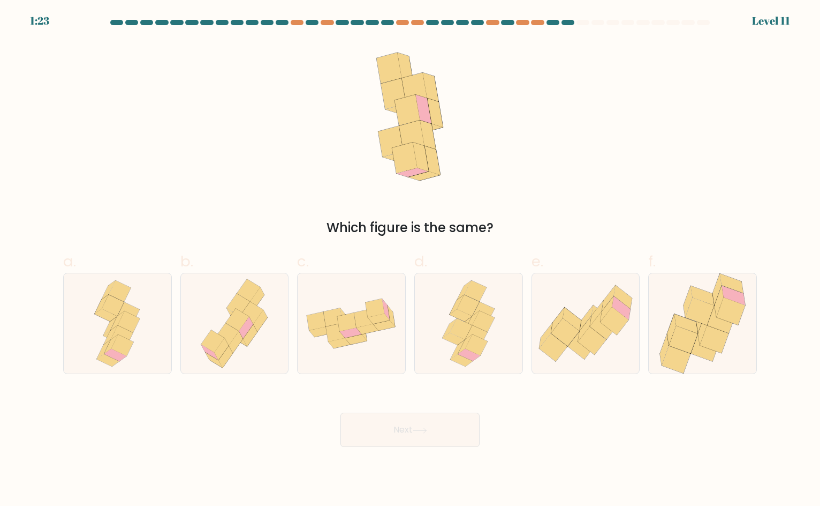
drag, startPoint x: 501, startPoint y: 179, endPoint x: 467, endPoint y: 216, distance: 50.0
click at [501, 179] on div "Which figure is the same?" at bounding box center [410, 139] width 707 height 197
click at [364, 314] on icon at bounding box center [364, 317] width 19 height 19
click at [410, 260] on input "c." at bounding box center [410, 256] width 1 height 7
radio input "true"
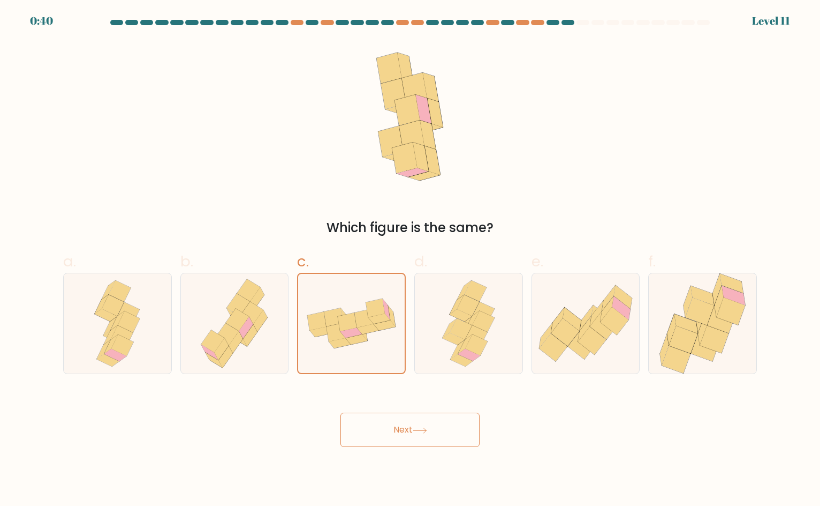
click at [444, 426] on button "Next" at bounding box center [410, 429] width 139 height 34
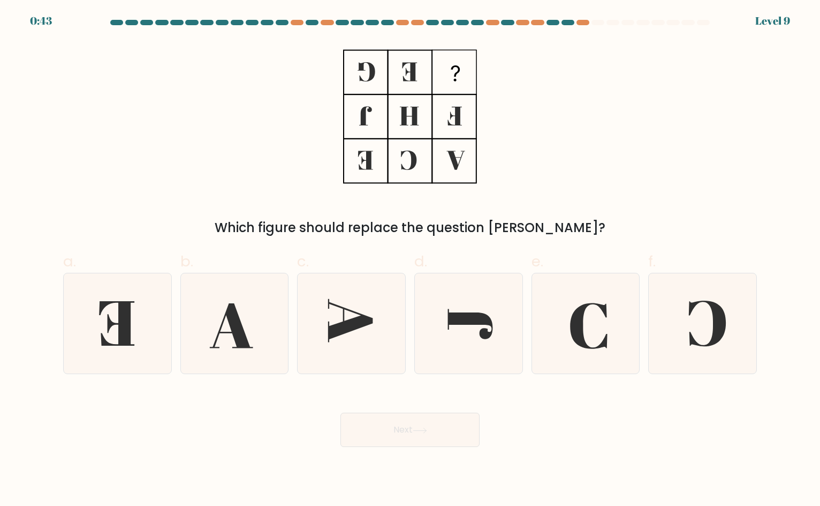
click at [687, 266] on label "f." at bounding box center [703, 312] width 109 height 124
click at [411, 260] on input "f." at bounding box center [410, 256] width 1 height 7
radio input "true"
click at [697, 307] on icon at bounding box center [703, 324] width 100 height 100
click at [411, 260] on input "f." at bounding box center [410, 256] width 1 height 7
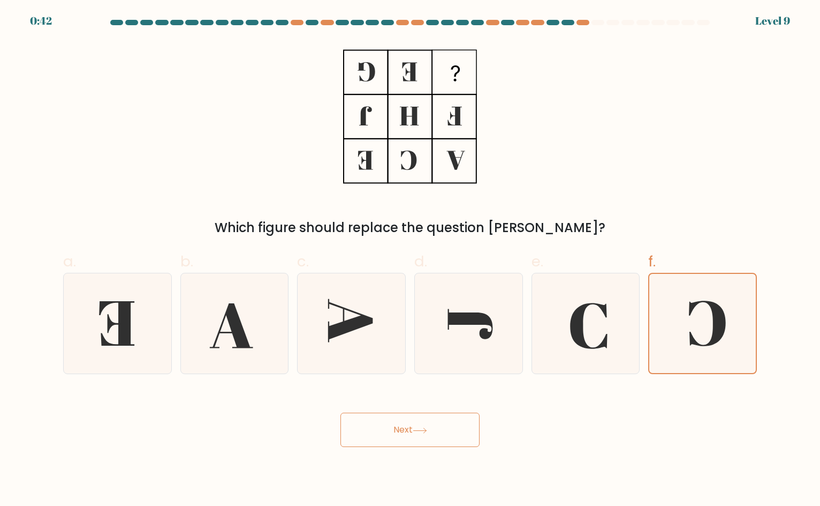
click at [415, 436] on button "Next" at bounding box center [410, 429] width 139 height 34
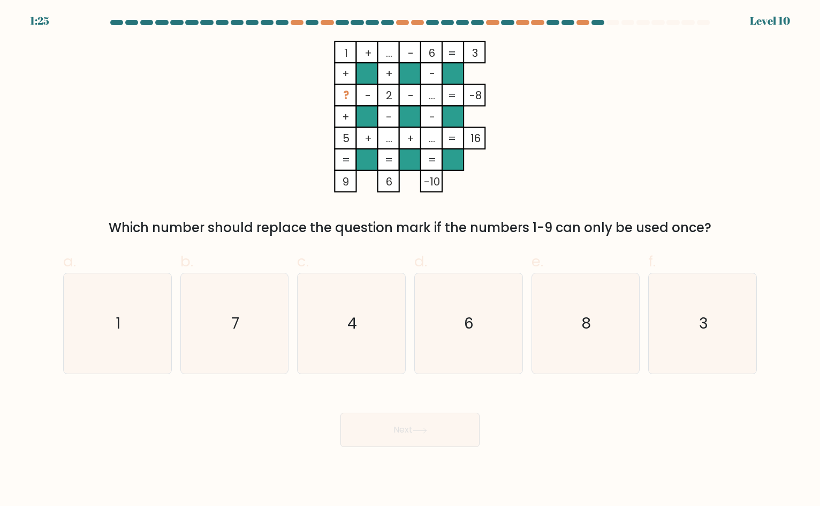
drag, startPoint x: 194, startPoint y: 74, endPoint x: 39, endPoint y: 77, distance: 155.9
click at [194, 75] on div "1 + ... - 6 3 + + - ? - 2 - ... -8 + - - 5 + ... + ... = 16 = = = = 9 6 -10 = W…" at bounding box center [410, 139] width 707 height 197
click at [596, 182] on div "1 + ... - 6 3 + + - ? - 2 - ... -8 + - - 5 + ... + ... = 16 = = = = 9 6 -10 = W…" at bounding box center [410, 139] width 707 height 197
click at [353, 282] on icon "4" at bounding box center [352, 323] width 101 height 101
click at [410, 260] on input "c. 4" at bounding box center [410, 256] width 1 height 7
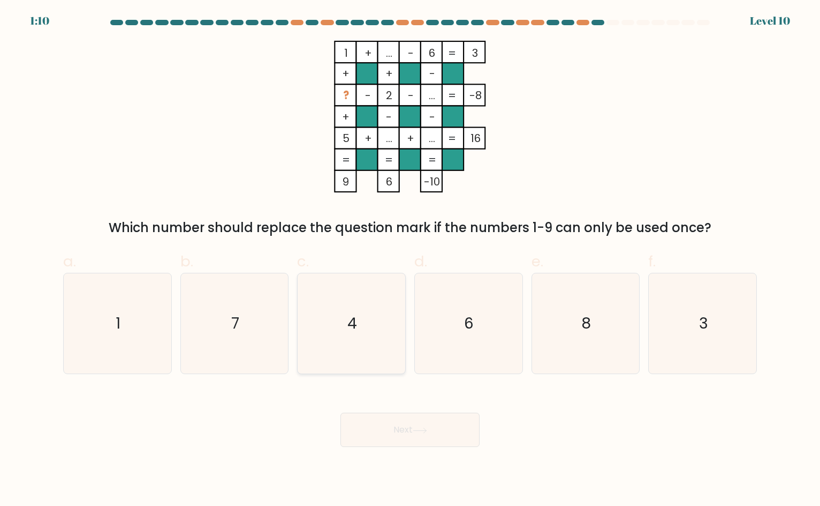
radio input "true"
click at [451, 436] on button "Next" at bounding box center [410, 429] width 139 height 34
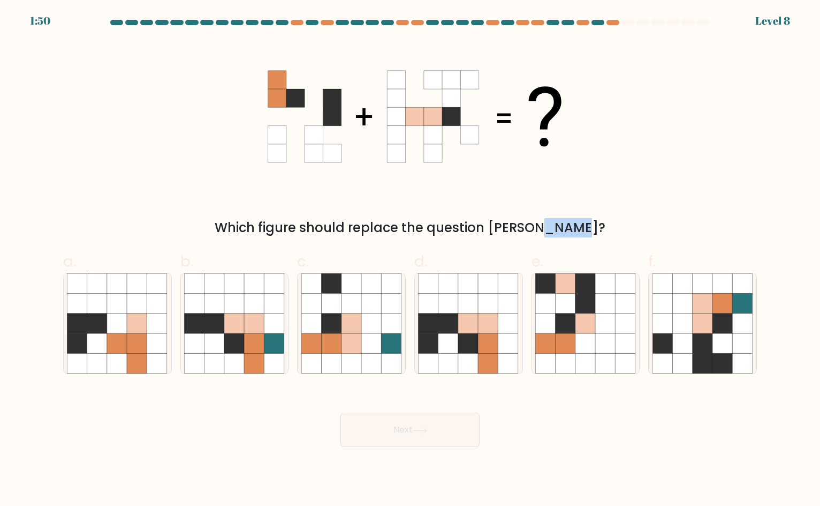
click at [514, 233] on div "Which figure should replace the question mark?" at bounding box center [410, 227] width 681 height 19
click at [515, 233] on div "Which figure should replace the question mark?" at bounding box center [410, 227] width 681 height 19
click at [468, 360] on icon at bounding box center [469, 363] width 20 height 20
click at [411, 260] on input "d." at bounding box center [410, 256] width 1 height 7
radio input "true"
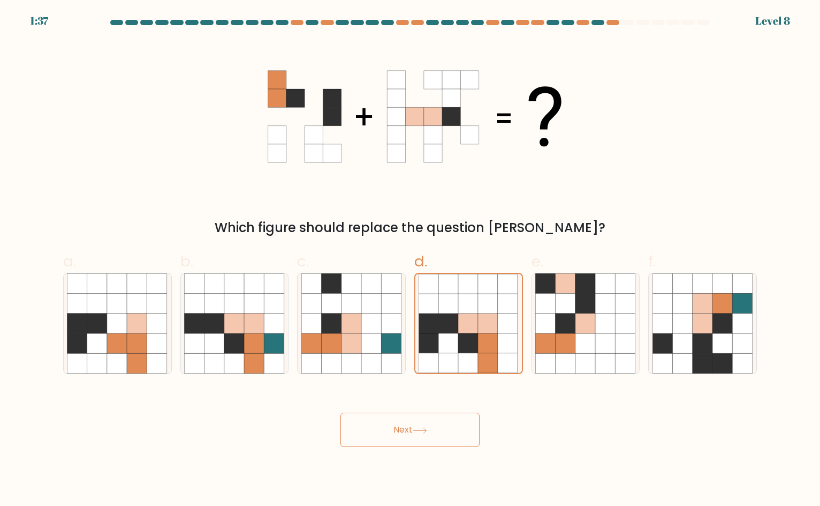
click at [432, 424] on button "Next" at bounding box center [410, 429] width 139 height 34
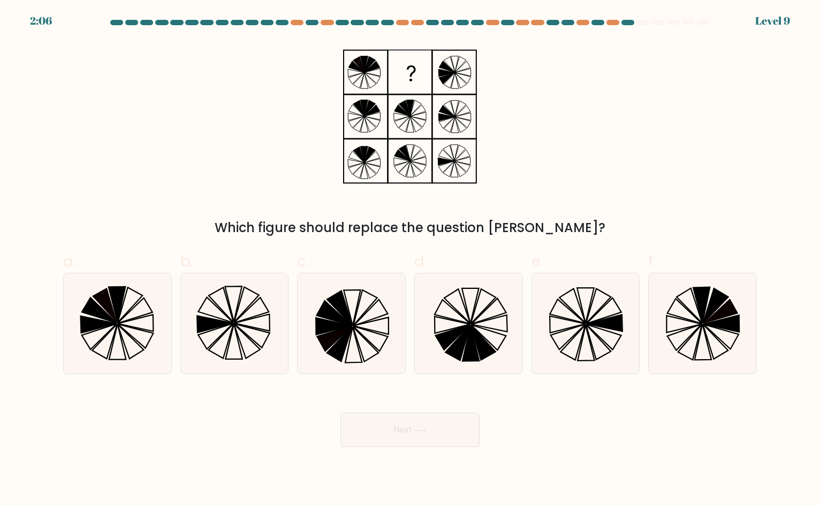
click at [647, 167] on div "Which figure should replace the question mark?" at bounding box center [410, 139] width 707 height 197
click at [667, 206] on div "Which figure should replace the question mark?" at bounding box center [410, 139] width 707 height 197
click at [139, 328] on icon at bounding box center [136, 322] width 36 height 17
click at [410, 260] on input "a." at bounding box center [410, 256] width 1 height 7
radio input "true"
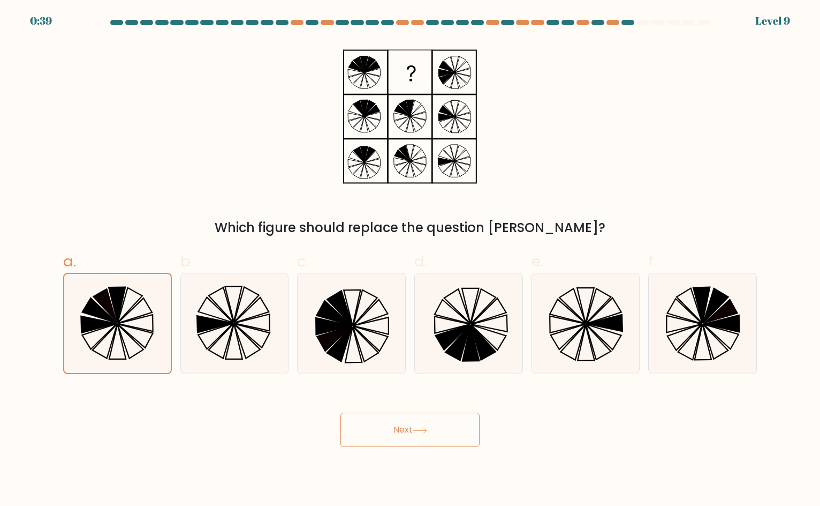
click at [411, 425] on button "Next" at bounding box center [410, 429] width 139 height 34
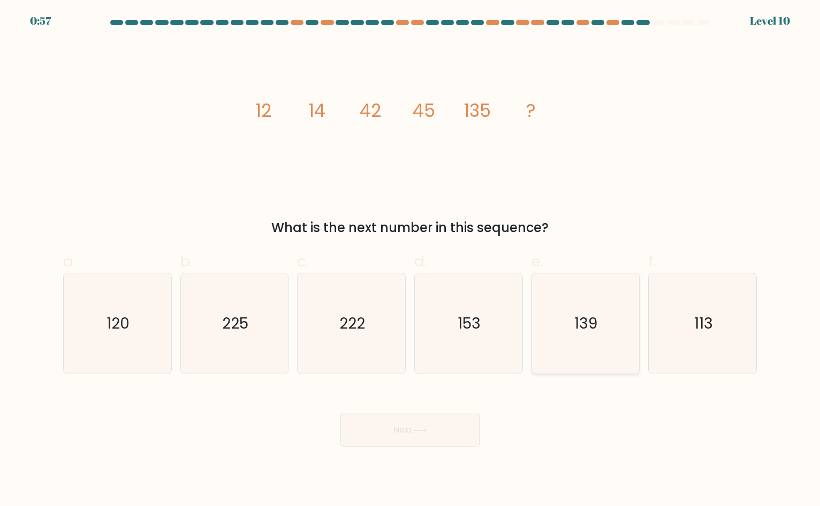
click at [550, 355] on icon "139" at bounding box center [586, 323] width 101 height 101
click at [411, 260] on input "e. 139" at bounding box center [410, 256] width 1 height 7
radio input "true"
click at [414, 433] on button "Next" at bounding box center [410, 429] width 139 height 34
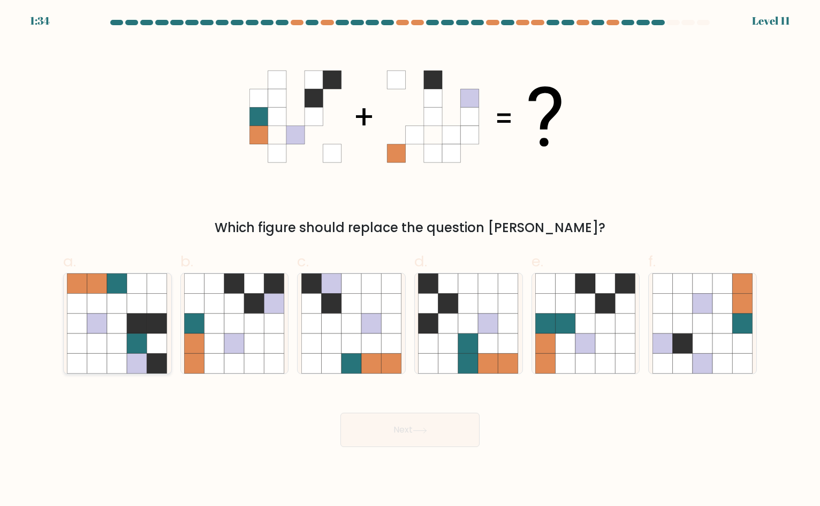
click at [131, 336] on icon at bounding box center [137, 343] width 20 height 20
click at [410, 260] on input "a." at bounding box center [410, 256] width 1 height 7
radio input "true"
click at [365, 341] on icon at bounding box center [371, 343] width 20 height 20
click at [410, 260] on input "c." at bounding box center [410, 256] width 1 height 7
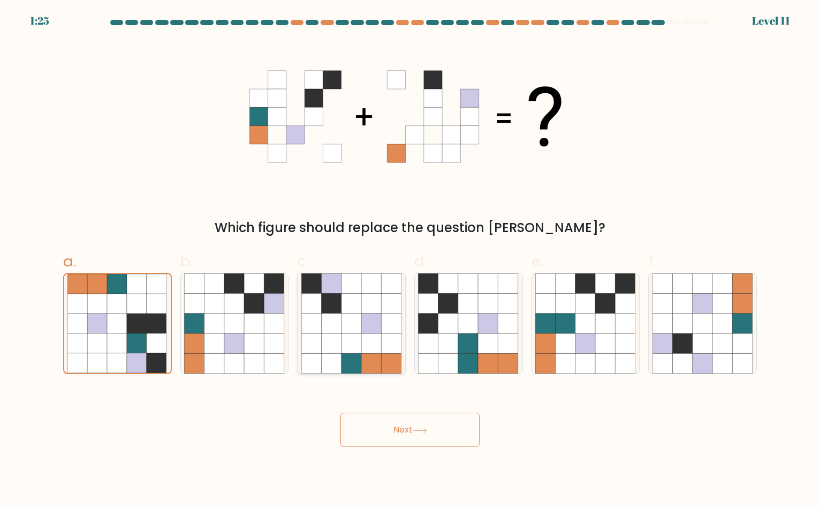
radio input "true"
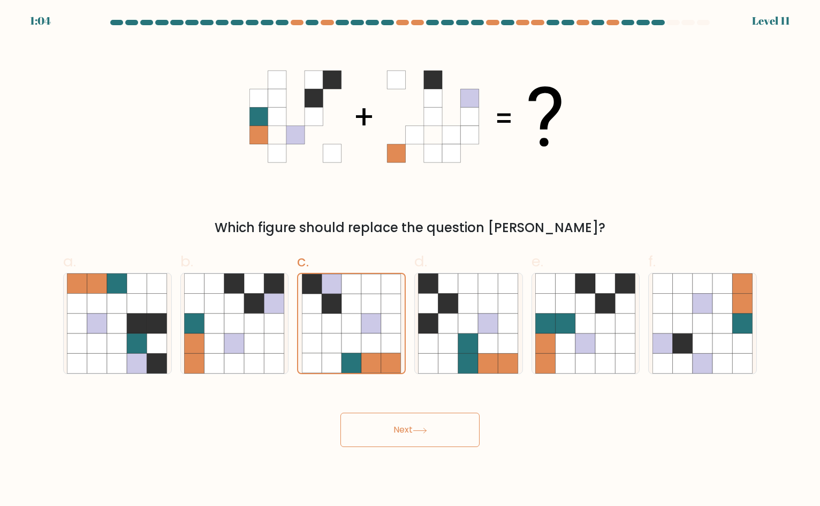
click at [424, 443] on button "Next" at bounding box center [410, 429] width 139 height 34
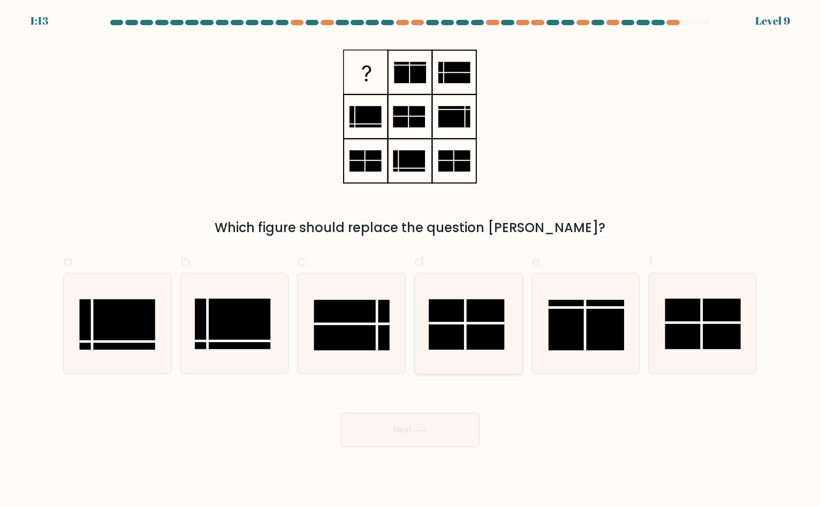
click at [478, 343] on rect at bounding box center [467, 324] width 76 height 51
click at [411, 260] on input "d." at bounding box center [410, 256] width 1 height 7
radio input "true"
click at [415, 434] on button "Next" at bounding box center [410, 429] width 139 height 34
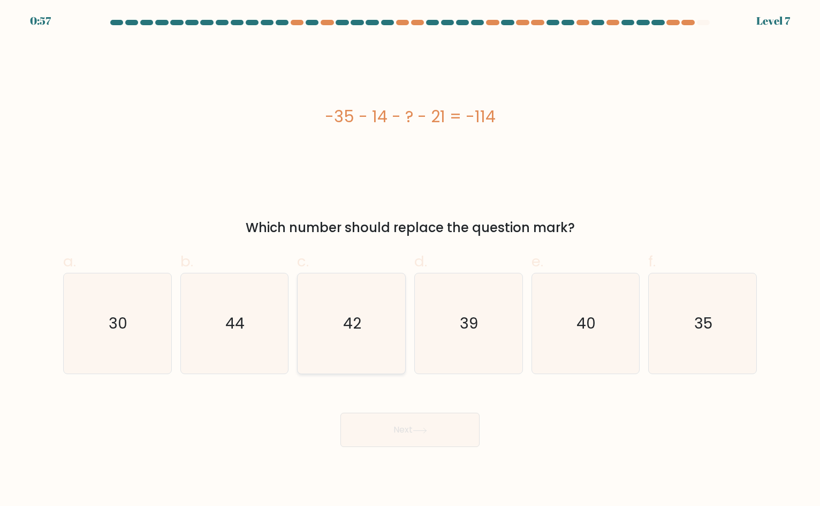
click at [360, 324] on text "42" at bounding box center [353, 323] width 18 height 21
click at [410, 260] on input "c. 42" at bounding box center [410, 256] width 1 height 7
radio input "true"
click at [423, 434] on button "Next" at bounding box center [410, 429] width 139 height 34
